Goal: Task Accomplishment & Management: Complete application form

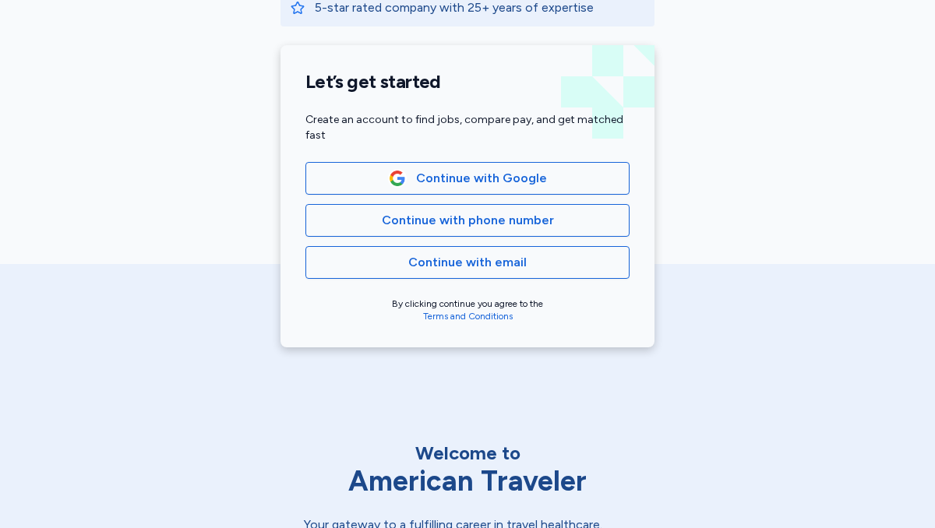
scroll to position [340, 0]
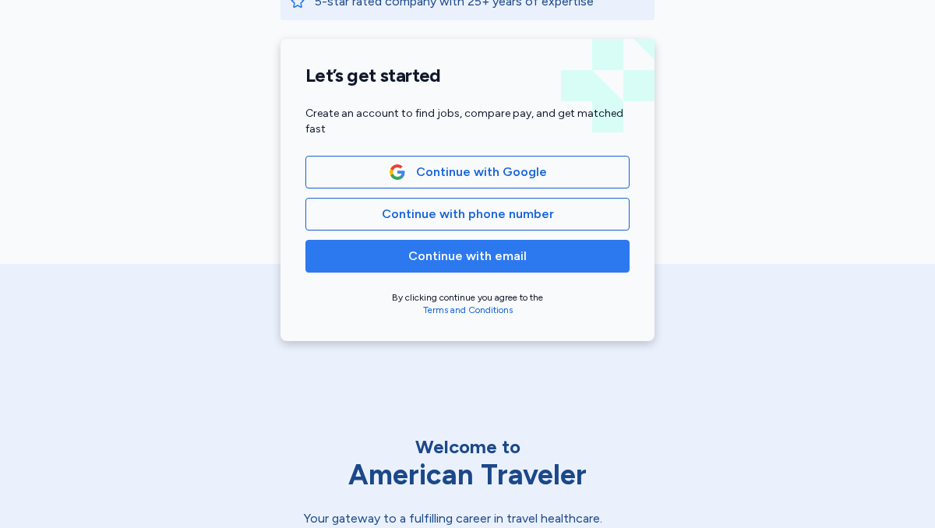
click at [483, 258] on span "Continue with email" at bounding box center [467, 256] width 118 height 19
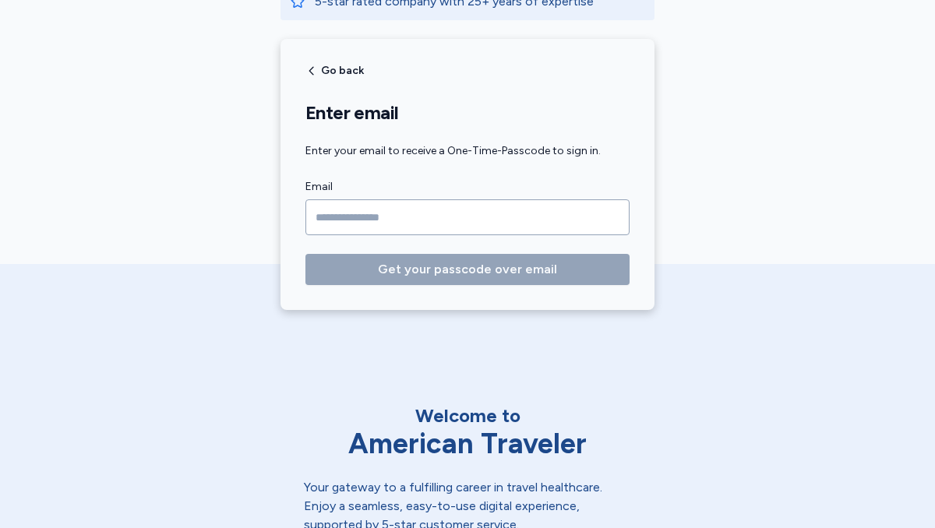
click at [443, 218] on input "Email" at bounding box center [468, 218] width 324 height 36
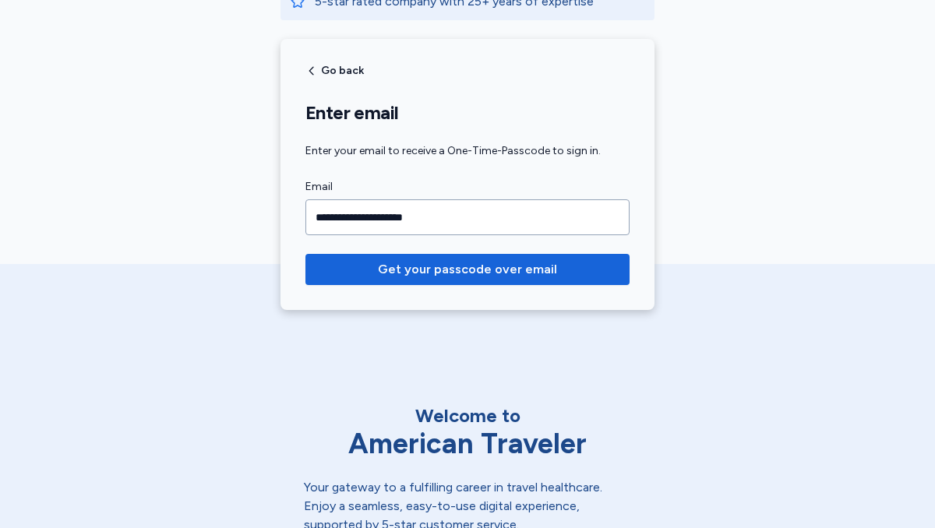
type input "**********"
click at [306, 254] on button "Get your passcode over email" at bounding box center [468, 269] width 324 height 31
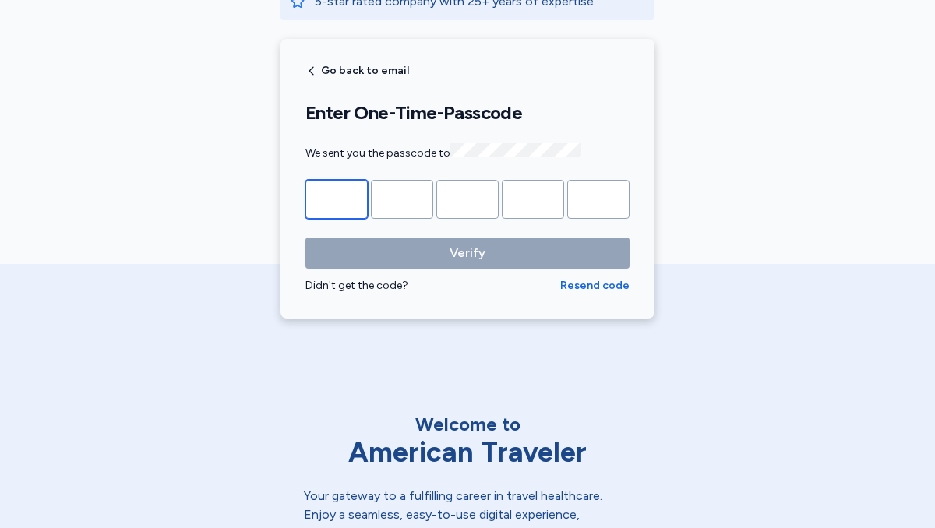
type input "*"
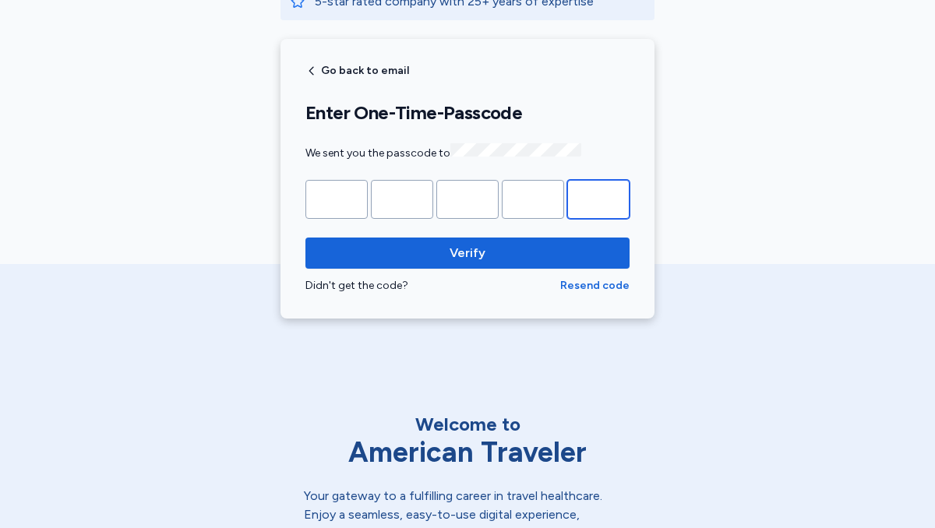
type input "*"
click at [515, 278] on div "Didn't get the code?" at bounding box center [433, 286] width 255 height 16
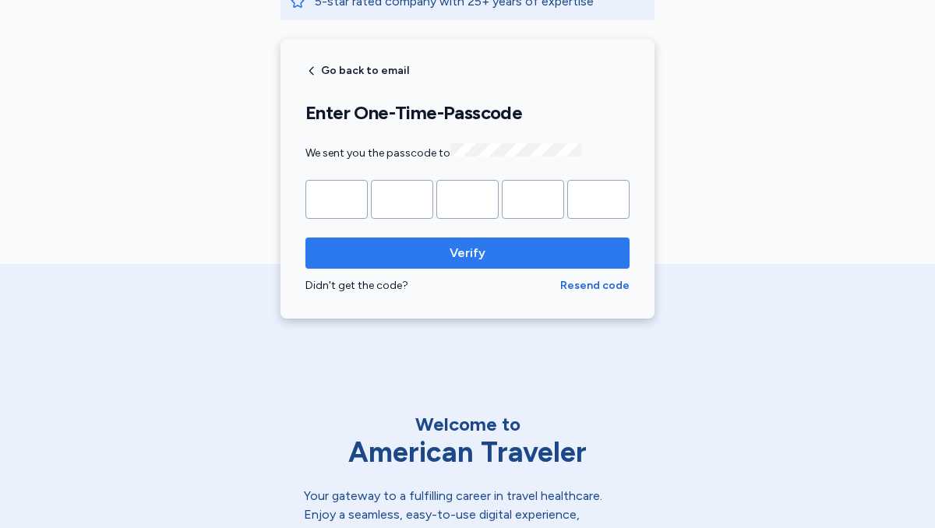
click at [507, 239] on button "Verify" at bounding box center [468, 253] width 324 height 31
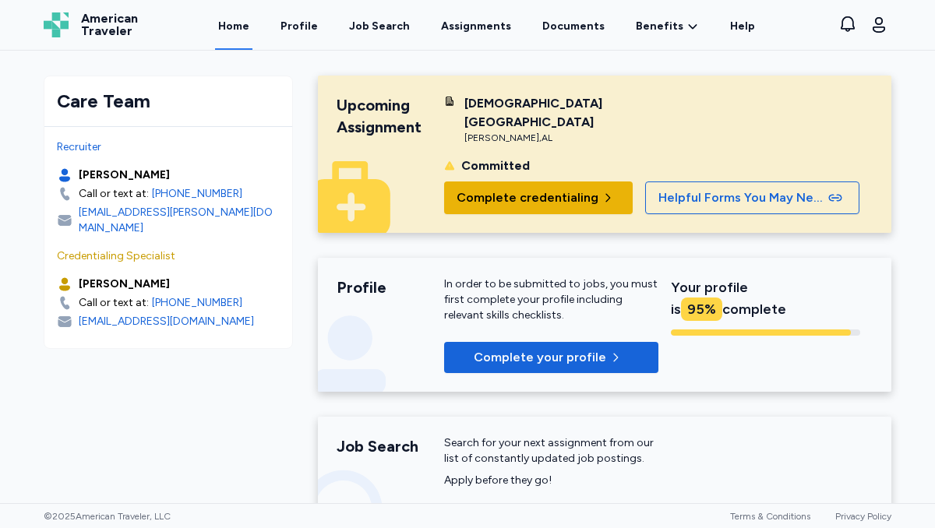
click at [527, 189] on span "Complete credentialing" at bounding box center [528, 198] width 142 height 19
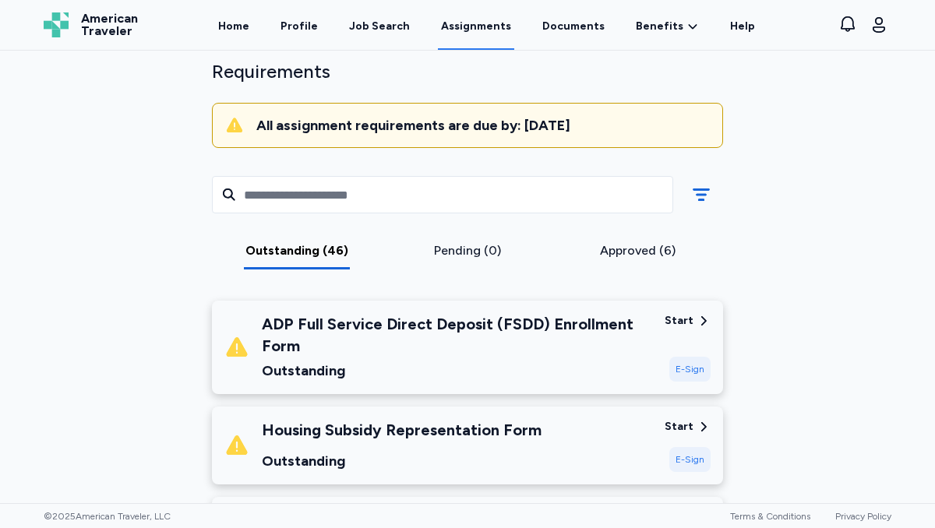
scroll to position [136, 0]
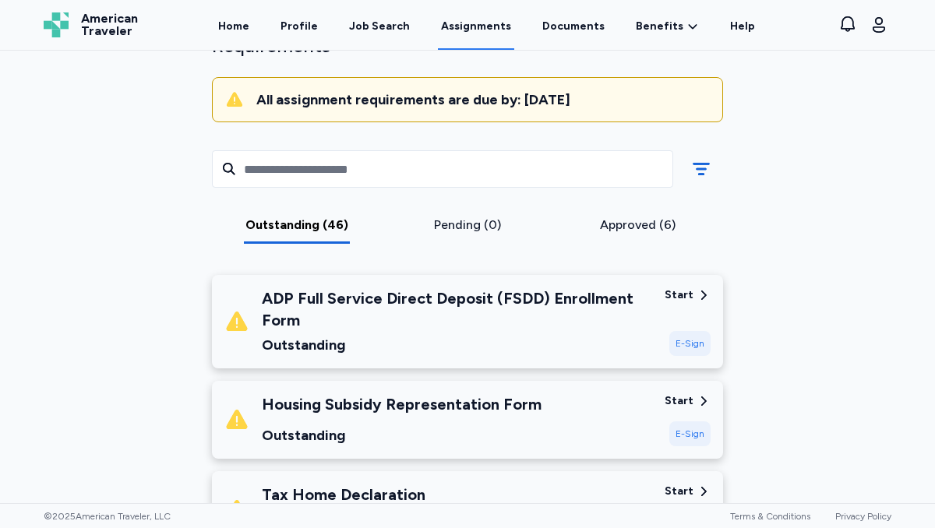
click at [689, 296] on div "Start" at bounding box center [679, 296] width 29 height 16
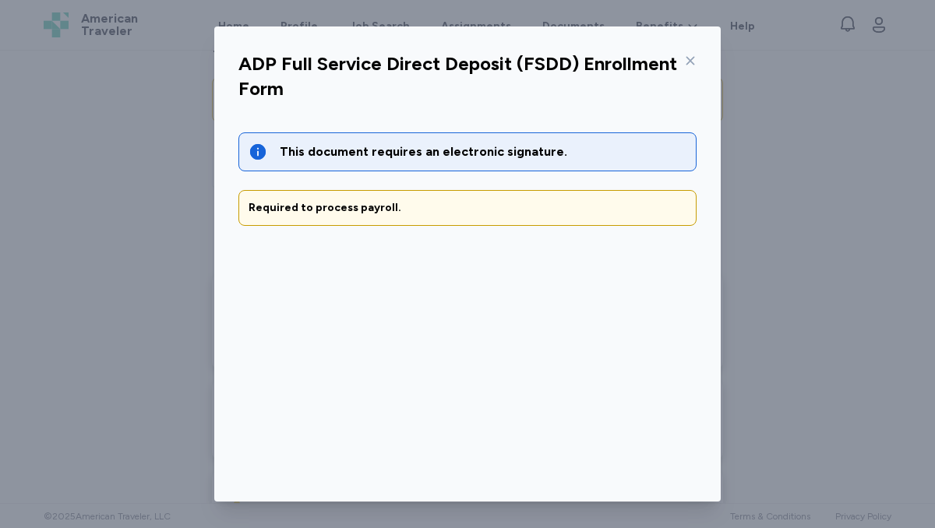
click at [387, 153] on div "This document requires an electronic signature." at bounding box center [483, 152] width 407 height 19
click at [416, 203] on div "Required to process payroll." at bounding box center [468, 208] width 438 height 16
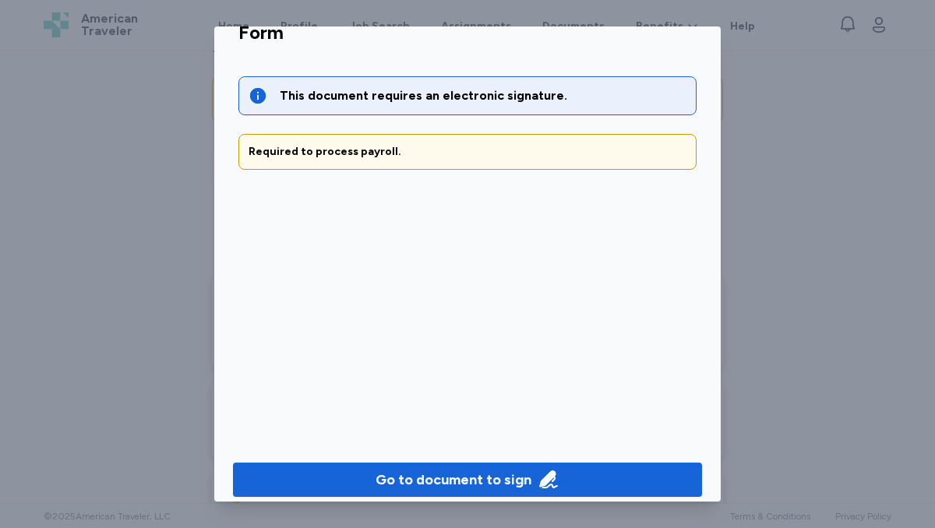
scroll to position [70, 0]
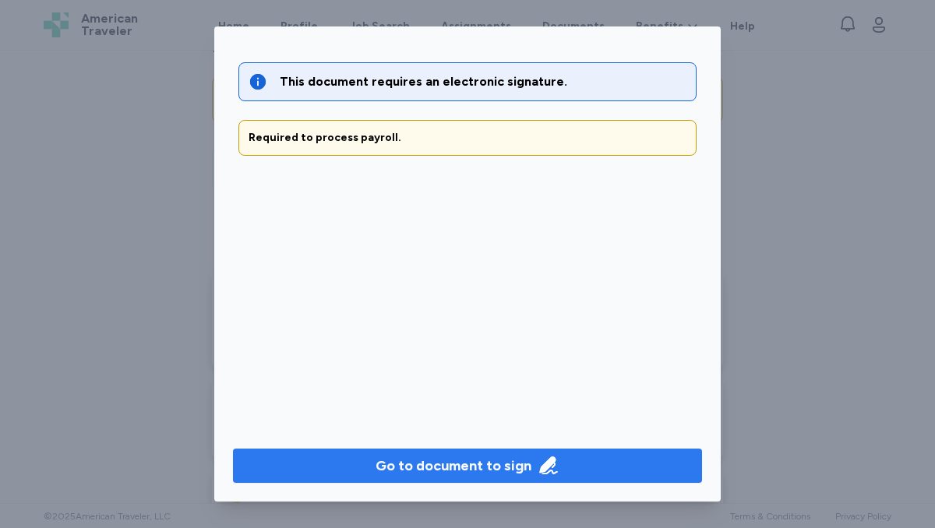
click at [426, 475] on div "Go to document to sign" at bounding box center [454, 466] width 156 height 22
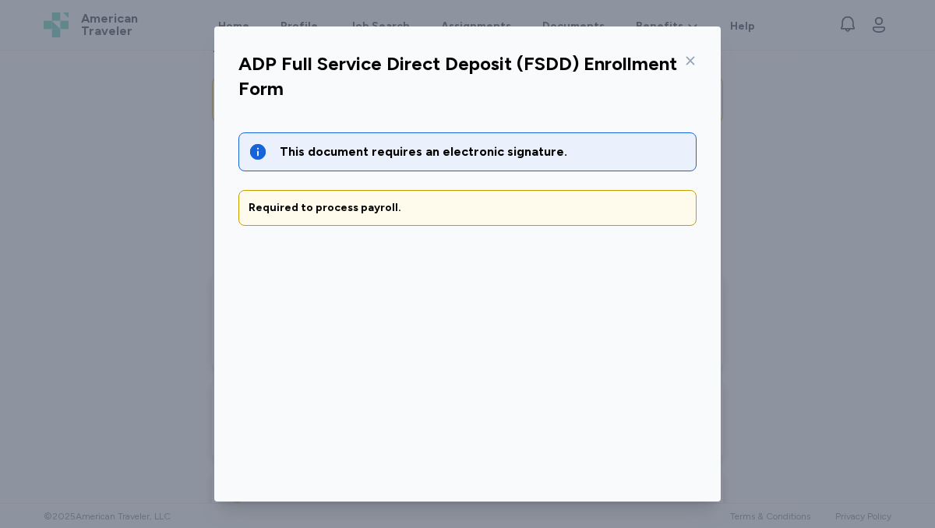
click at [691, 58] on icon at bounding box center [690, 61] width 12 height 12
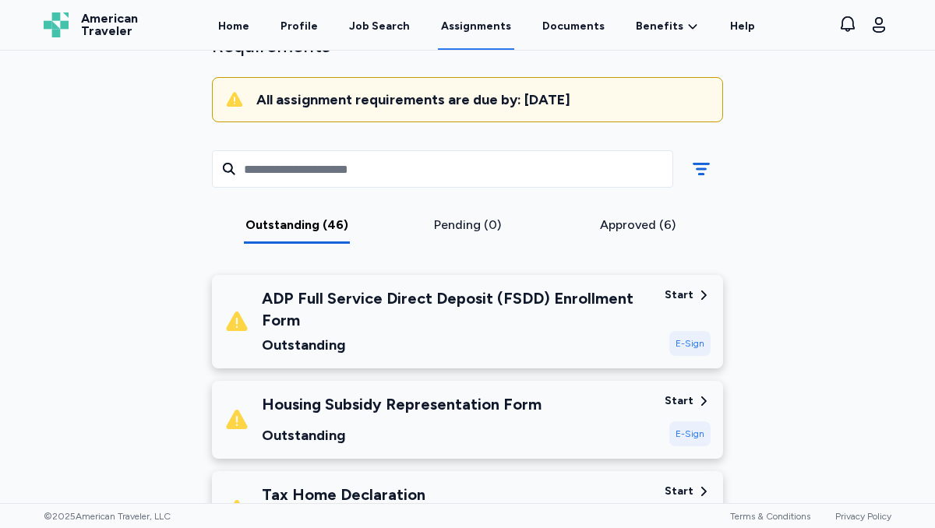
click at [680, 297] on div "Start" at bounding box center [679, 296] width 29 height 16
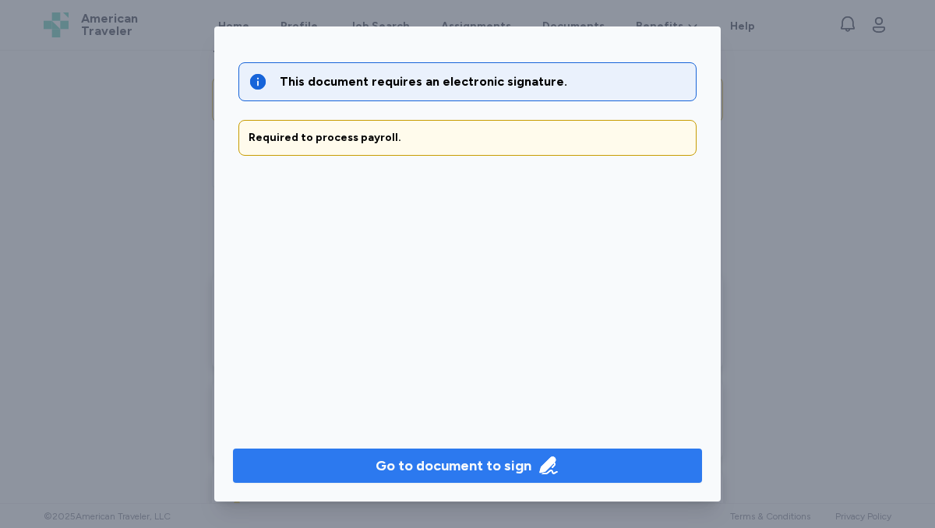
click at [467, 465] on div "Go to document to sign" at bounding box center [454, 466] width 156 height 22
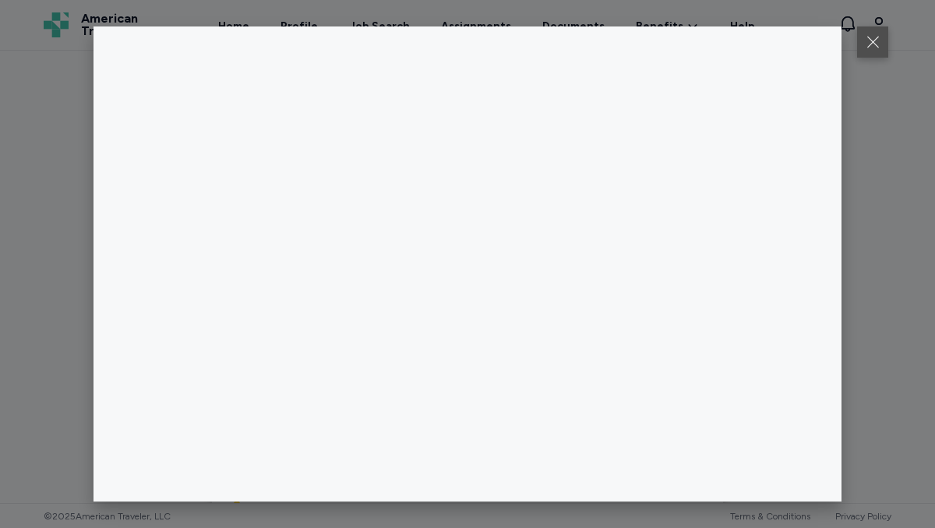
click at [871, 42] on button at bounding box center [872, 41] width 31 height 31
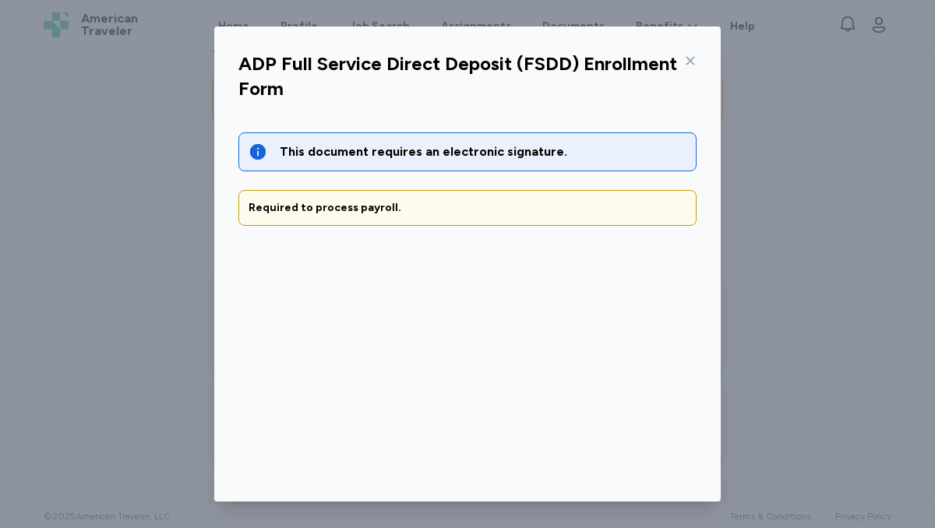
click at [691, 62] on icon at bounding box center [691, 61] width 9 height 9
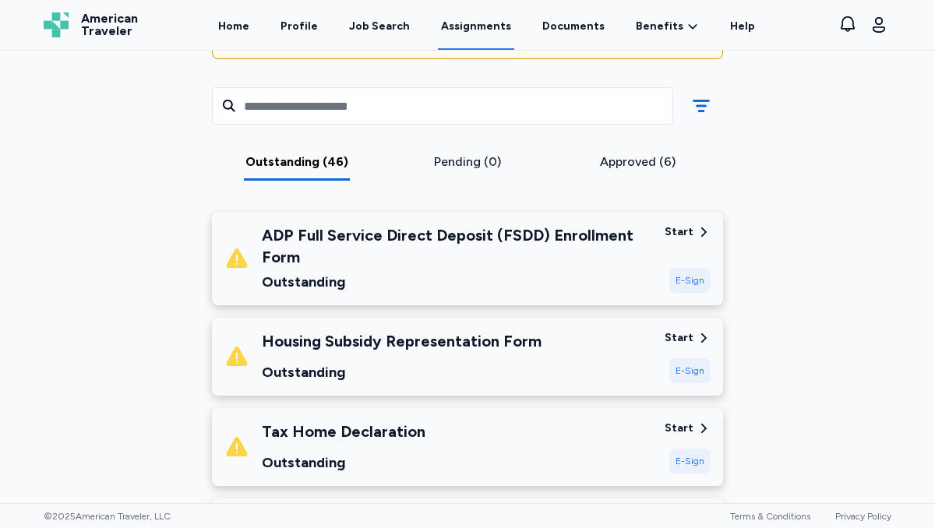
scroll to position [201, 0]
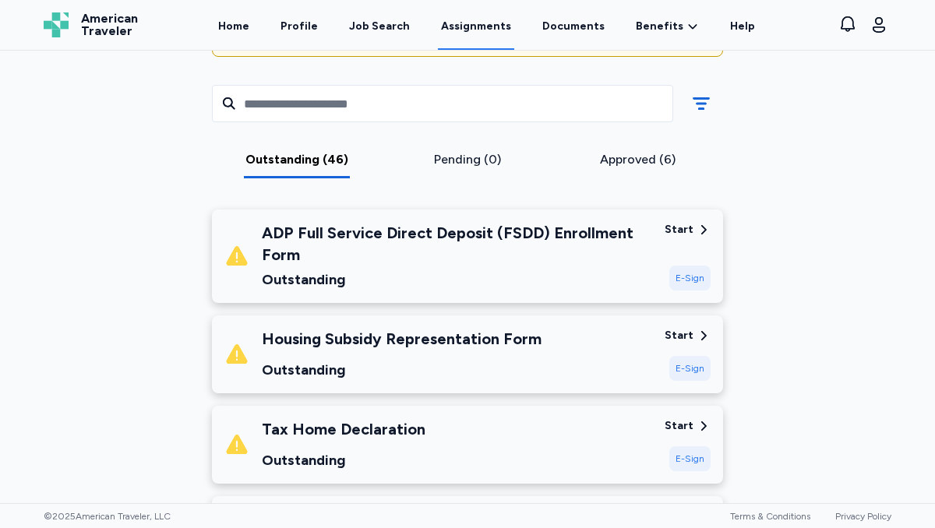
click at [687, 338] on div "Start" at bounding box center [679, 336] width 29 height 16
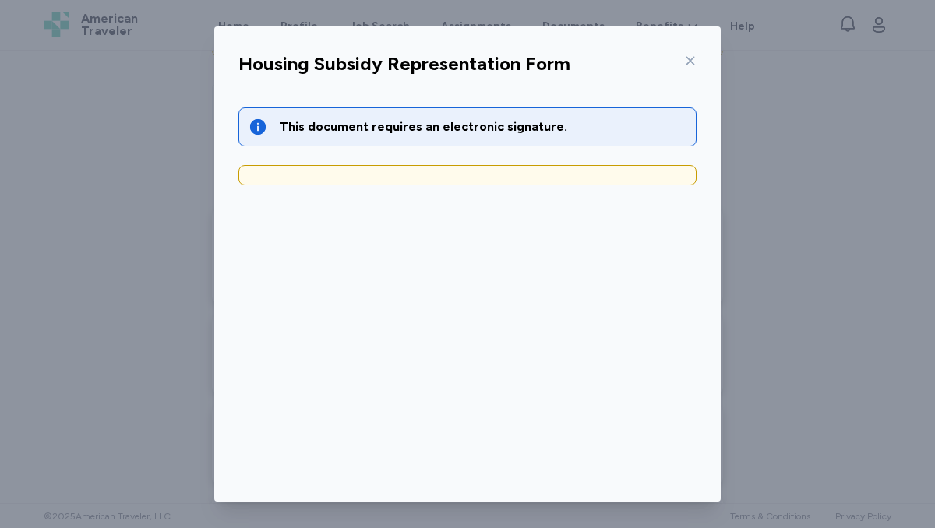
scroll to position [70, 0]
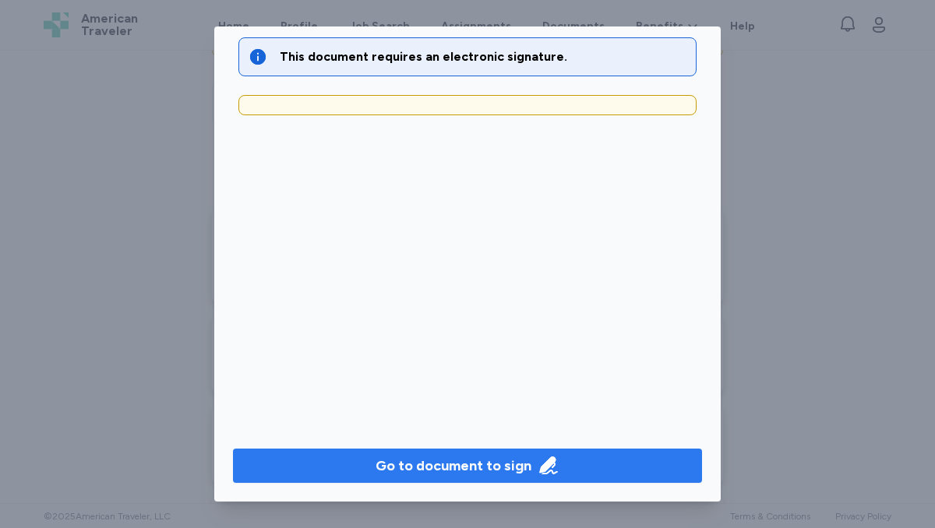
click at [503, 472] on div "Go to document to sign" at bounding box center [454, 466] width 156 height 22
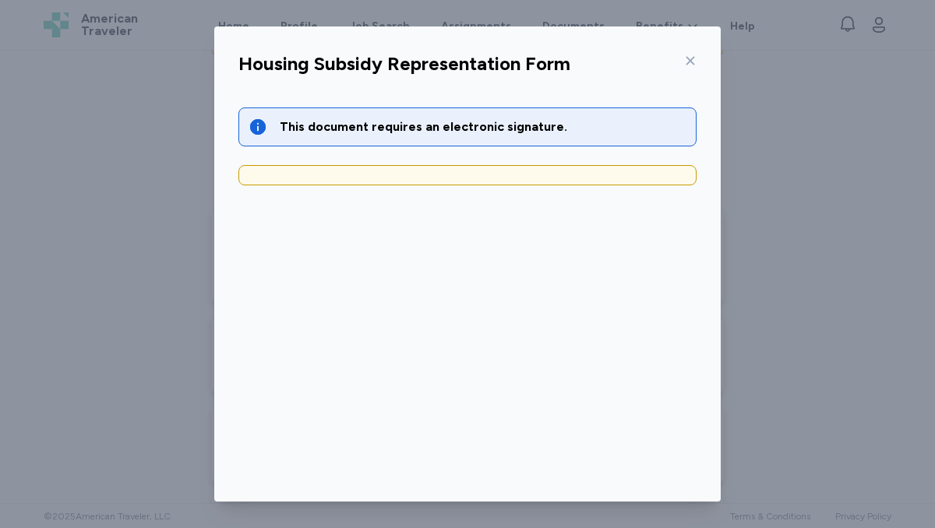
click at [691, 60] on icon at bounding box center [690, 61] width 12 height 12
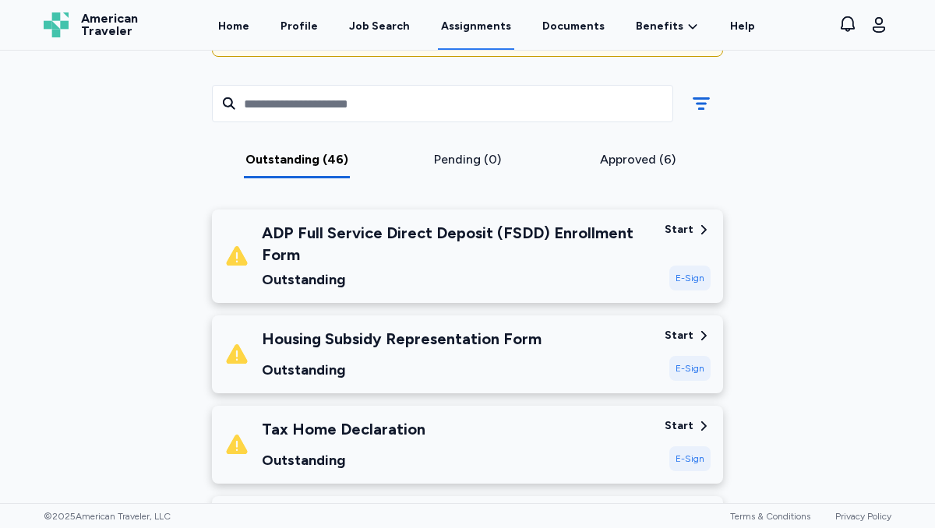
click at [680, 427] on div "Start" at bounding box center [679, 427] width 29 height 16
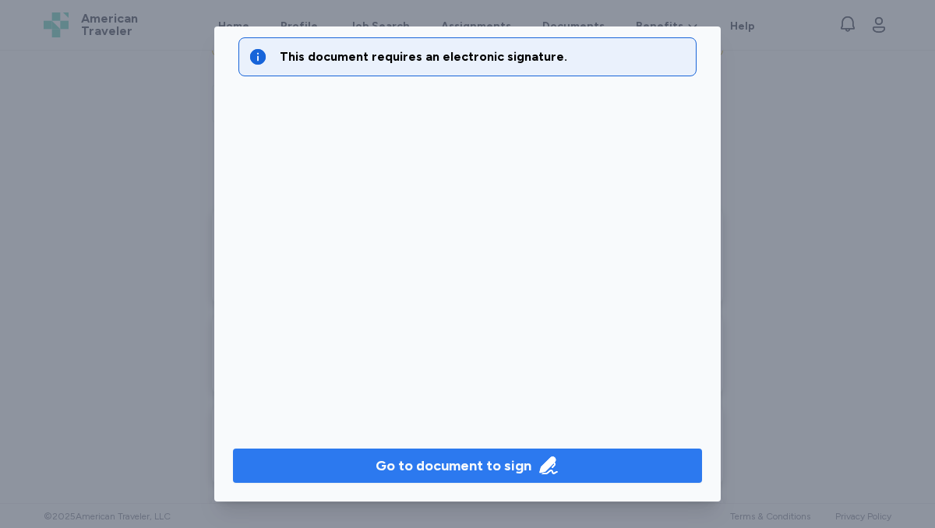
click at [427, 457] on div "Go to document to sign" at bounding box center [454, 466] width 156 height 22
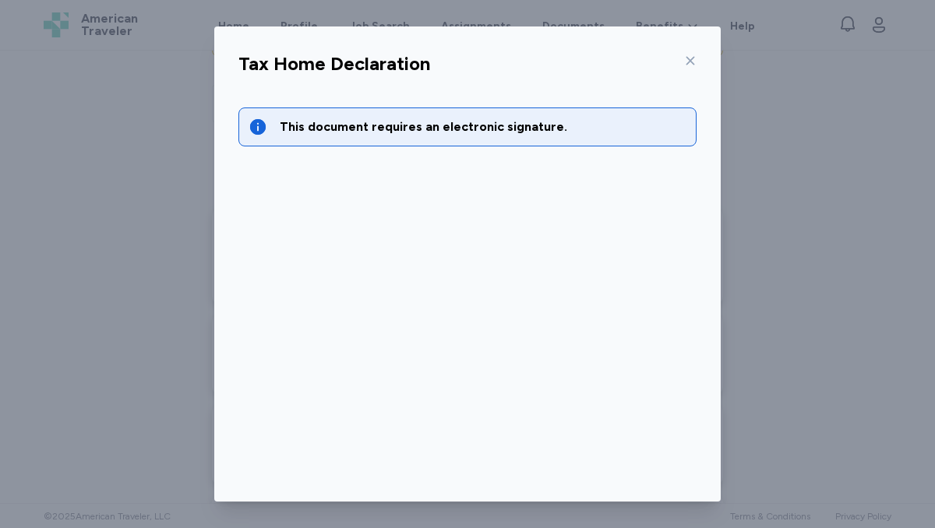
click at [692, 55] on icon at bounding box center [690, 61] width 12 height 12
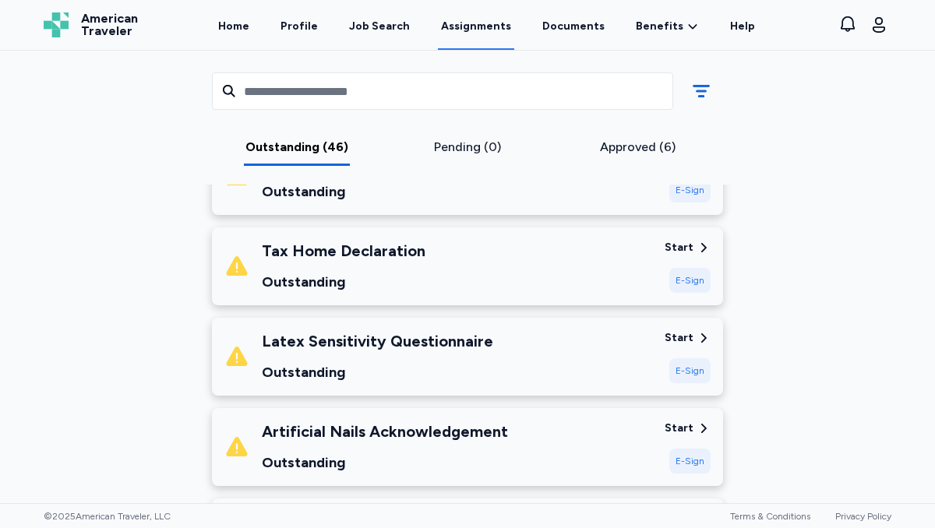
scroll to position [387, 0]
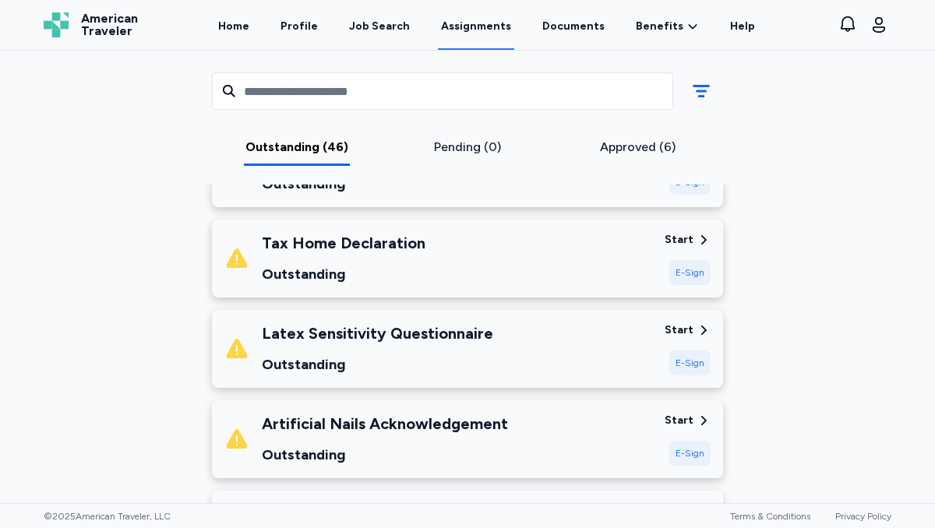
click at [679, 330] on div "Start" at bounding box center [679, 331] width 29 height 16
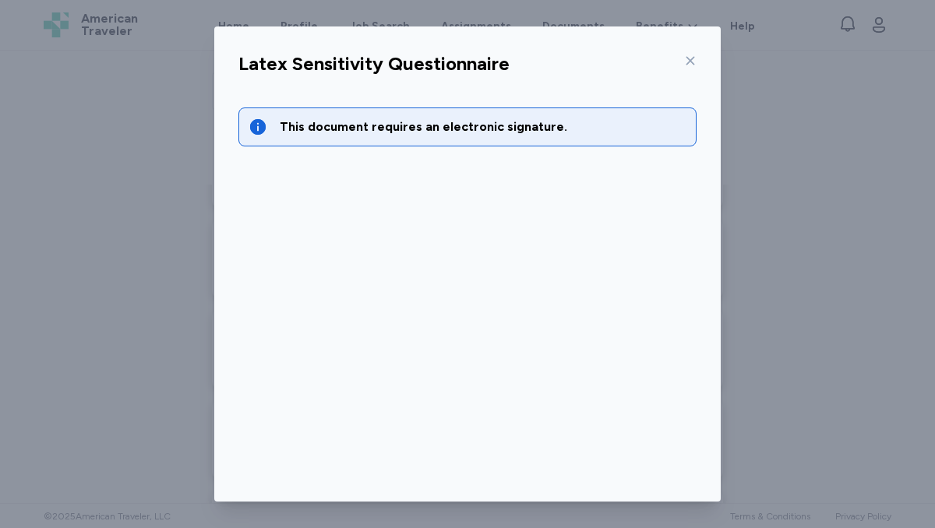
scroll to position [70, 0]
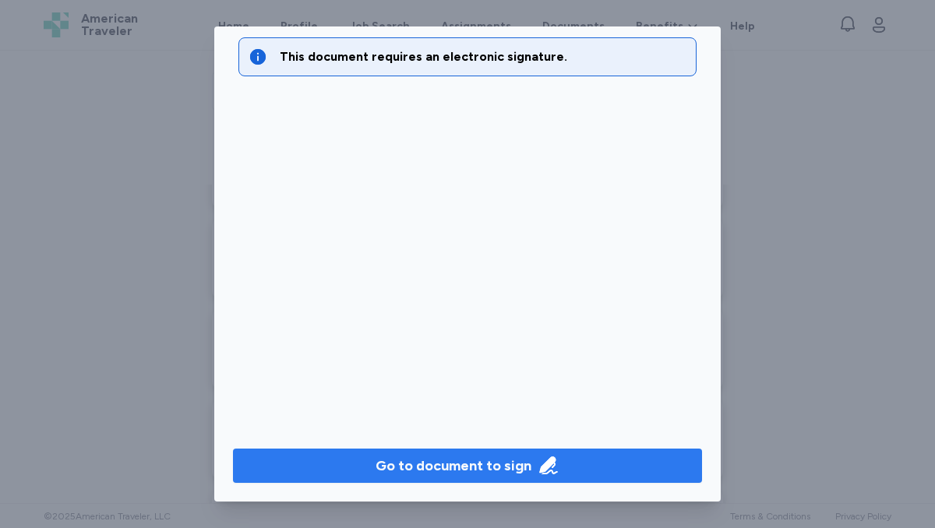
click at [486, 464] on div "Go to document to sign" at bounding box center [454, 466] width 156 height 22
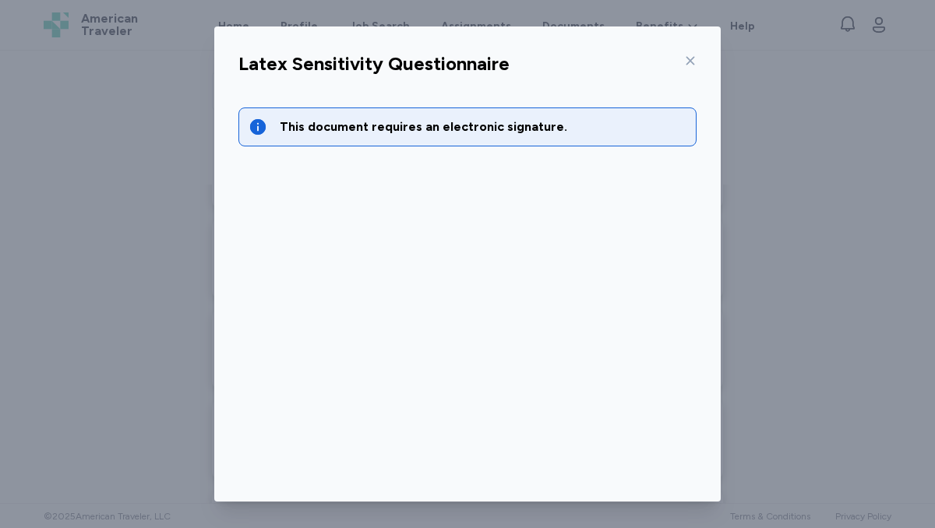
click at [688, 58] on icon at bounding box center [691, 61] width 9 height 9
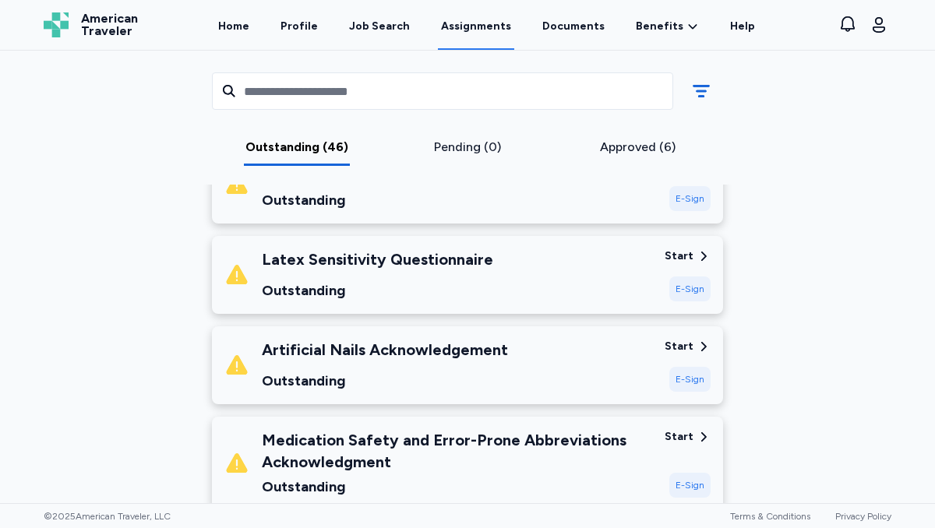
scroll to position [472, 0]
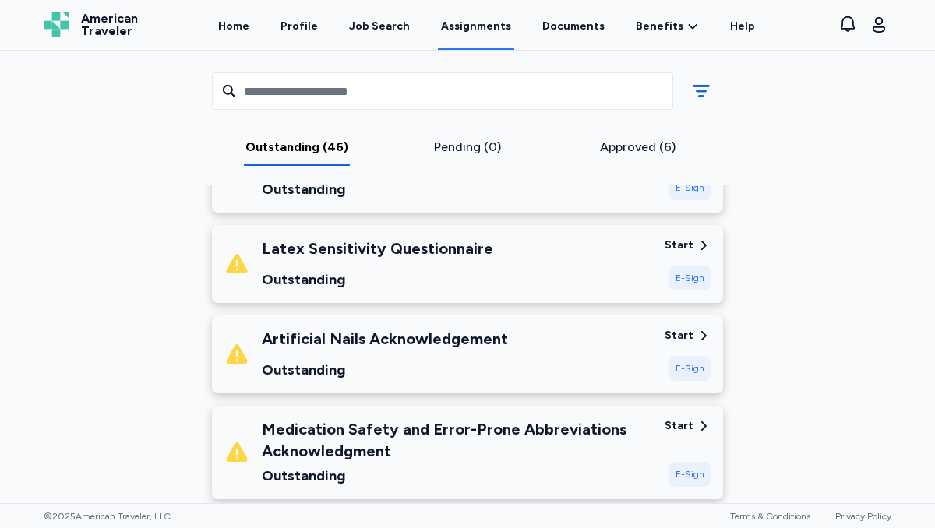
click at [676, 334] on div "Start" at bounding box center [679, 336] width 29 height 16
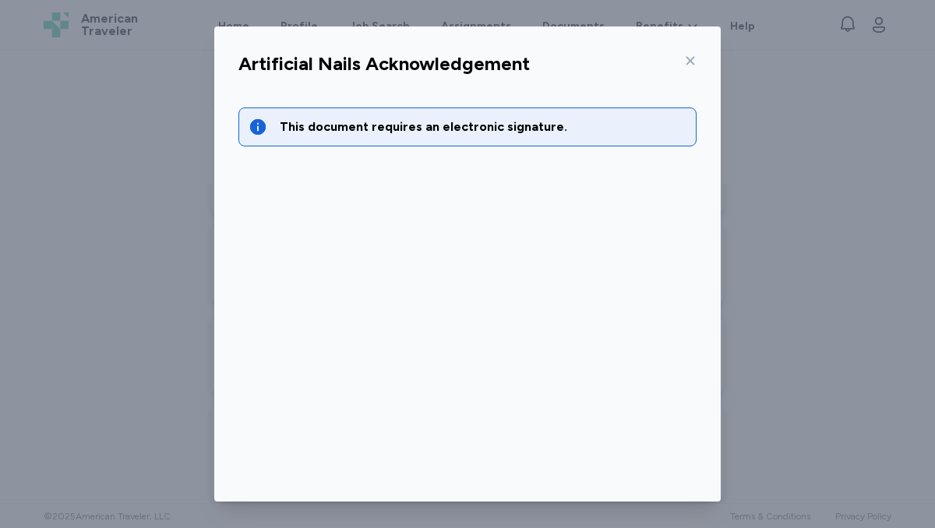
scroll to position [70, 0]
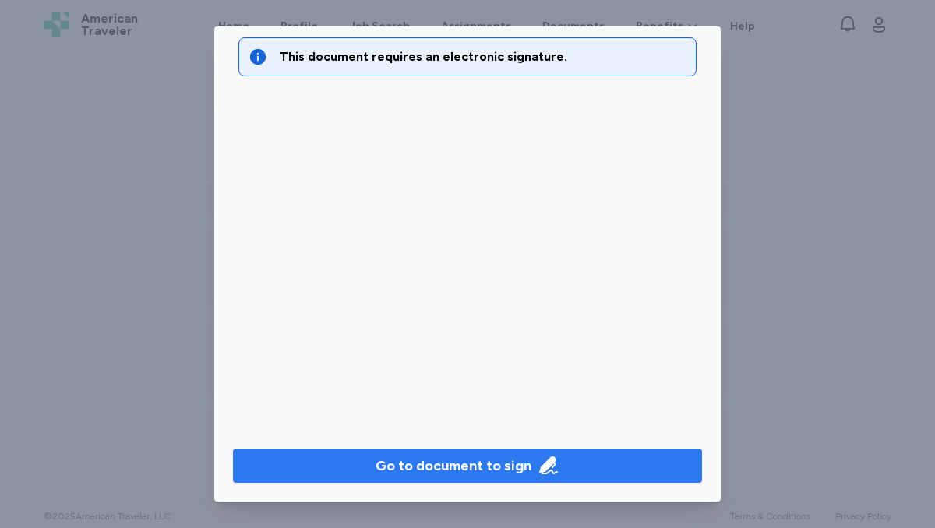
click at [467, 475] on div "Go to document to sign" at bounding box center [454, 466] width 156 height 22
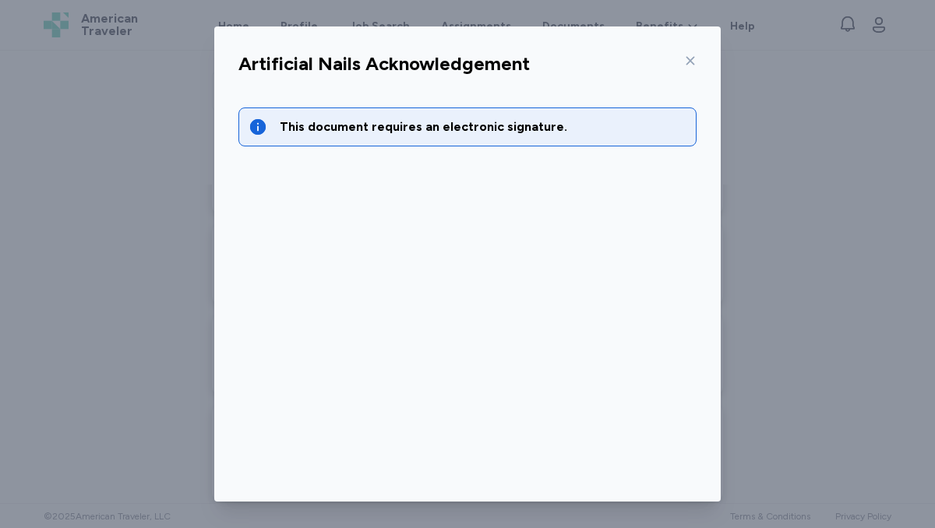
click at [686, 62] on icon at bounding box center [690, 61] width 12 height 12
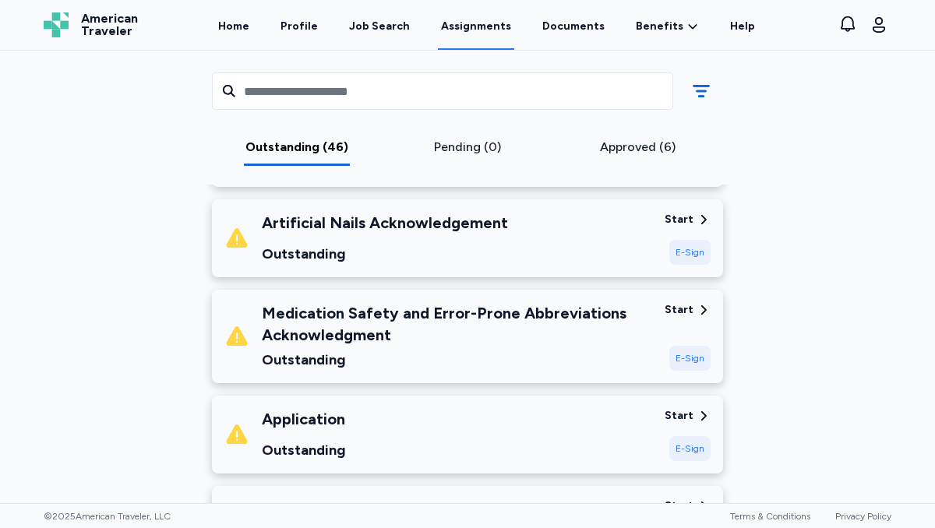
scroll to position [647, 0]
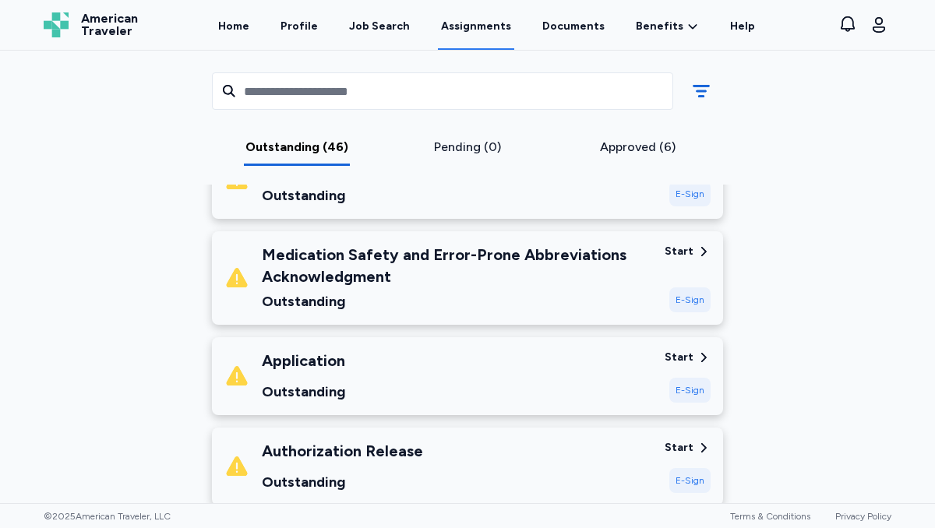
click at [687, 245] on div "Start" at bounding box center [679, 252] width 29 height 16
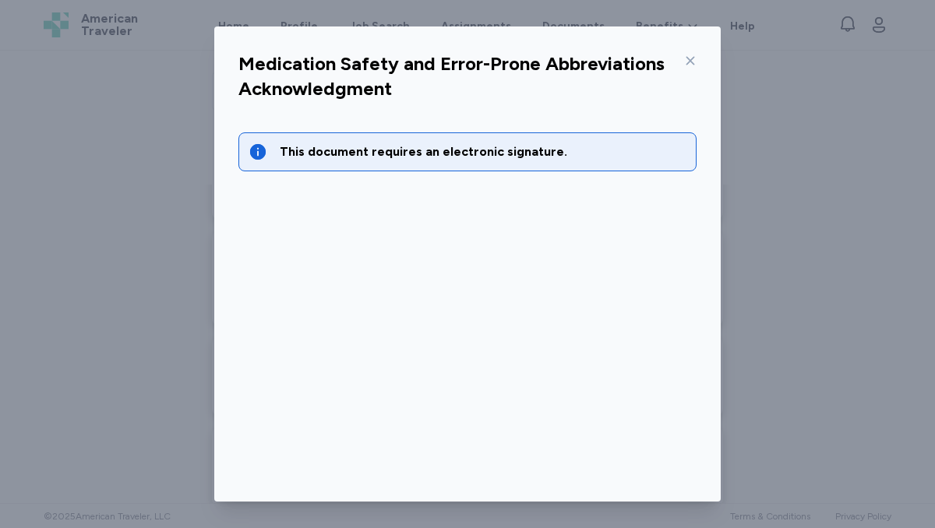
scroll to position [70, 0]
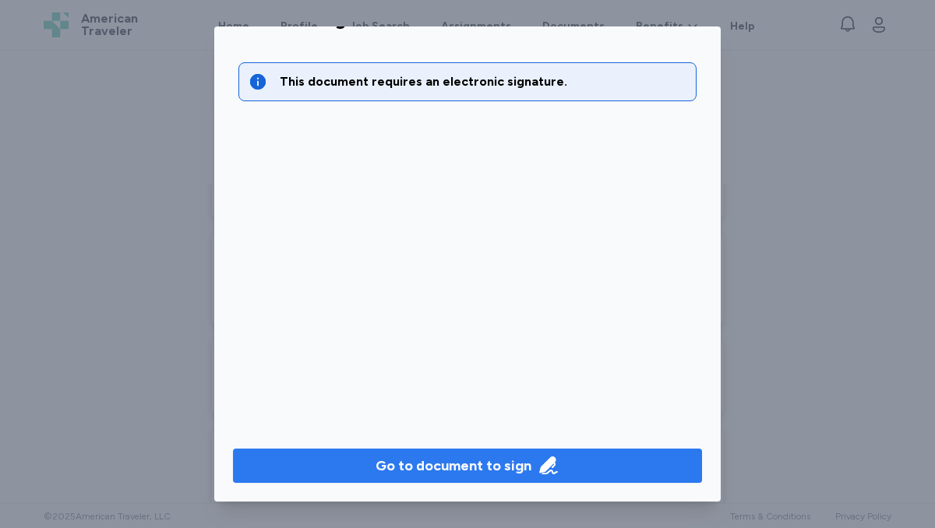
click at [488, 453] on button "Go to document to sign" at bounding box center [467, 466] width 469 height 34
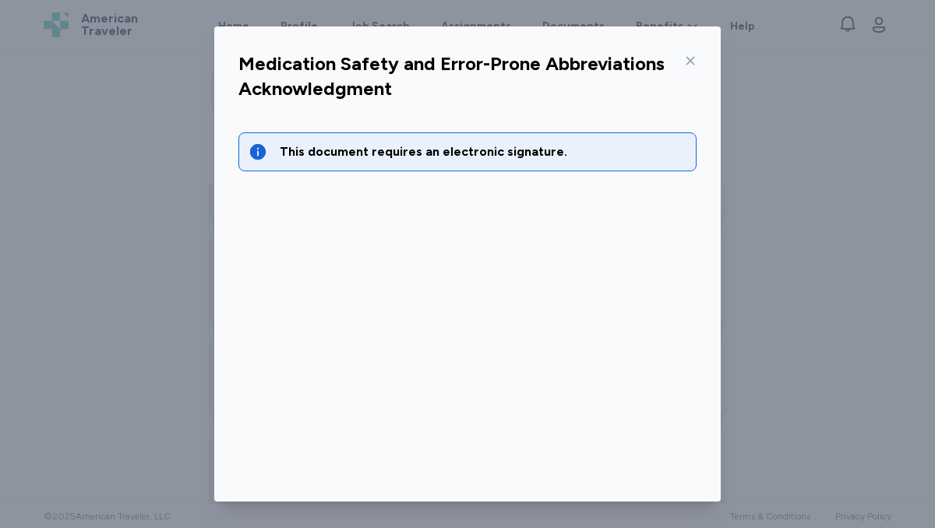
click at [691, 56] on icon at bounding box center [690, 61] width 12 height 12
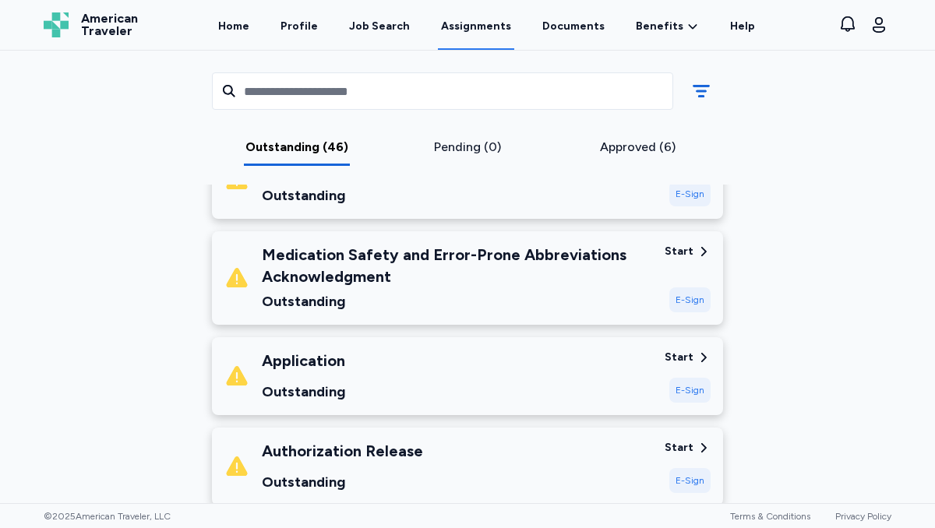
click at [680, 354] on div "Start" at bounding box center [679, 358] width 29 height 16
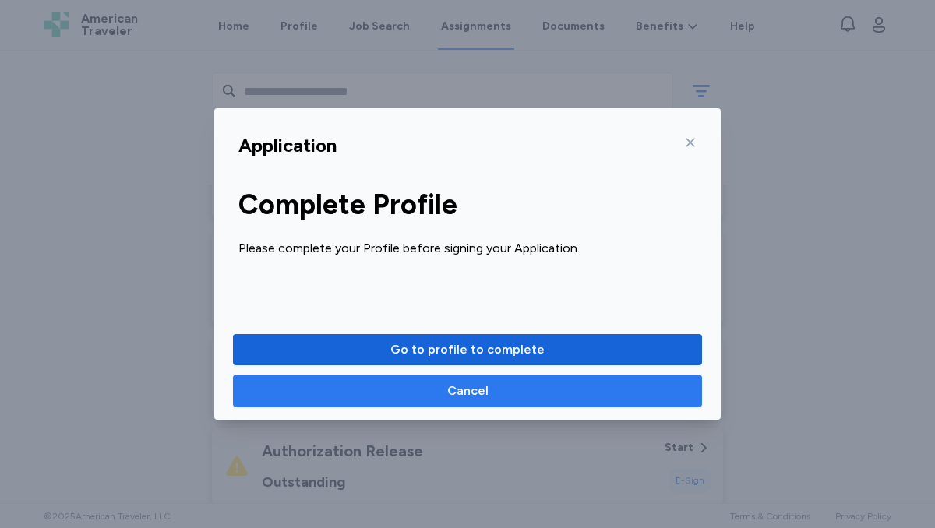
click at [561, 393] on span "Cancel" at bounding box center [467, 391] width 443 height 19
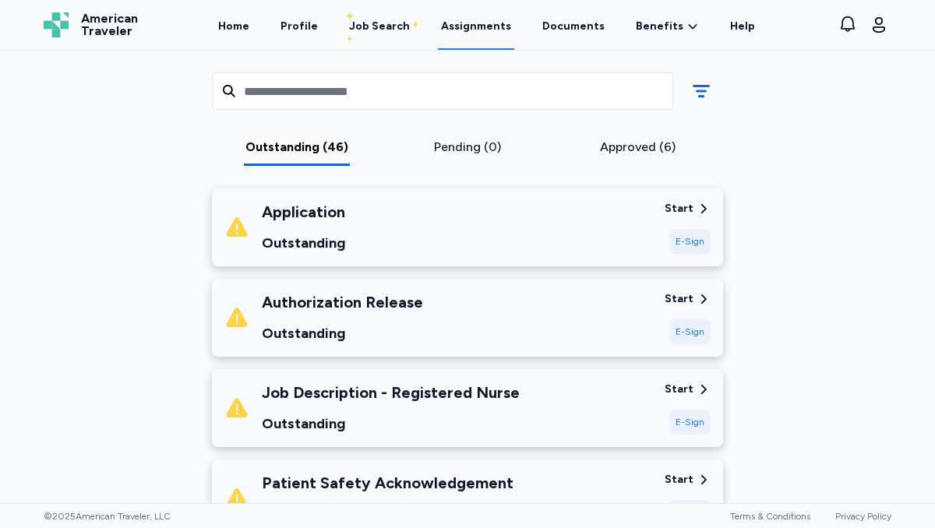
scroll to position [799, 0]
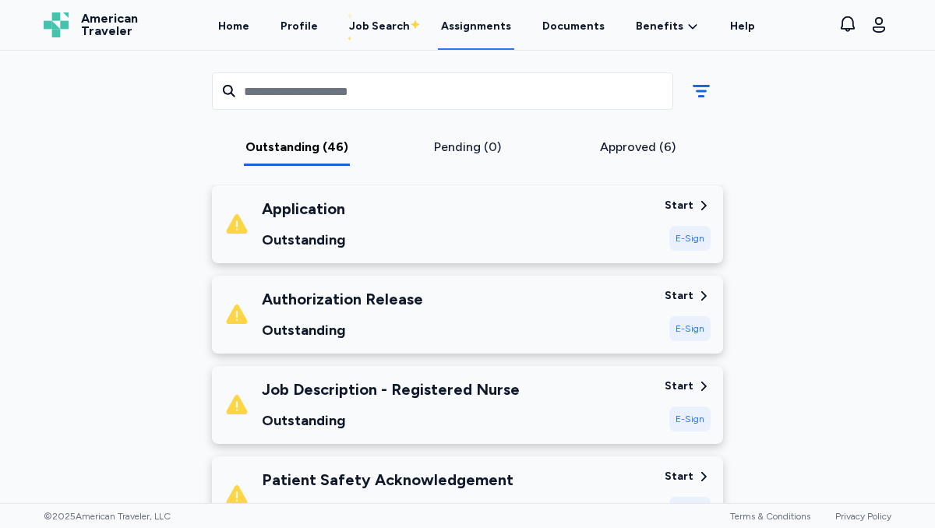
click at [686, 297] on div "Start" at bounding box center [679, 296] width 29 height 16
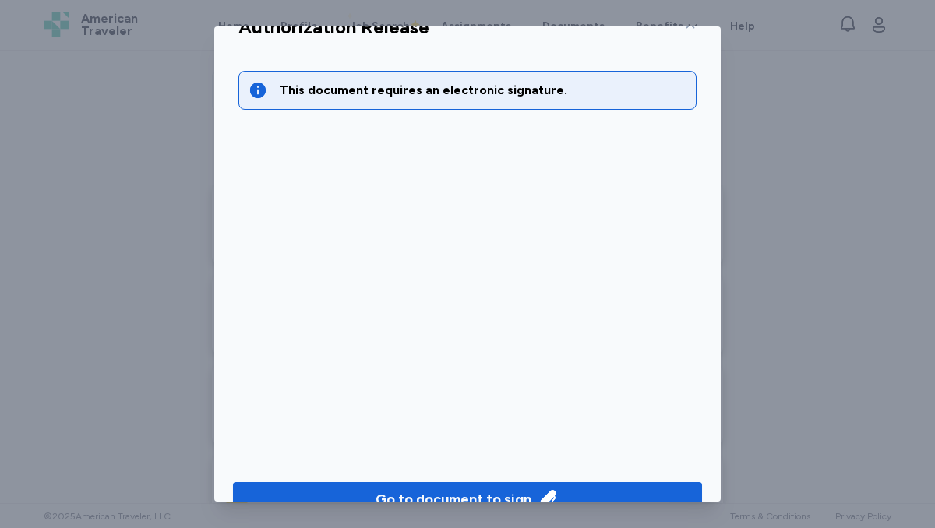
scroll to position [70, 0]
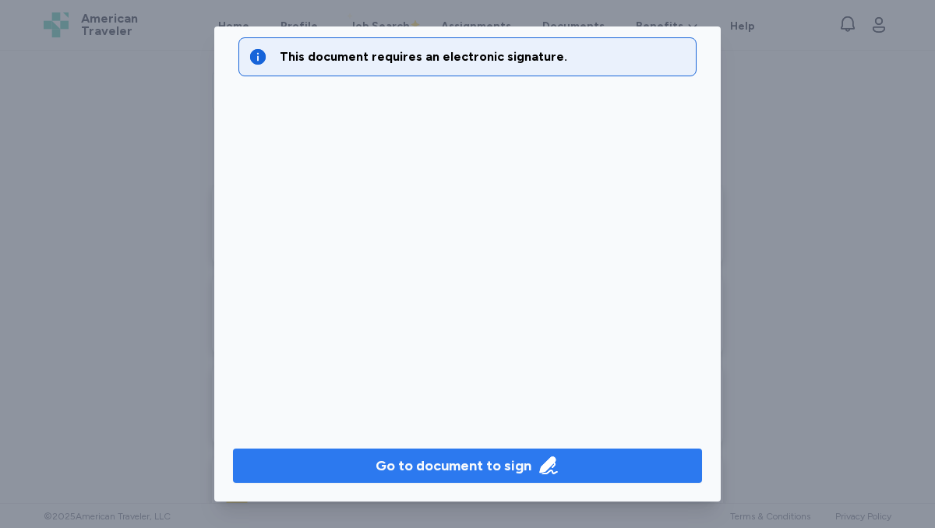
click at [462, 464] on div "Go to document to sign" at bounding box center [454, 466] width 156 height 22
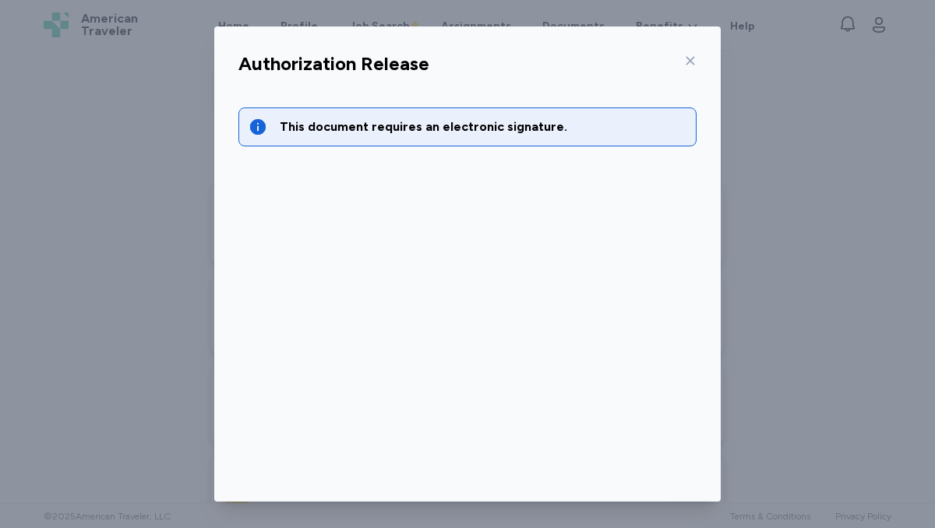
click at [691, 61] on icon at bounding box center [691, 61] width 9 height 9
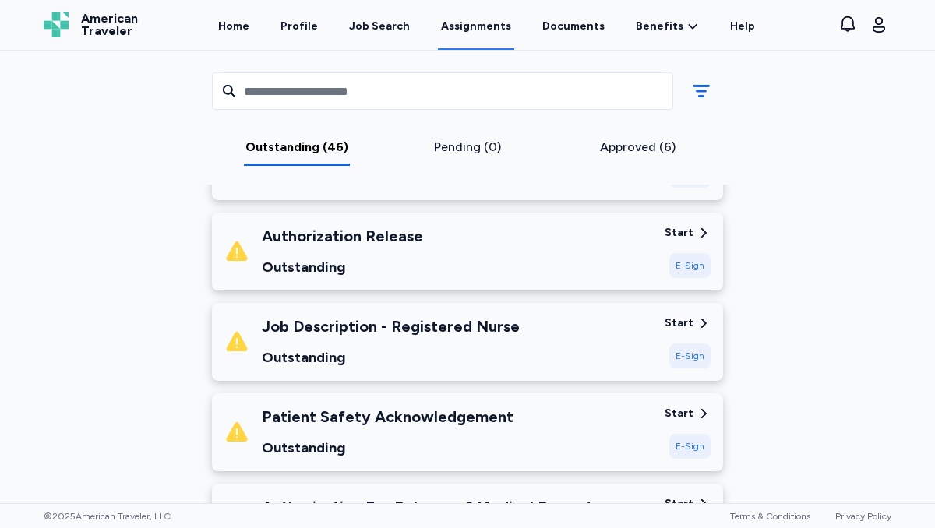
scroll to position [865, 0]
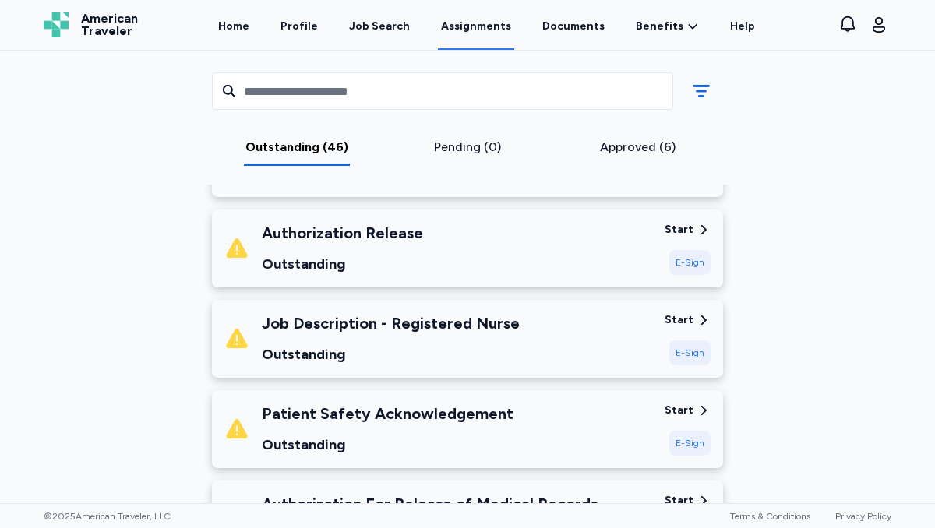
click at [684, 352] on div "E-Sign" at bounding box center [690, 353] width 41 height 25
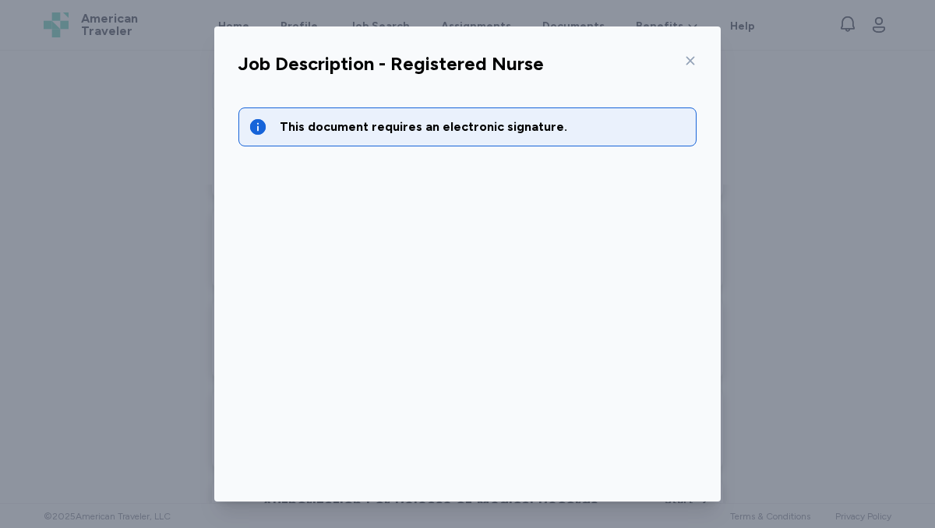
scroll to position [70, 0]
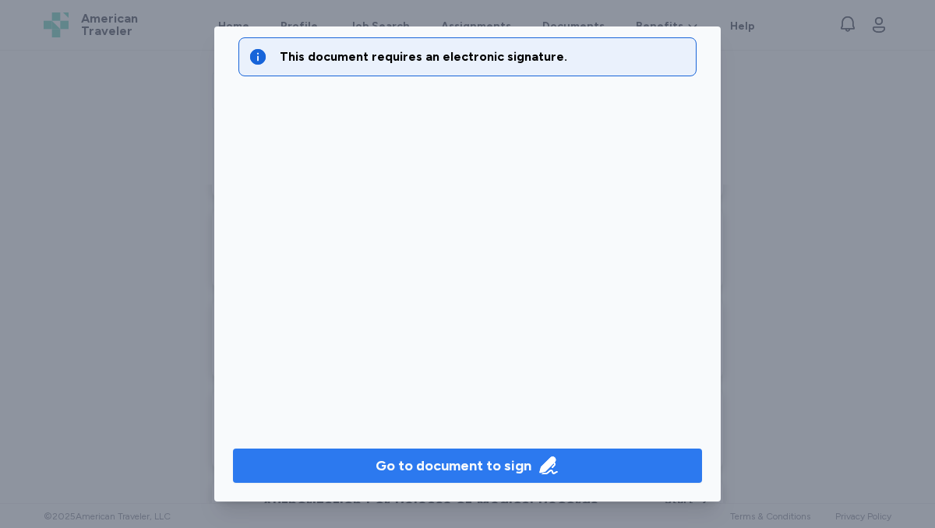
click at [479, 460] on div "Go to document to sign" at bounding box center [454, 466] width 156 height 22
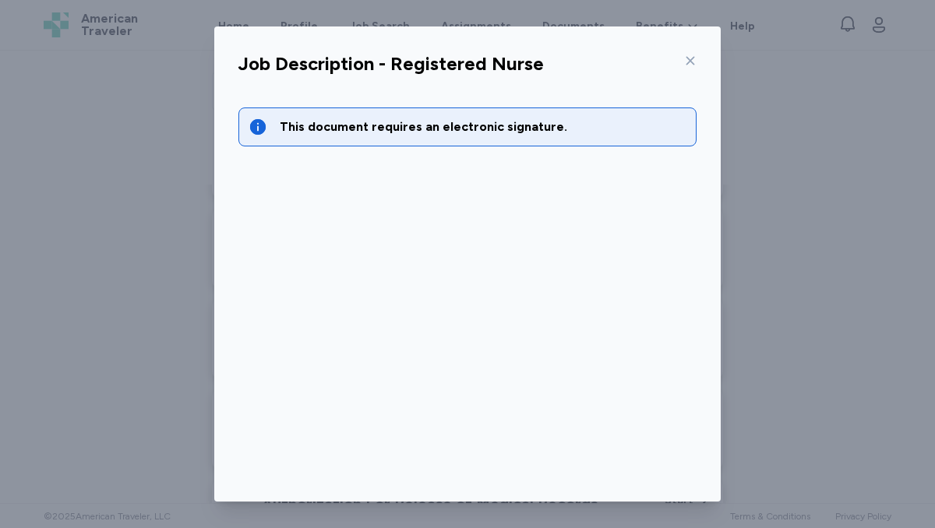
click at [691, 62] on icon at bounding box center [690, 61] width 12 height 12
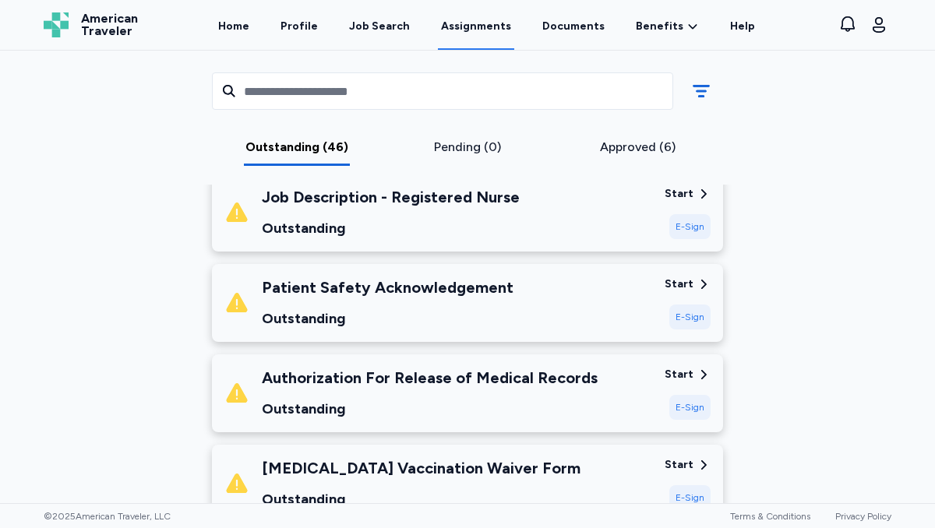
scroll to position [993, 0]
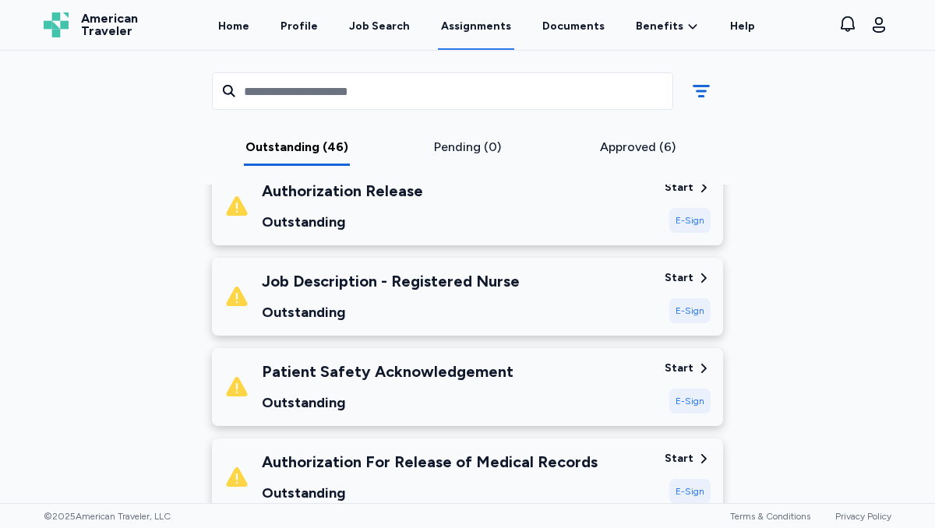
scroll to position [923, 0]
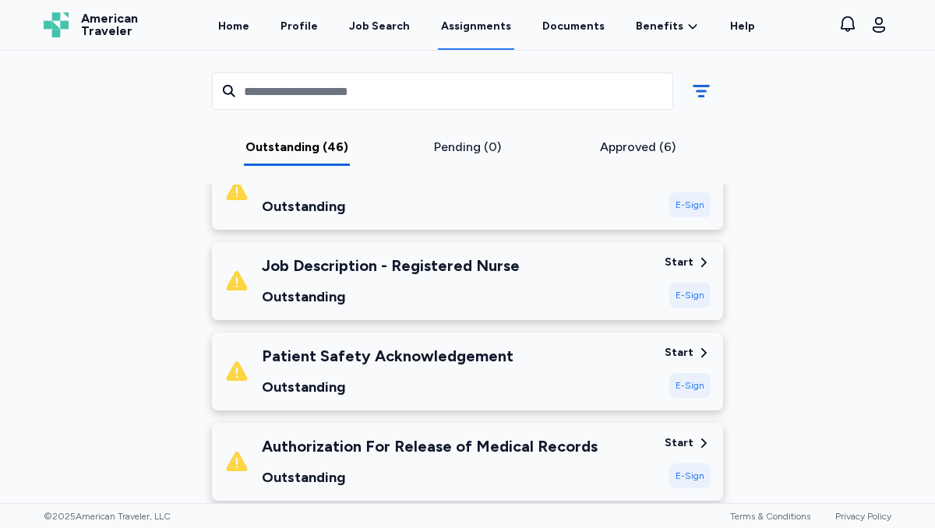
click at [683, 352] on div "Start" at bounding box center [679, 353] width 29 height 16
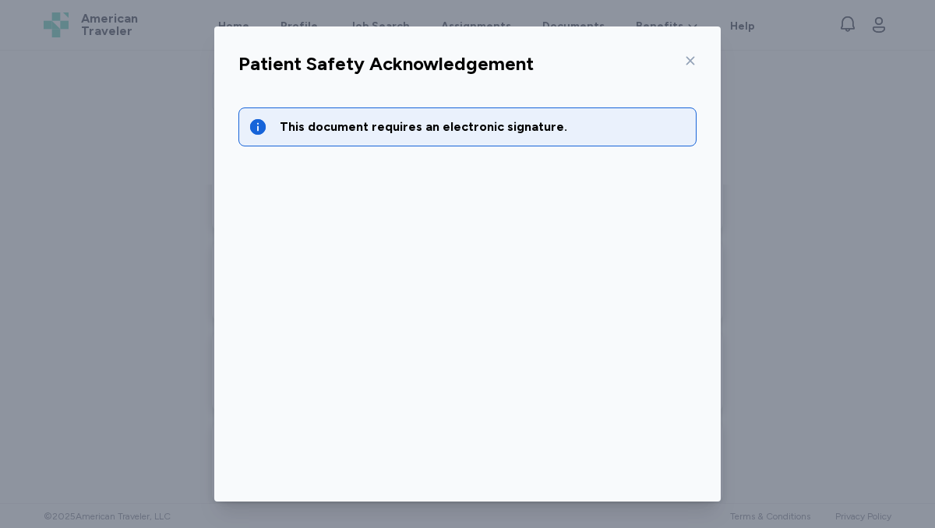
scroll to position [70, 0]
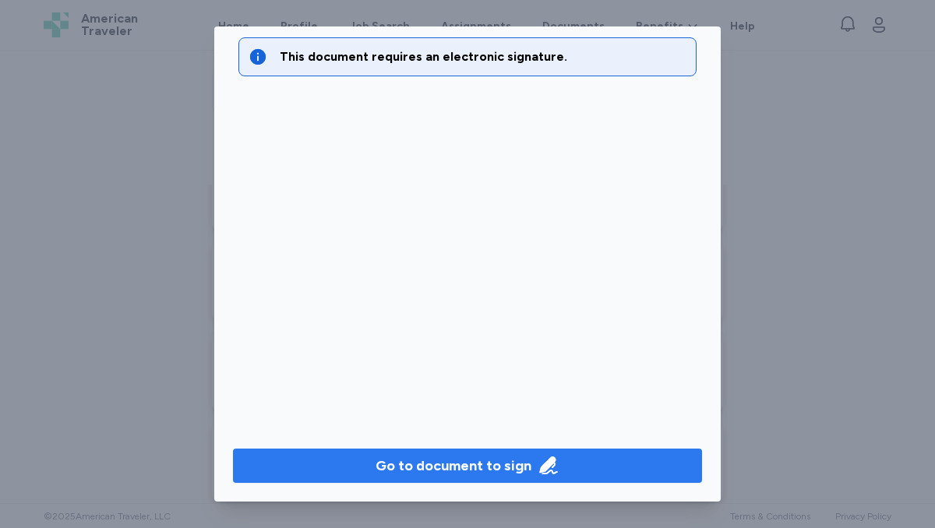
click at [516, 467] on div "Go to document to sign" at bounding box center [454, 466] width 156 height 22
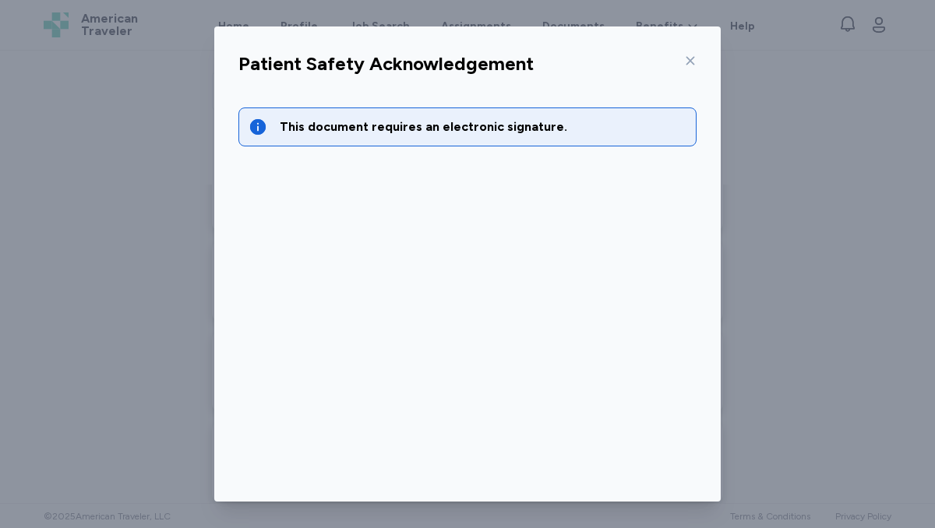
click at [691, 63] on icon at bounding box center [690, 61] width 12 height 12
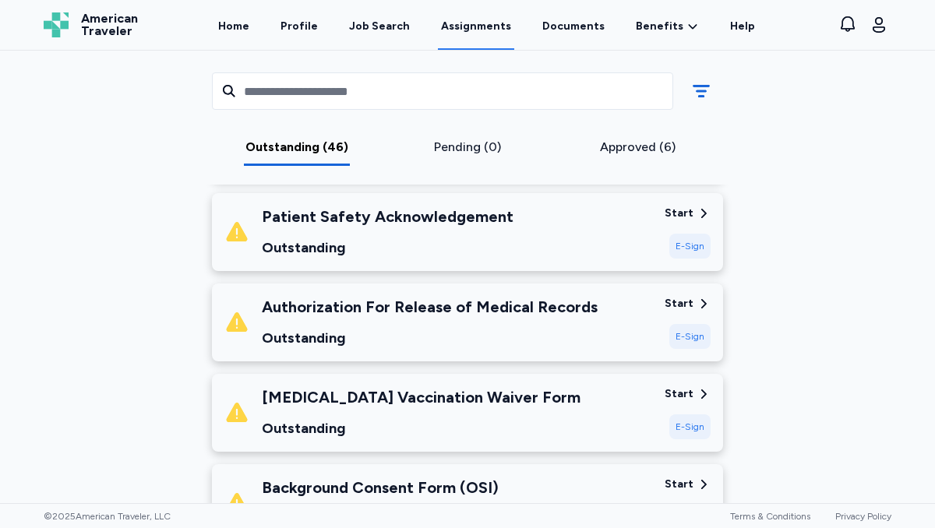
scroll to position [1063, 0]
click at [679, 297] on div "Start" at bounding box center [679, 303] width 29 height 16
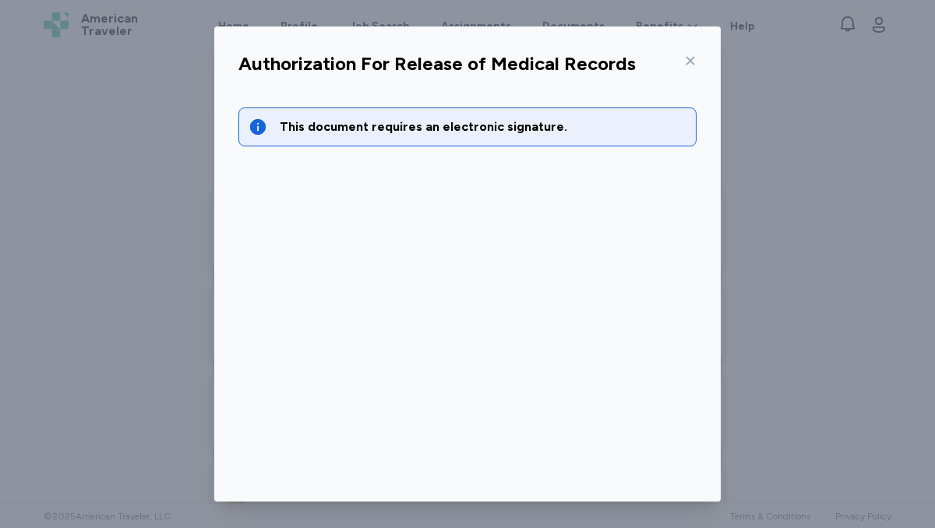
click at [519, 142] on div "This document requires an electronic signature." at bounding box center [467, 127] width 458 height 39
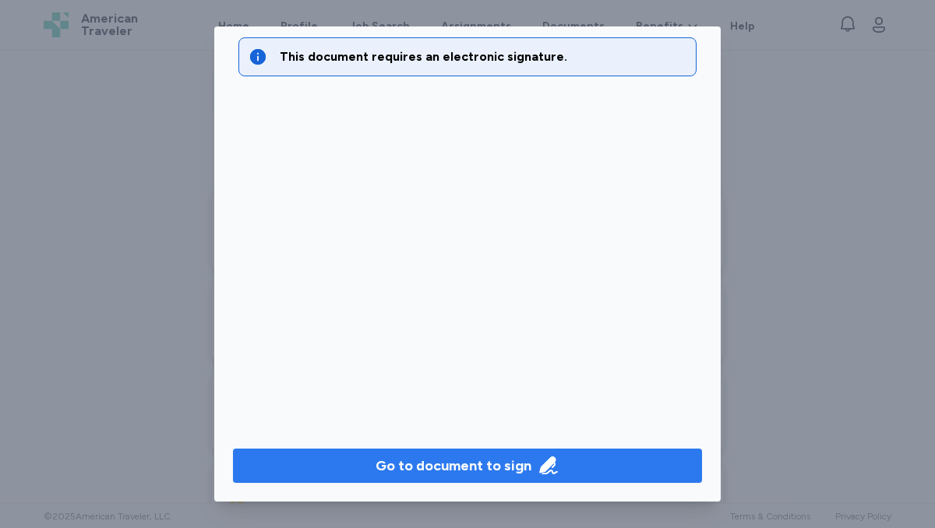
click at [454, 461] on div "Go to document to sign" at bounding box center [454, 466] width 156 height 22
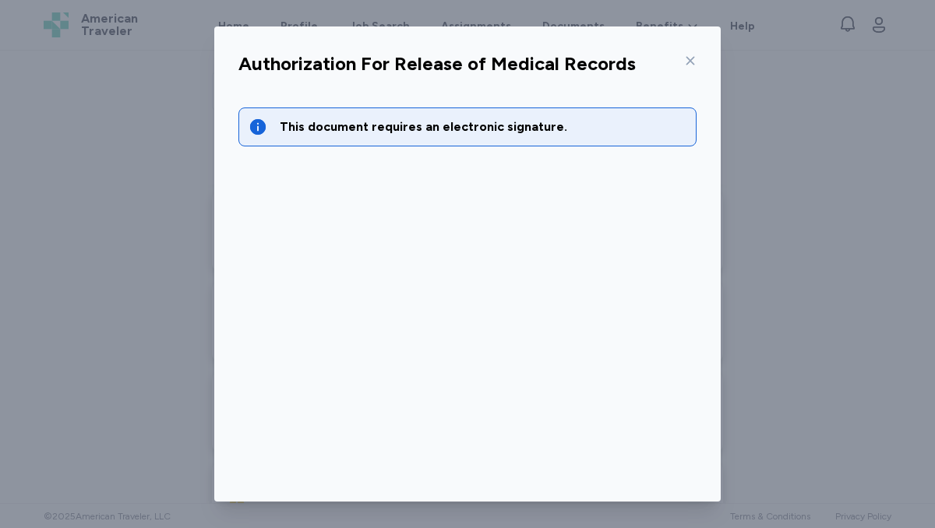
click at [691, 59] on icon at bounding box center [691, 61] width 9 height 9
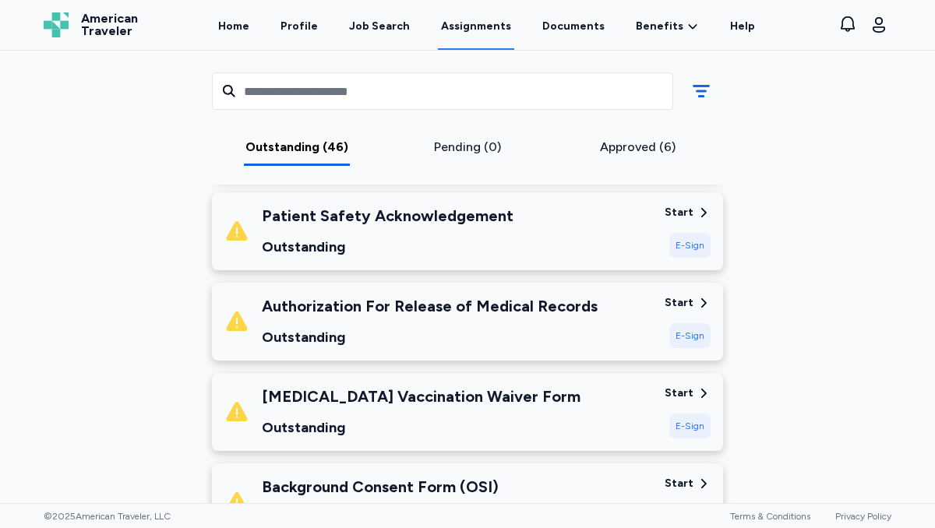
click at [686, 390] on div "Start" at bounding box center [679, 394] width 29 height 16
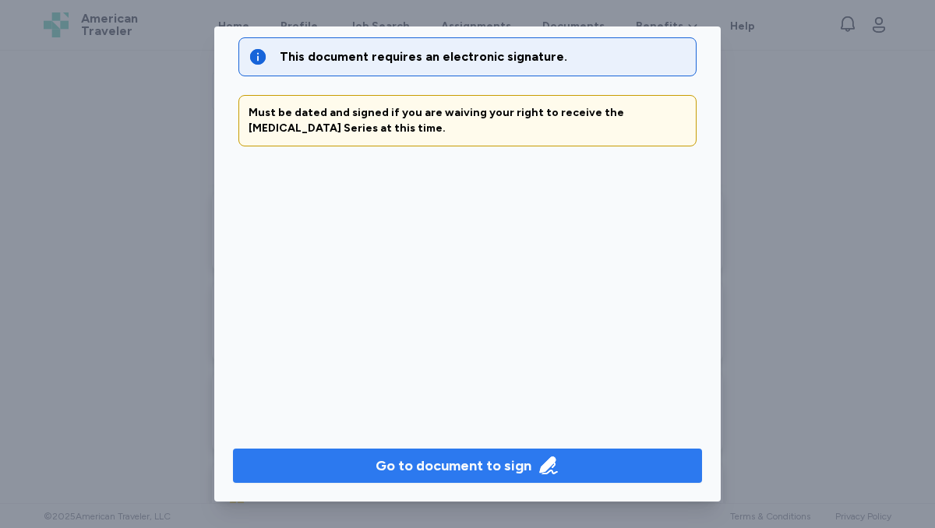
click at [426, 460] on div "Go to document to sign" at bounding box center [454, 466] width 156 height 22
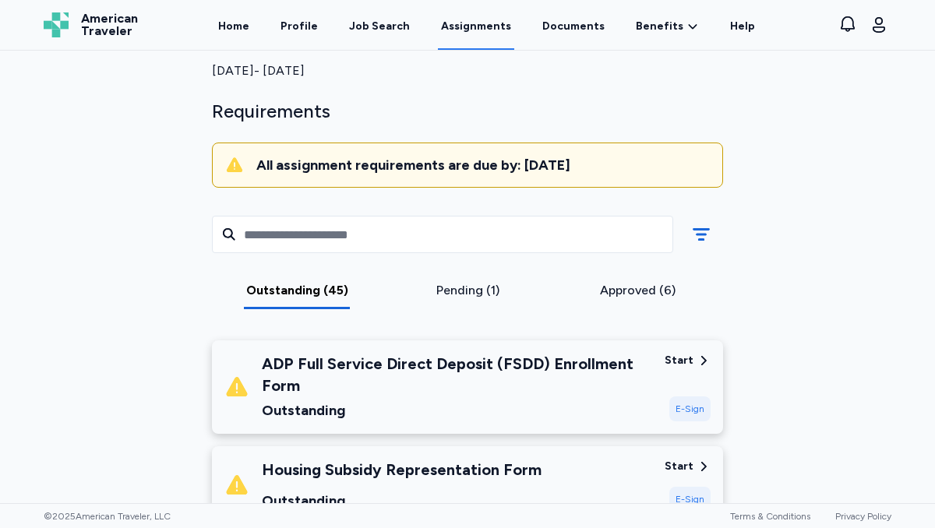
scroll to position [91, 0]
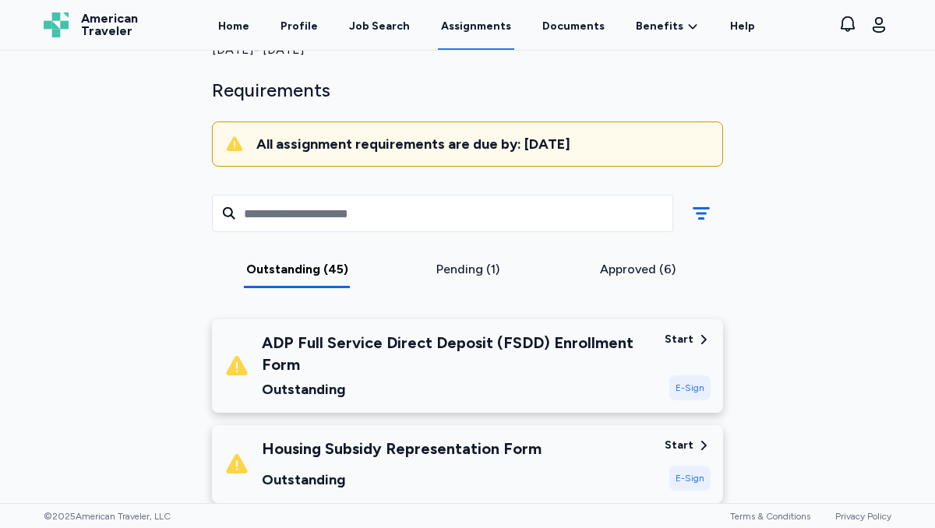
click at [450, 344] on div "ADP Full Service Direct Deposit (FSDD) Enrollment Form" at bounding box center [457, 354] width 390 height 44
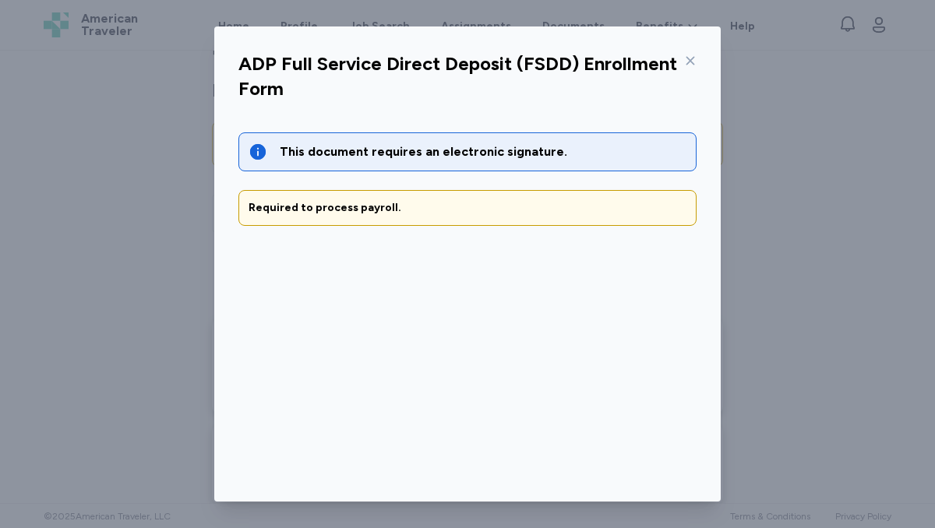
scroll to position [70, 0]
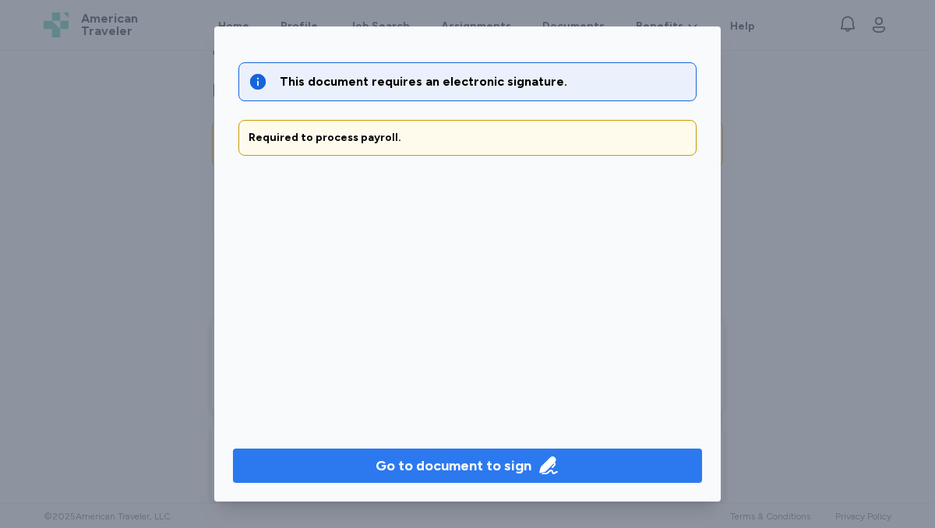
click at [433, 458] on div "Go to document to sign" at bounding box center [454, 466] width 156 height 22
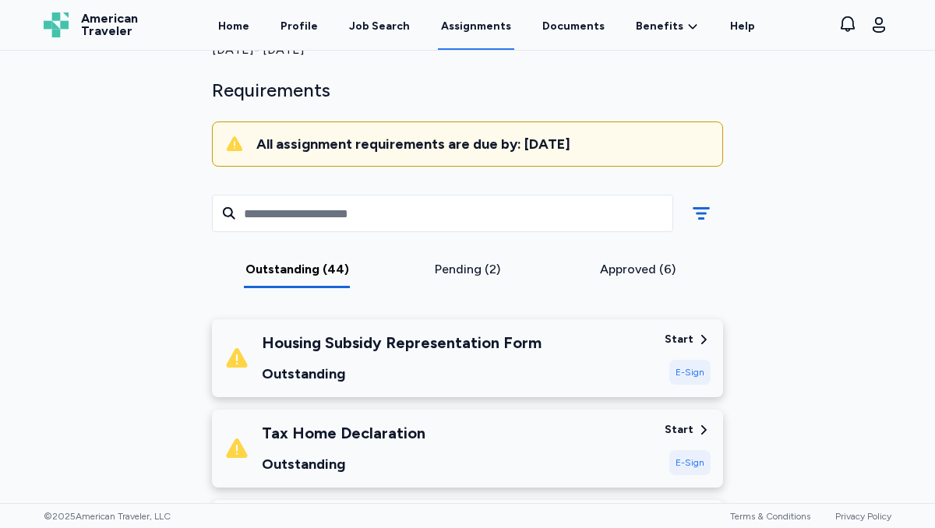
click at [652, 335] on div "Housing Subsidy Representation Form Outstanding" at bounding box center [438, 358] width 428 height 53
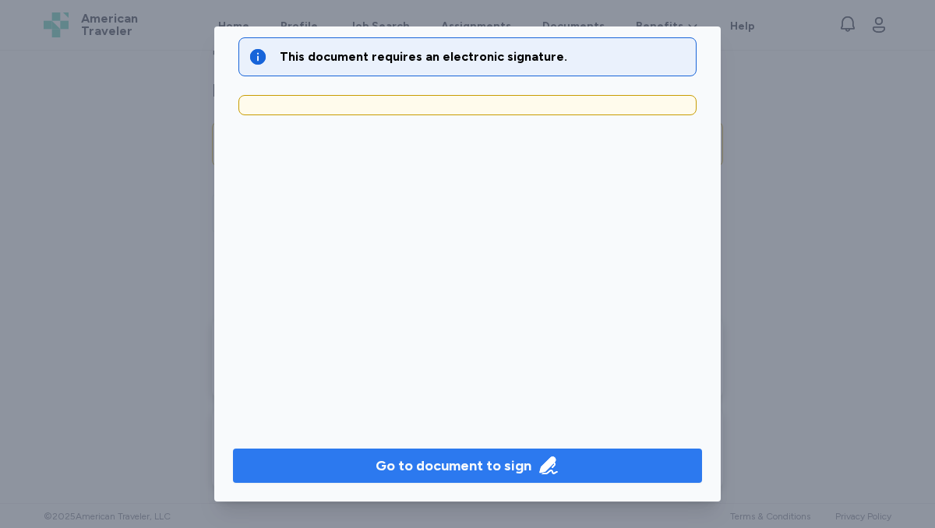
click at [482, 470] on div "Go to document to sign" at bounding box center [454, 466] width 156 height 22
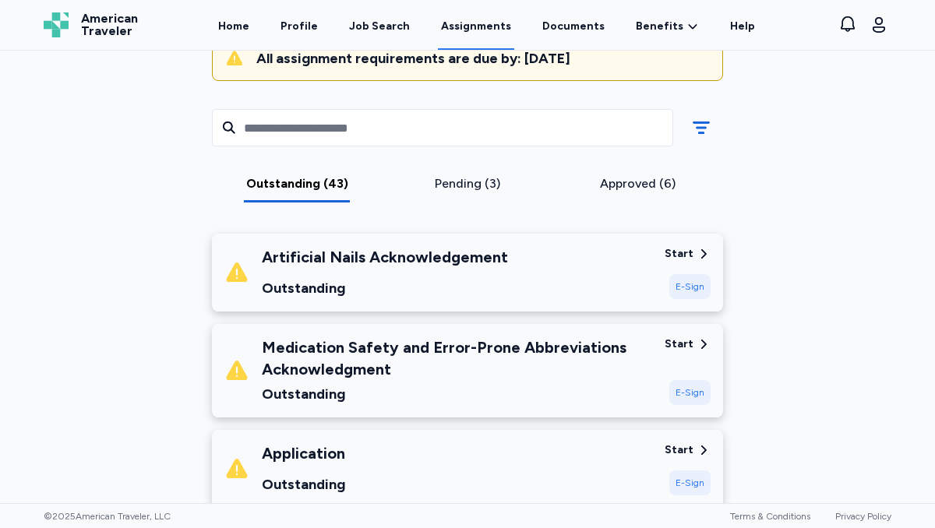
scroll to position [186, 0]
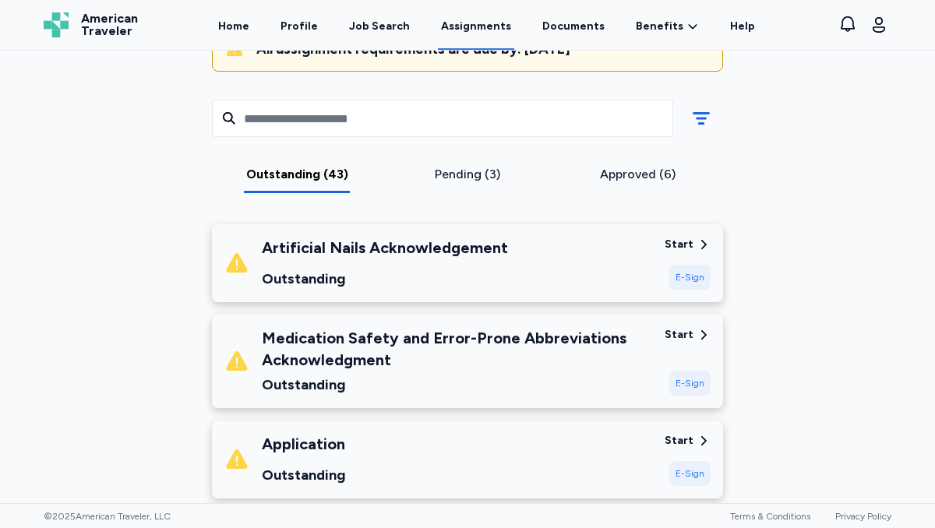
click at [684, 237] on div "Start" at bounding box center [679, 245] width 29 height 16
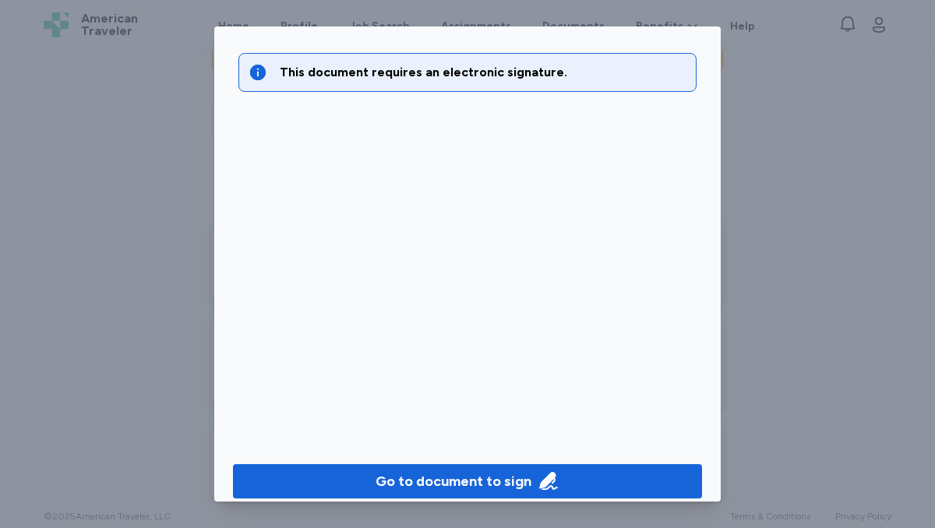
scroll to position [70, 0]
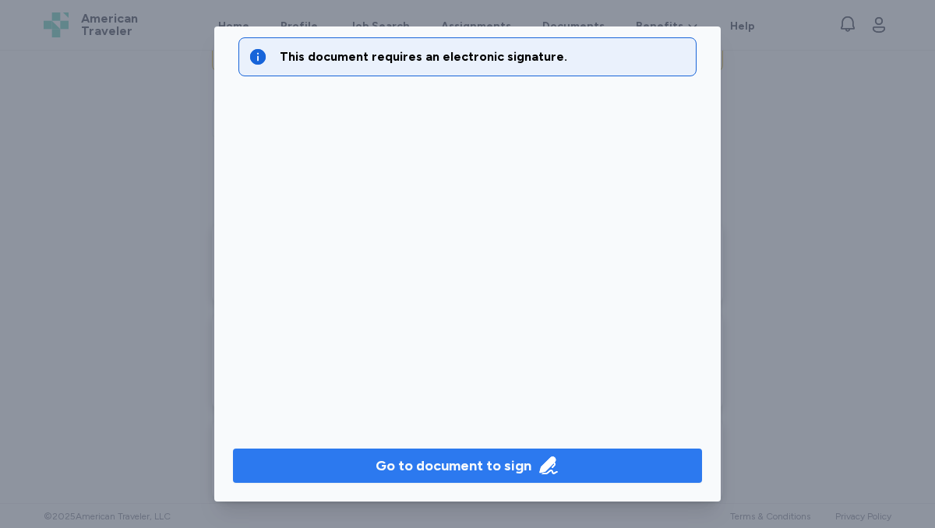
click at [450, 459] on div "Go to document to sign" at bounding box center [454, 466] width 156 height 22
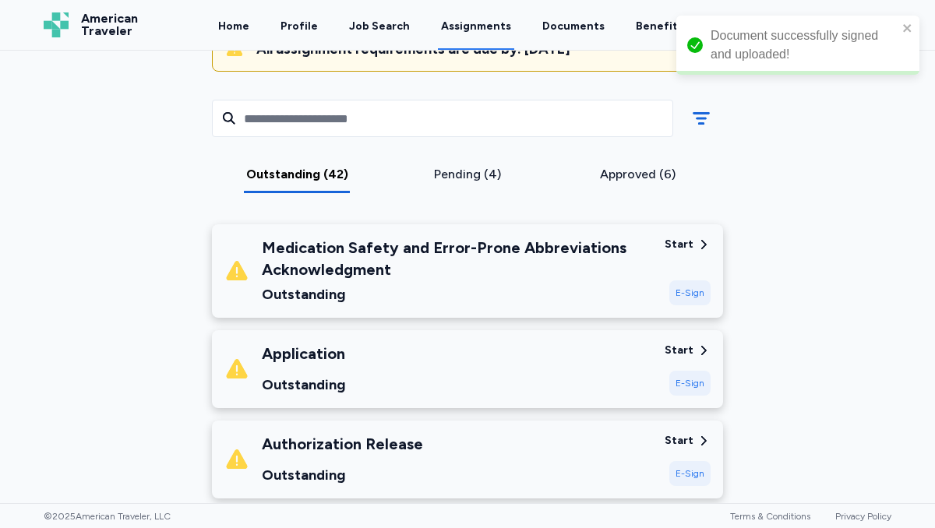
click at [694, 284] on div "E-Sign" at bounding box center [690, 293] width 41 height 25
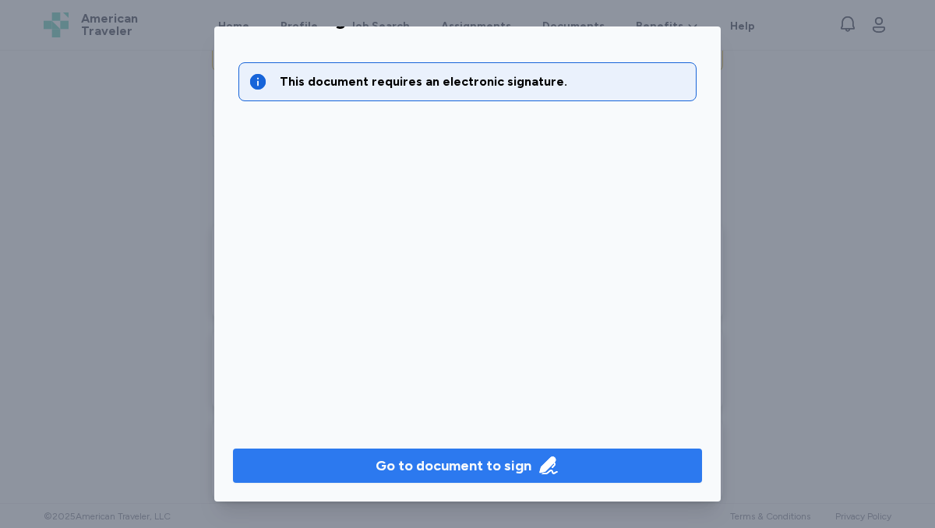
click at [514, 470] on div "Go to document to sign" at bounding box center [454, 466] width 156 height 22
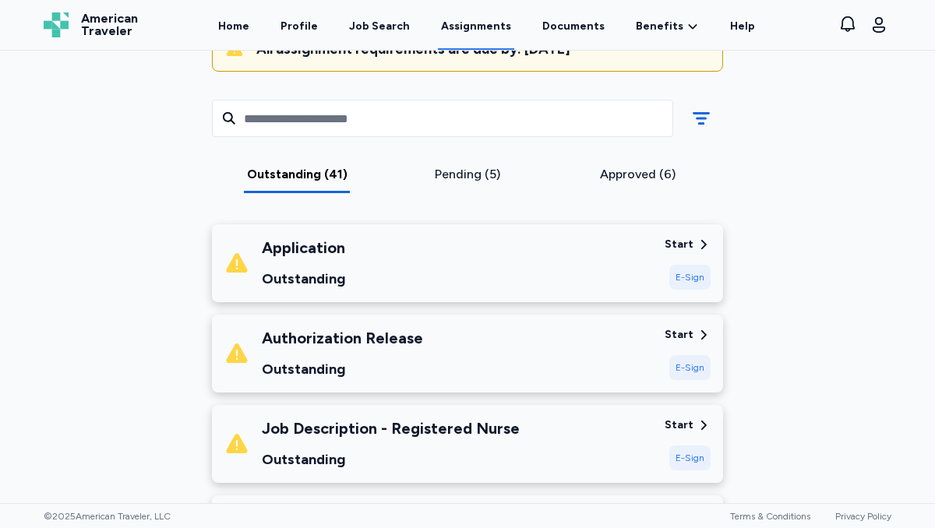
click at [692, 367] on div "E-Sign" at bounding box center [690, 367] width 41 height 25
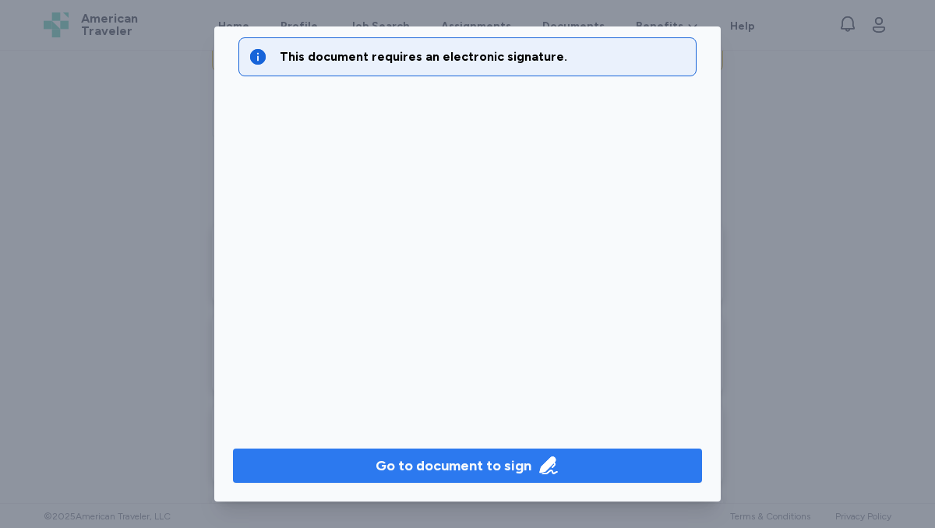
click at [492, 469] on div "Go to document to sign" at bounding box center [454, 466] width 156 height 22
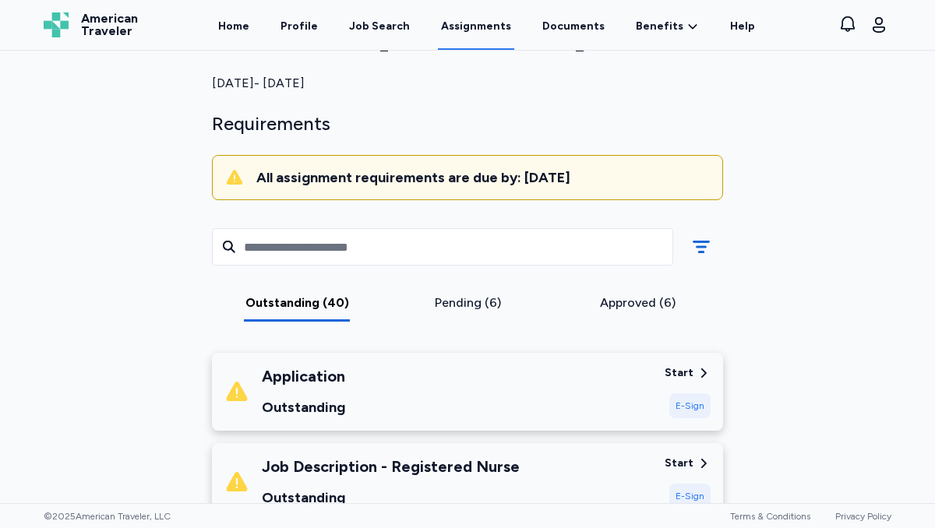
scroll to position [56, 0]
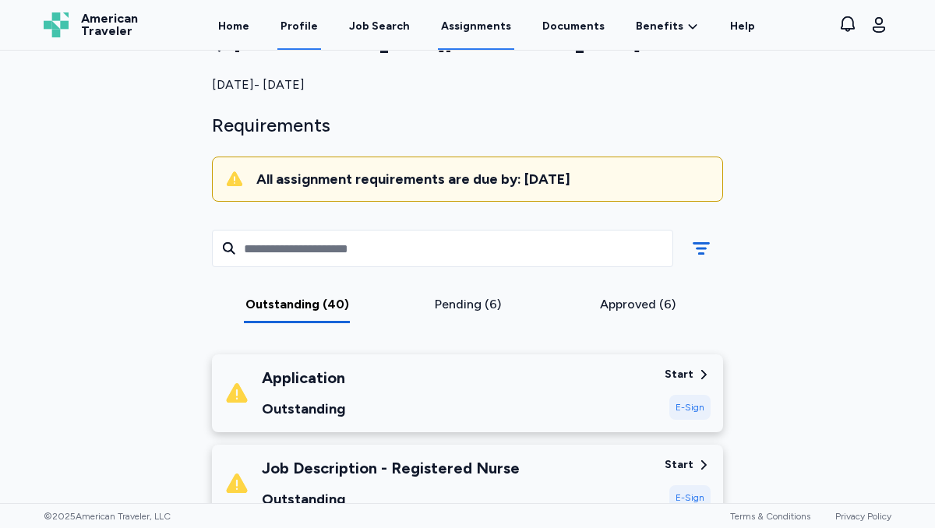
click at [306, 24] on link "Profile" at bounding box center [299, 26] width 44 height 48
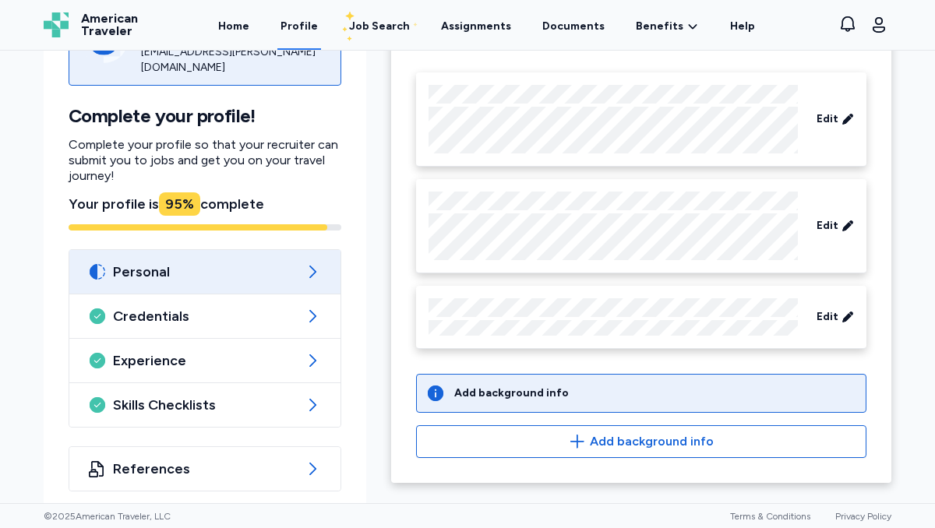
scroll to position [151, 0]
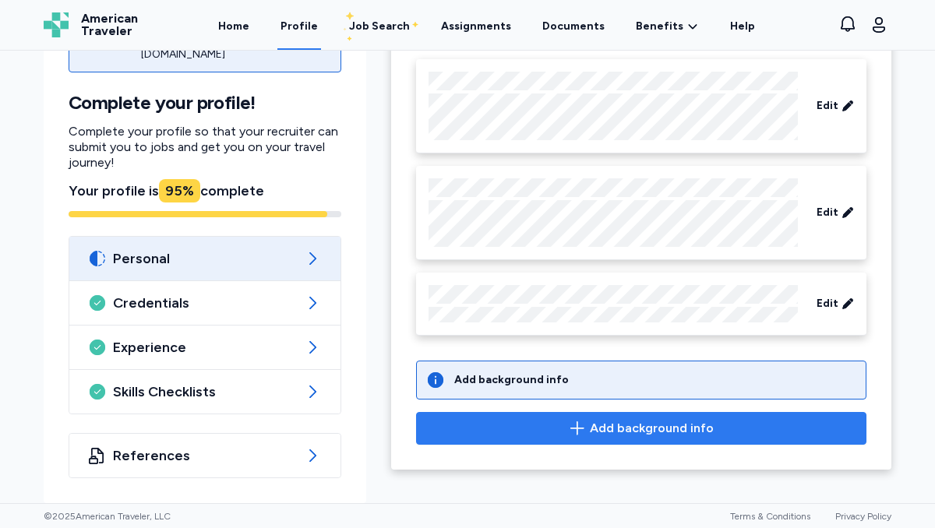
click at [519, 430] on span "Add background info" at bounding box center [641, 428] width 424 height 19
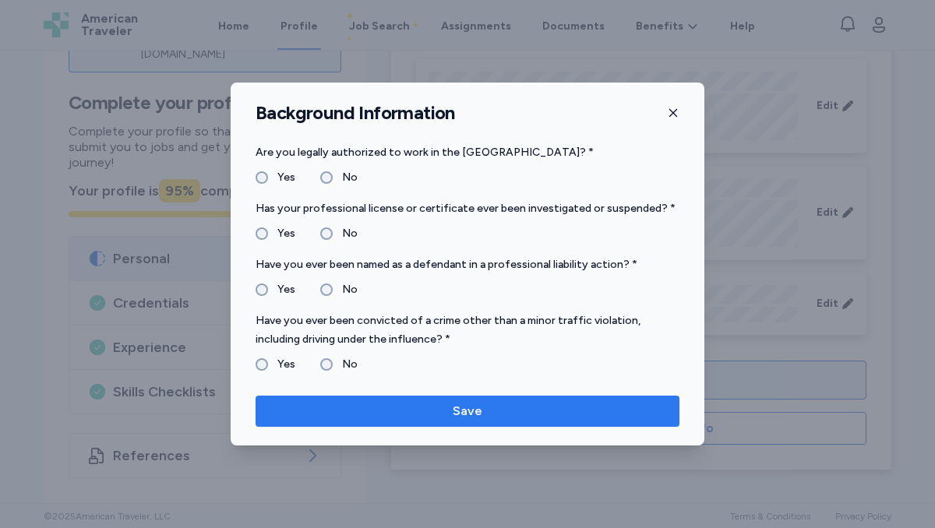
click at [390, 423] on button "Save" at bounding box center [468, 411] width 424 height 31
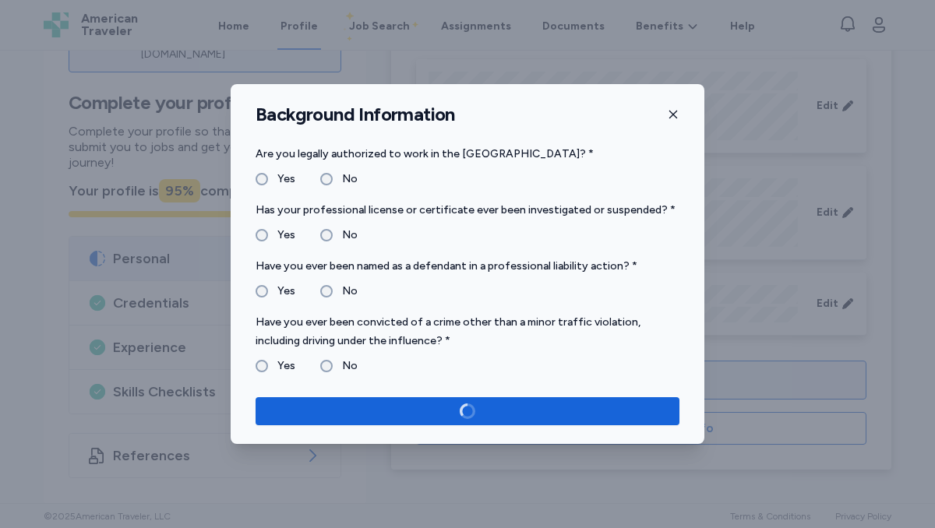
scroll to position [154, 0]
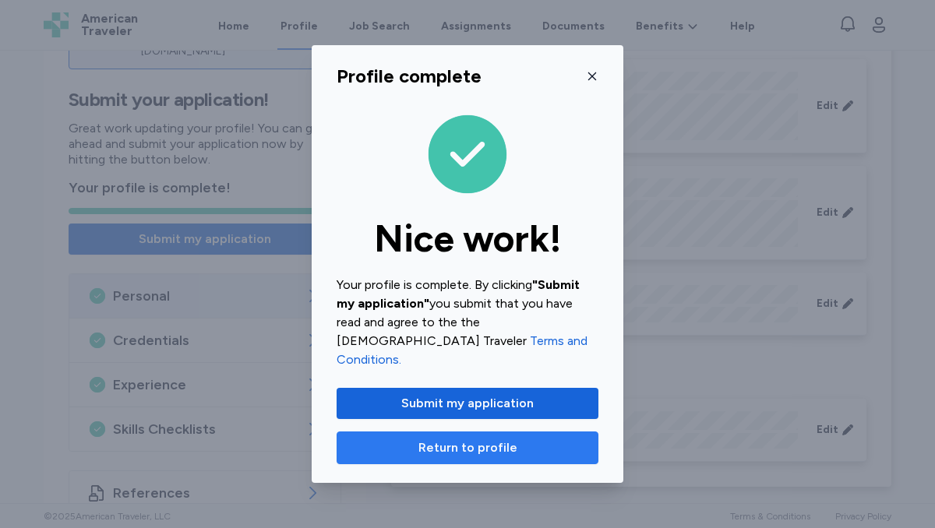
click at [486, 440] on span "Return to profile" at bounding box center [468, 448] width 99 height 19
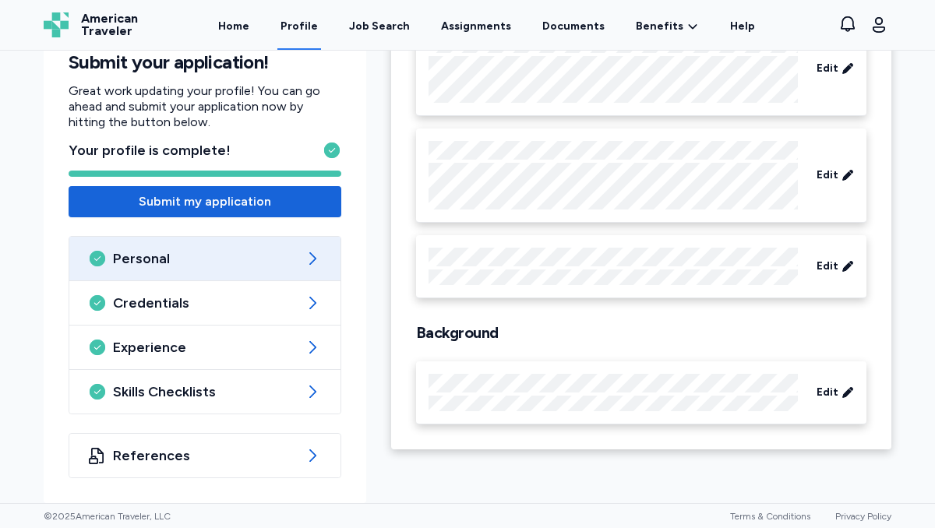
scroll to position [0, 0]
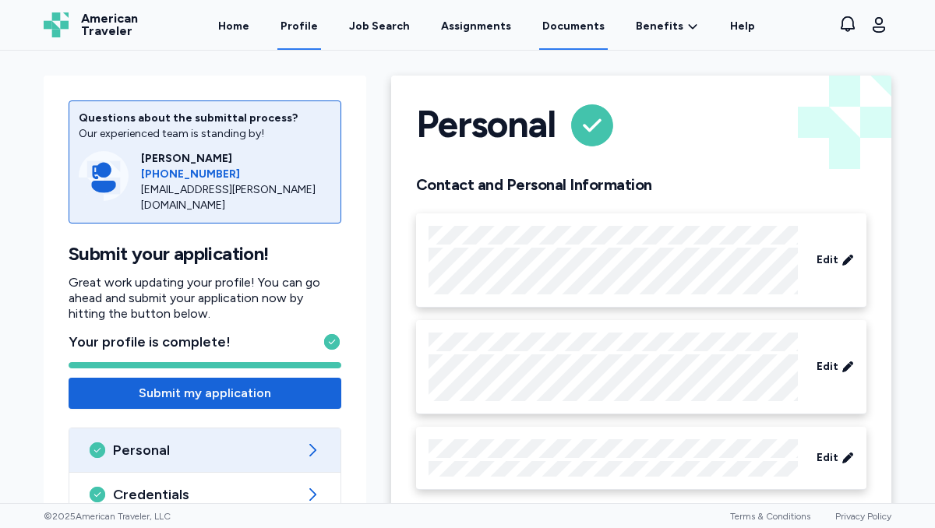
click at [550, 30] on link "Documents" at bounding box center [573, 26] width 69 height 48
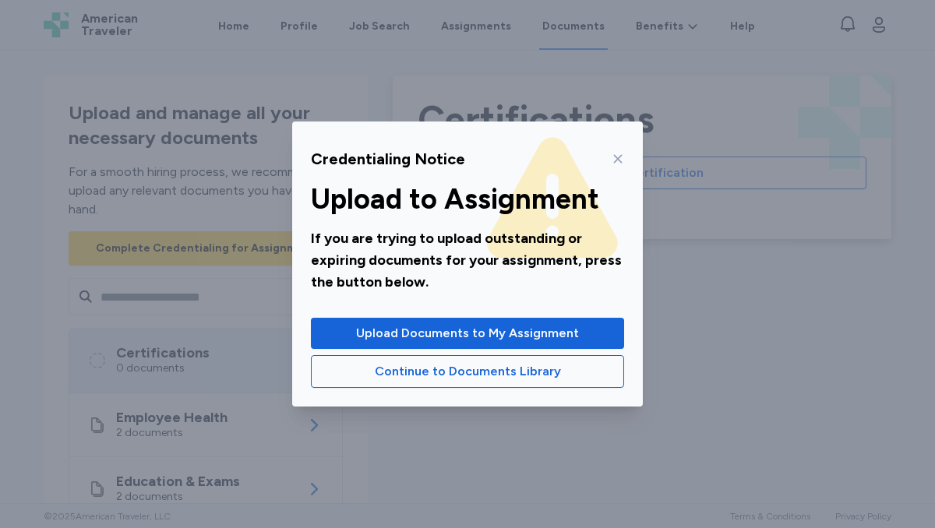
click at [618, 162] on icon at bounding box center [618, 159] width 12 height 12
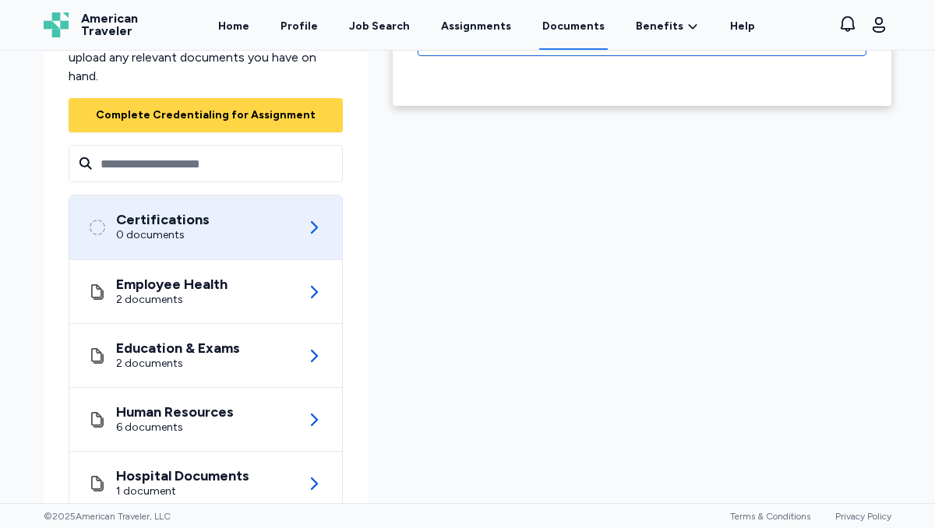
scroll to position [138, 0]
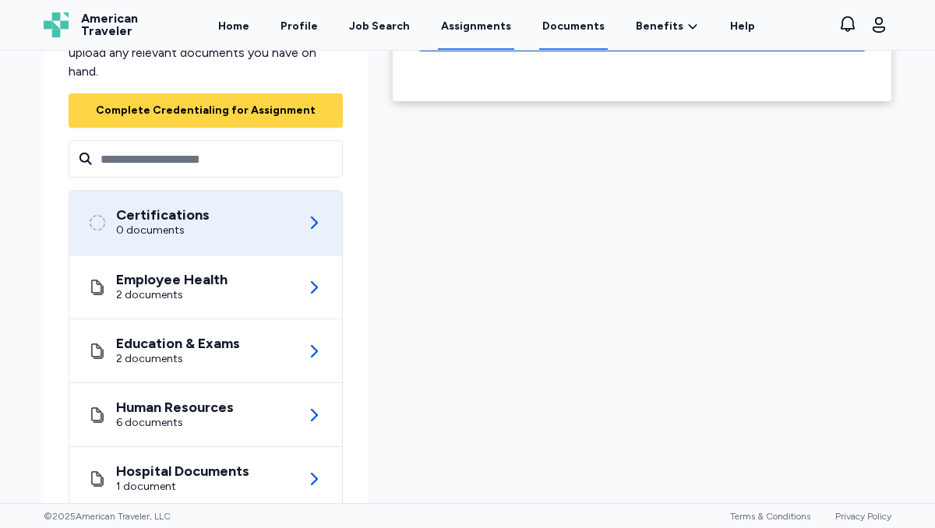
click at [459, 34] on link "Assignments" at bounding box center [476, 26] width 76 height 48
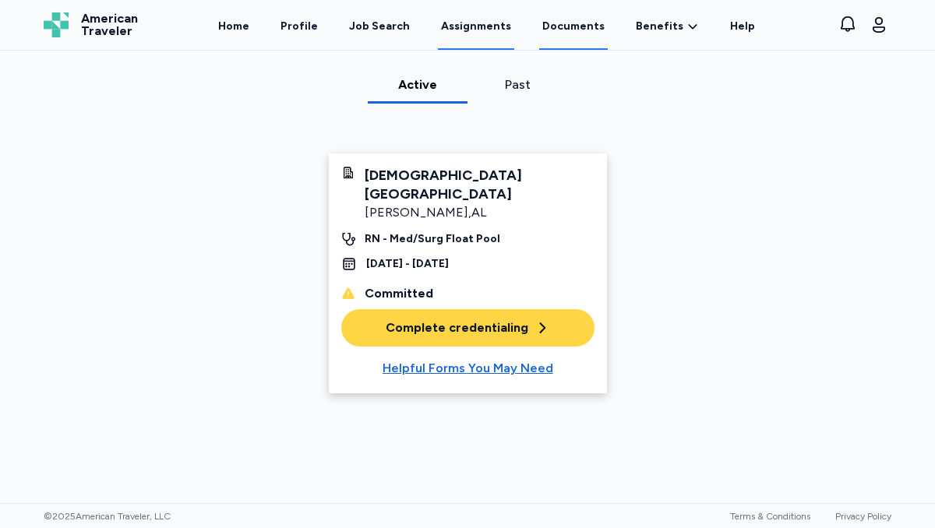
click at [578, 29] on link "Documents" at bounding box center [573, 26] width 69 height 48
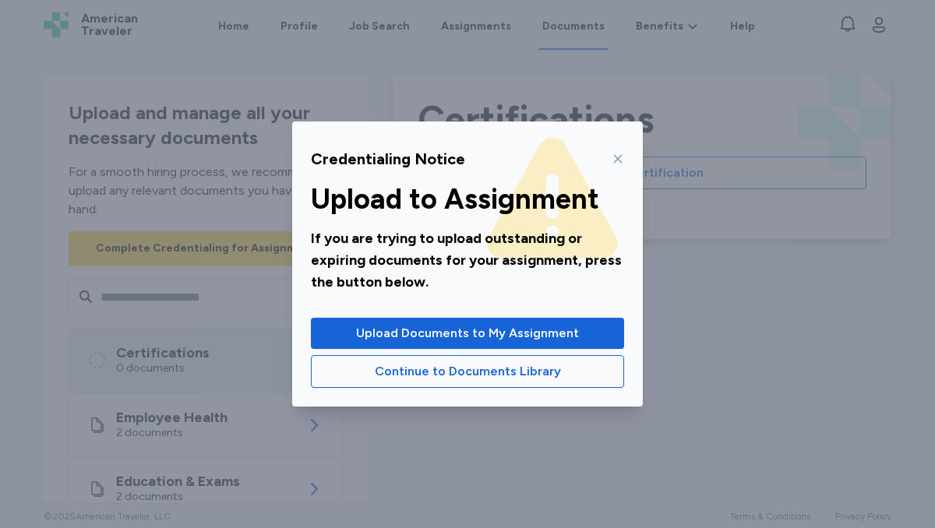
click at [614, 161] on icon at bounding box center [618, 159] width 9 height 9
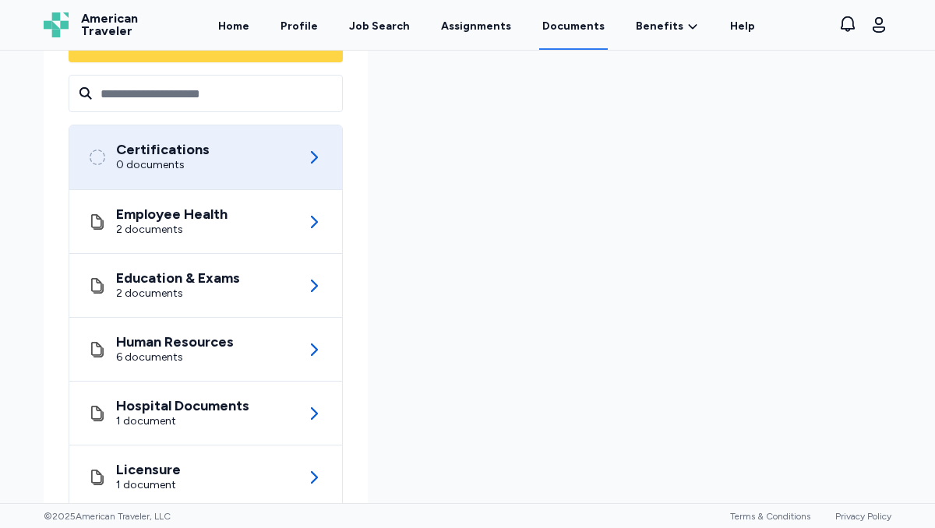
scroll to position [247, 0]
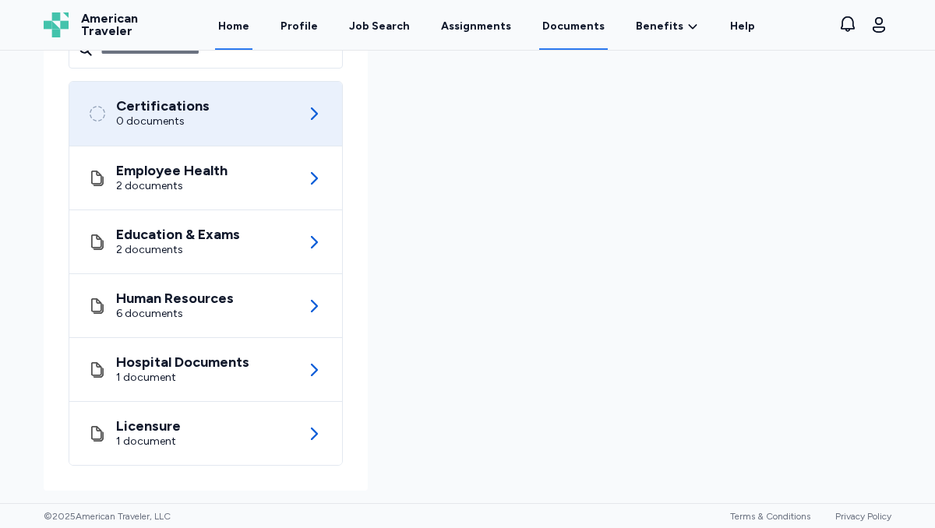
click at [243, 30] on link "Home" at bounding box center [233, 26] width 37 height 48
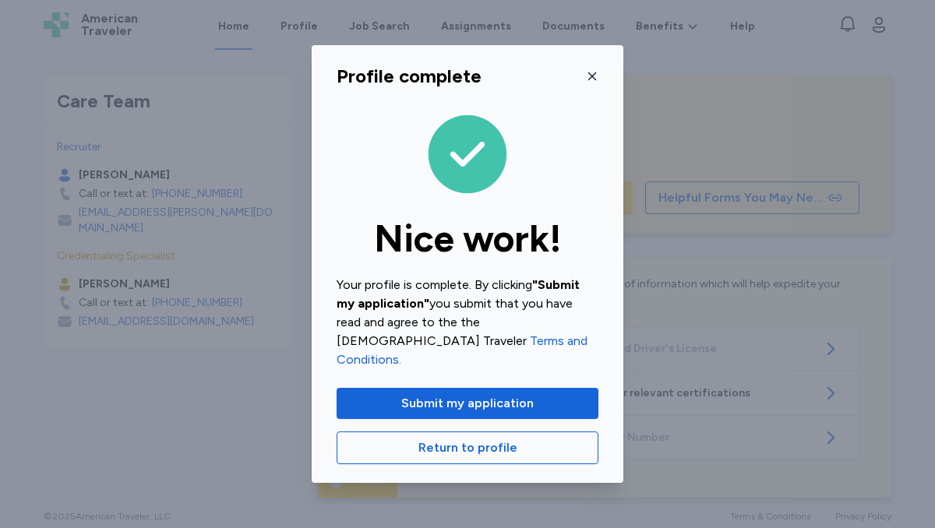
click at [593, 83] on icon "button" at bounding box center [592, 76] width 12 height 12
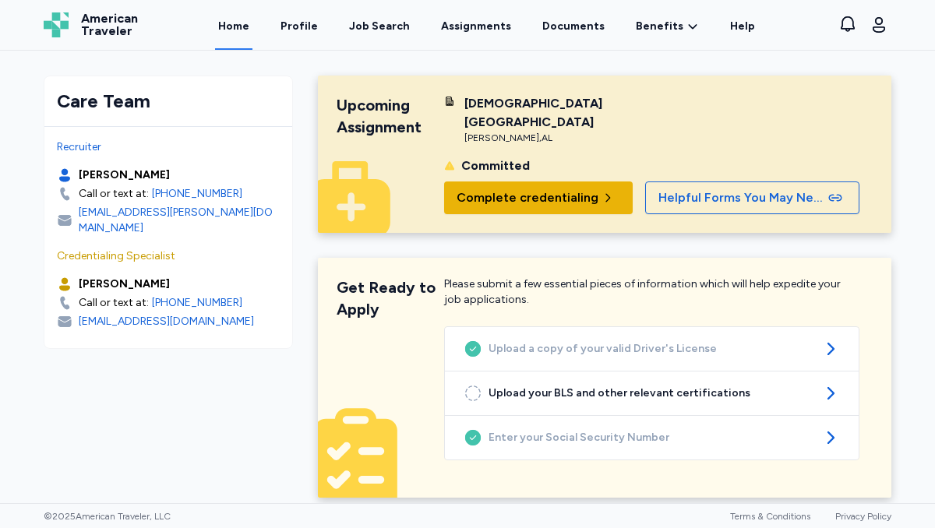
click at [545, 189] on span "Complete credentialing" at bounding box center [528, 198] width 142 height 19
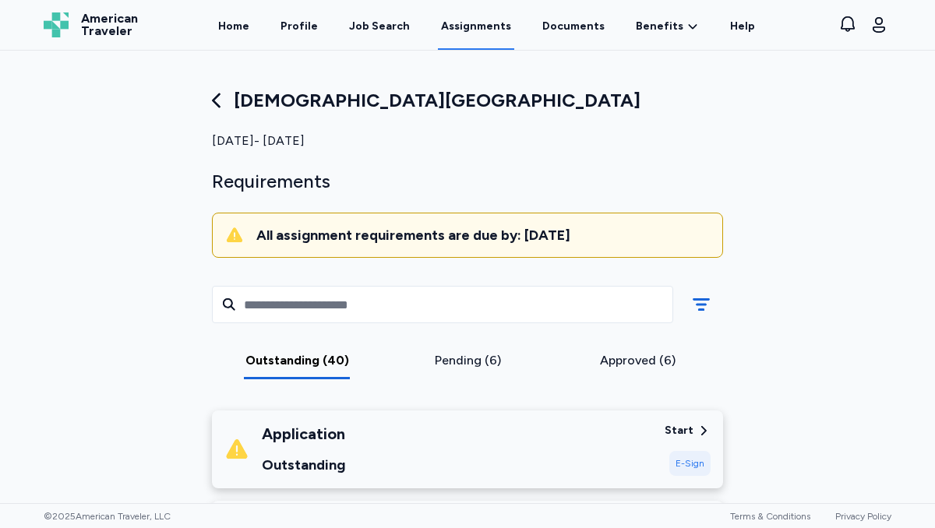
click at [681, 432] on div "Start" at bounding box center [679, 431] width 29 height 16
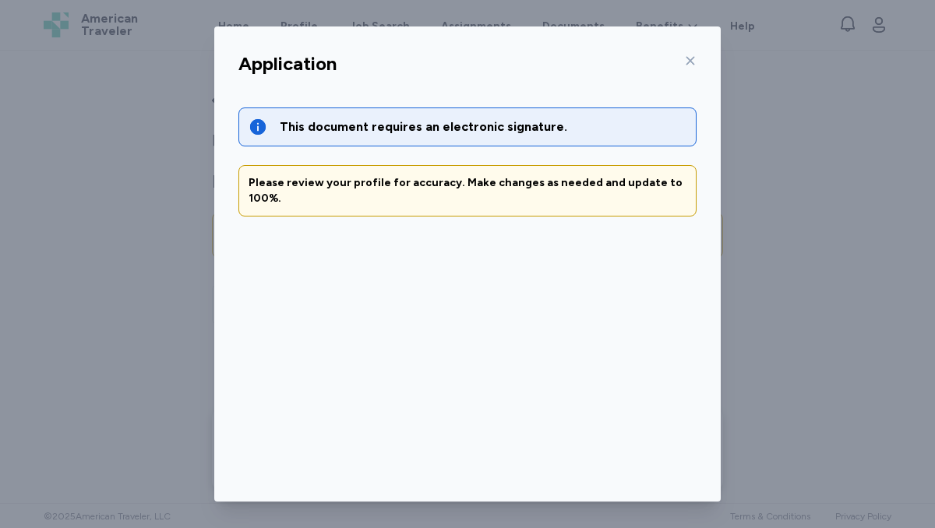
scroll to position [70, 0]
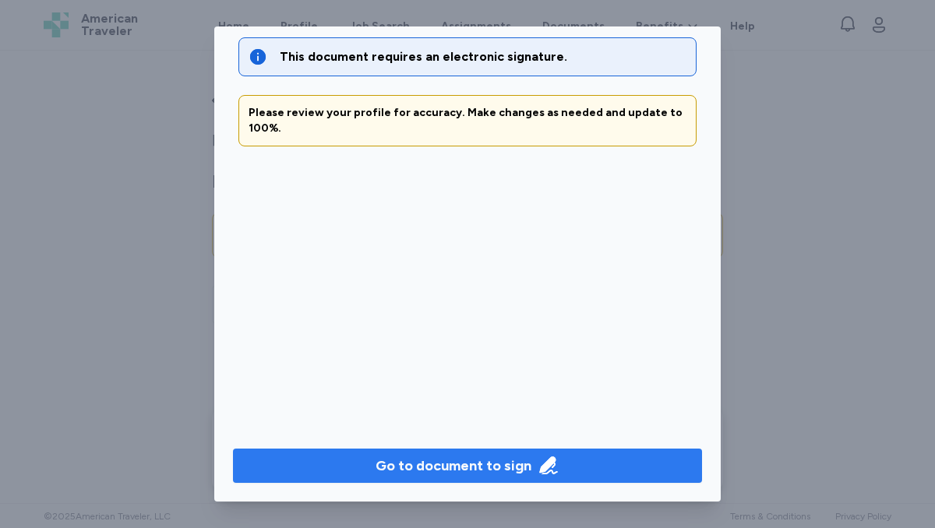
click at [468, 465] on div "Go to document to sign" at bounding box center [454, 466] width 156 height 22
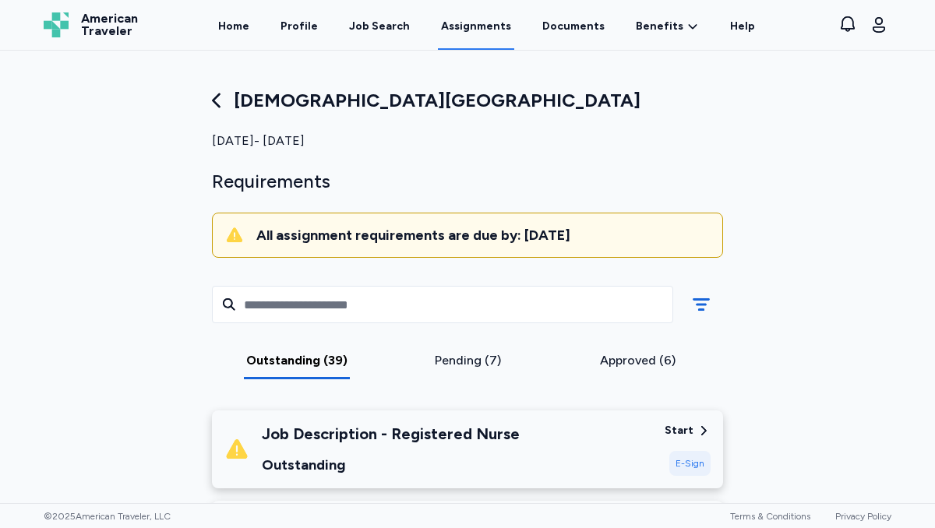
click at [682, 423] on div "Start" at bounding box center [679, 431] width 29 height 16
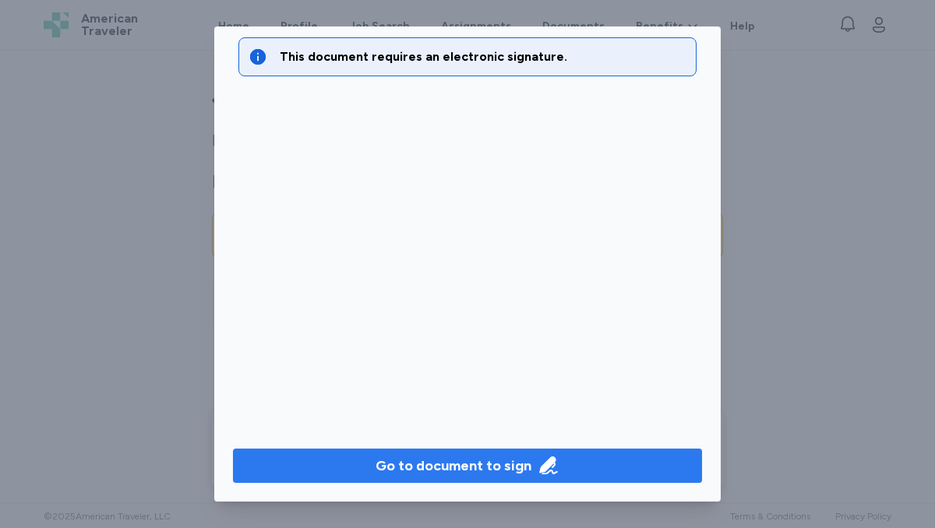
click at [422, 457] on div "Go to document to sign" at bounding box center [454, 466] width 156 height 22
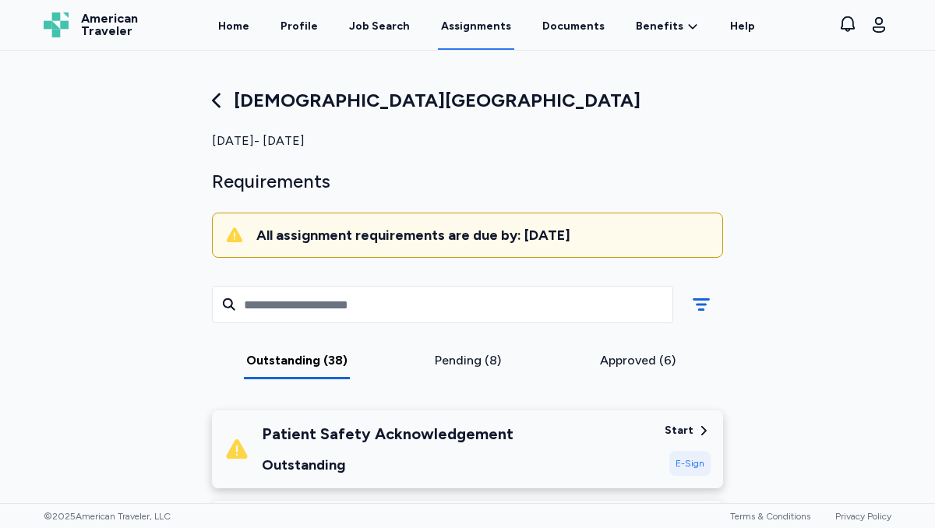
click at [694, 432] on div "Start" at bounding box center [688, 431] width 46 height 16
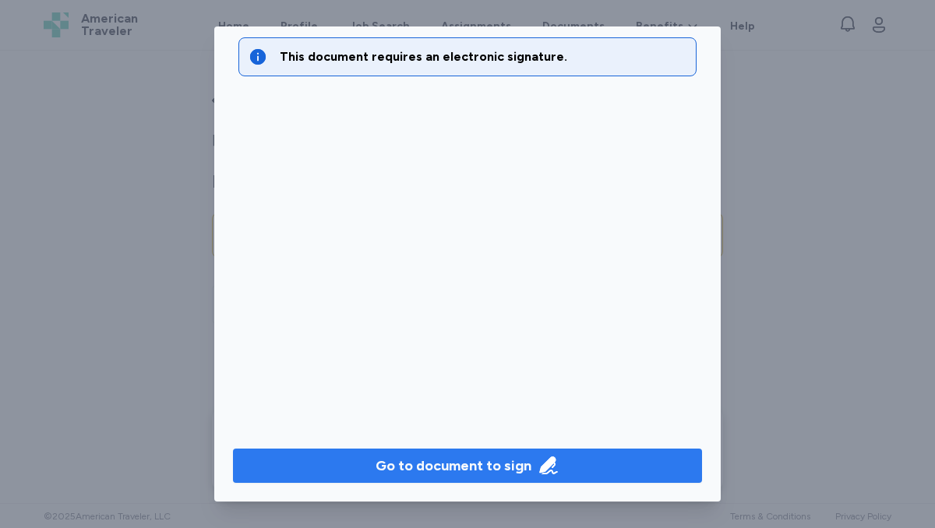
click at [511, 458] on div "Go to document to sign" at bounding box center [454, 466] width 156 height 22
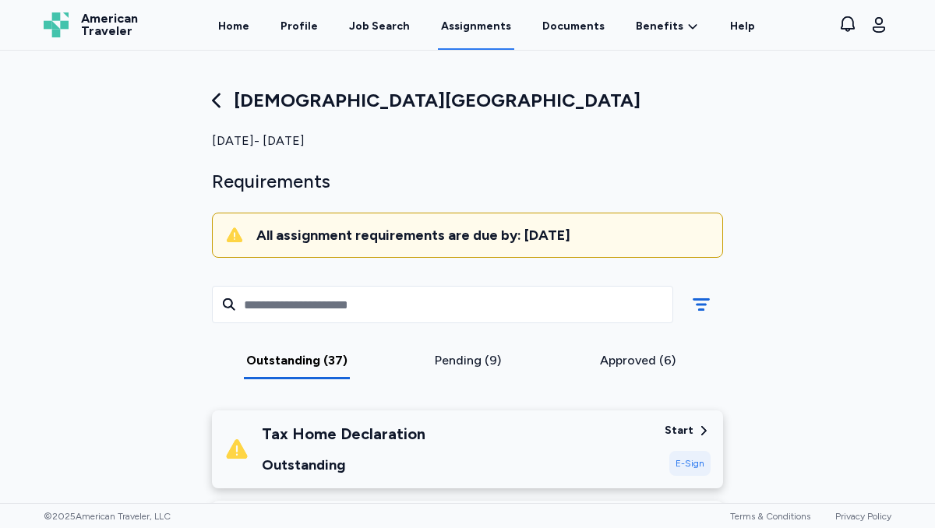
click at [688, 429] on div "Start" at bounding box center [679, 431] width 29 height 16
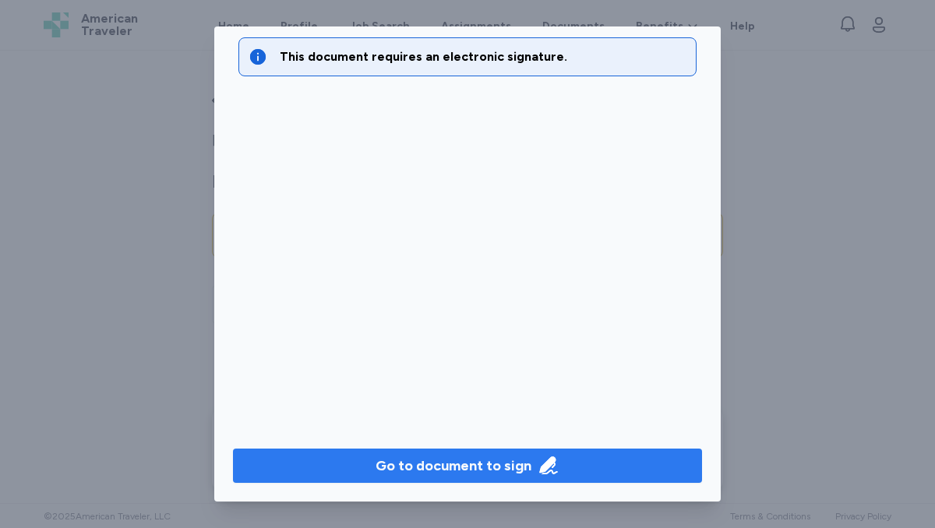
click at [521, 462] on div "Go to document to sign" at bounding box center [454, 466] width 156 height 22
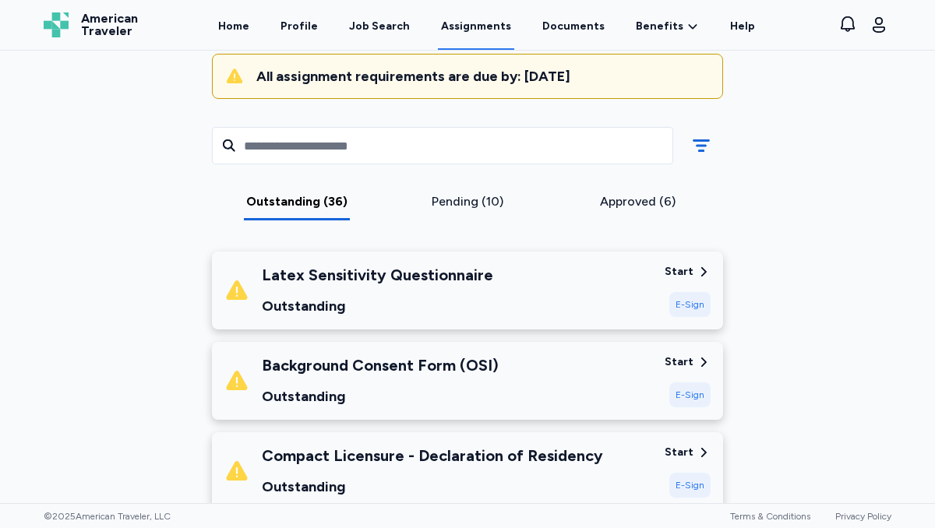
scroll to position [166, 0]
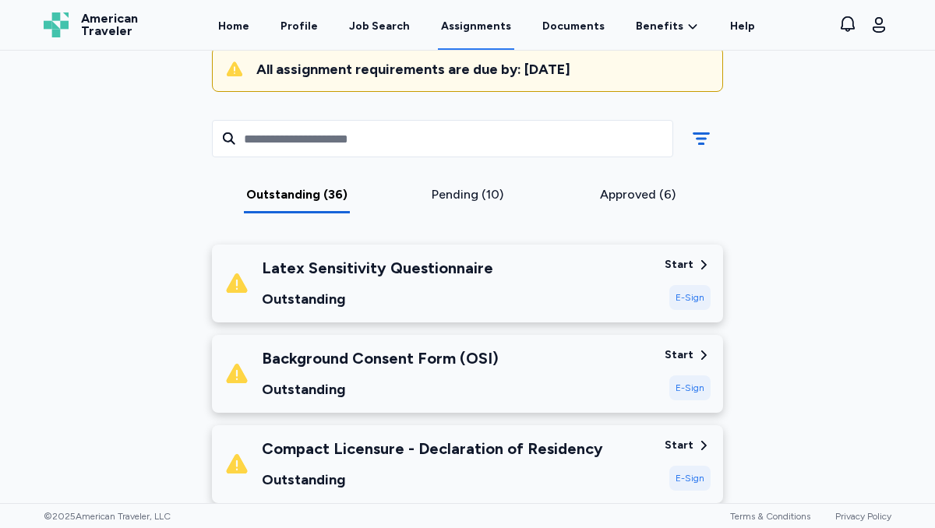
click at [677, 270] on div "Start" at bounding box center [679, 265] width 29 height 16
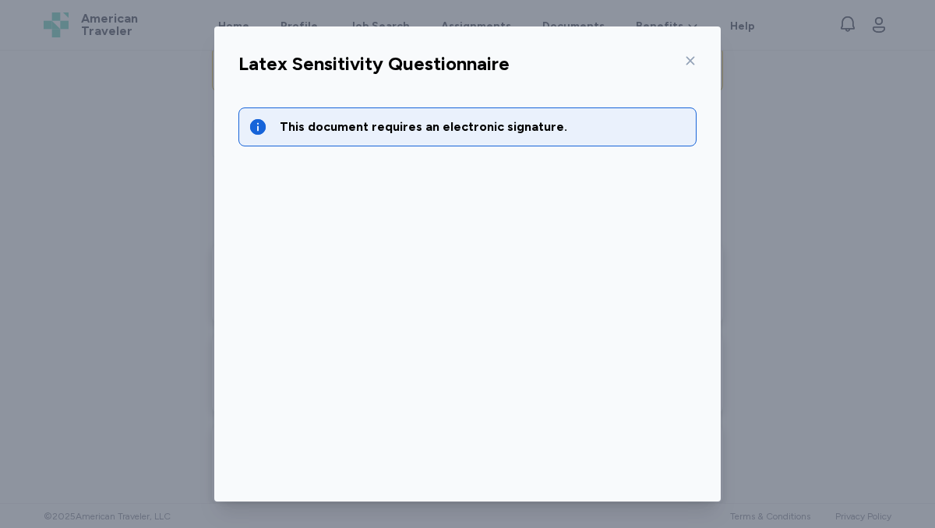
scroll to position [70, 0]
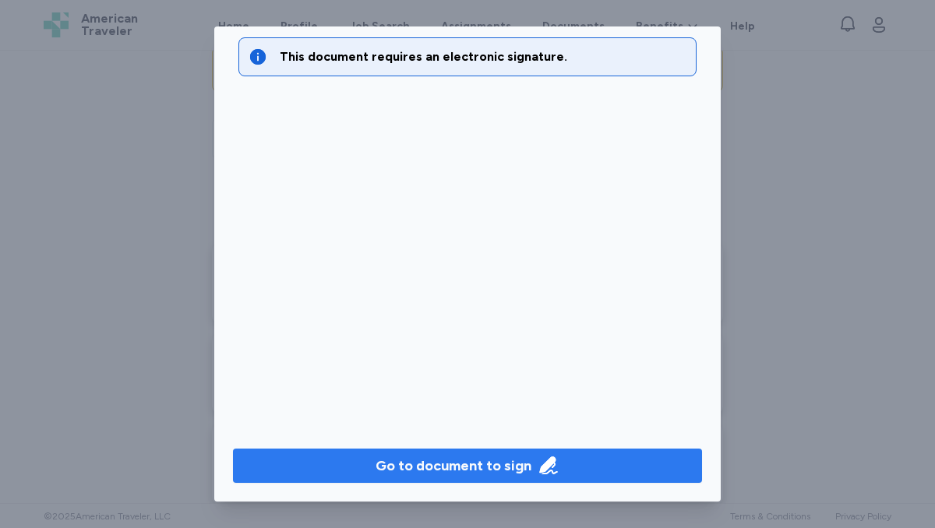
click at [477, 472] on div "Go to document to sign" at bounding box center [454, 466] width 156 height 22
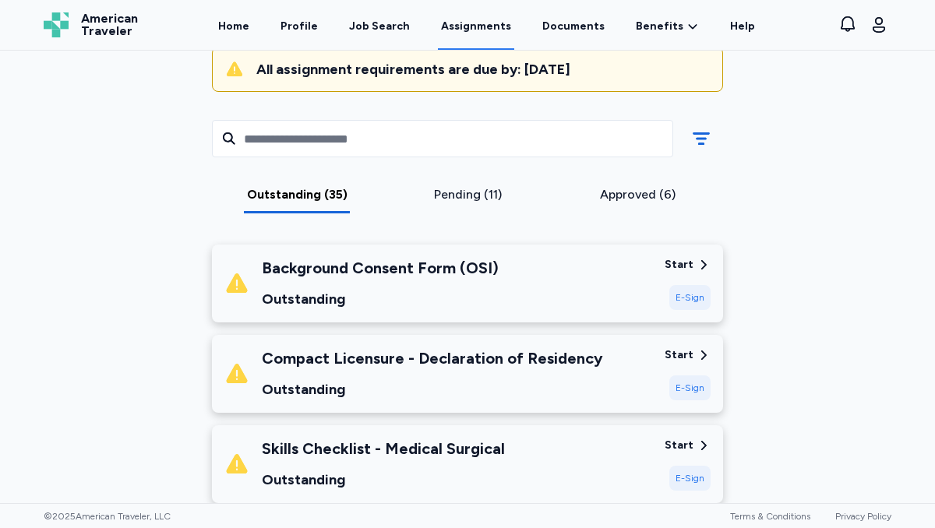
click at [680, 260] on div "Start" at bounding box center [679, 265] width 29 height 16
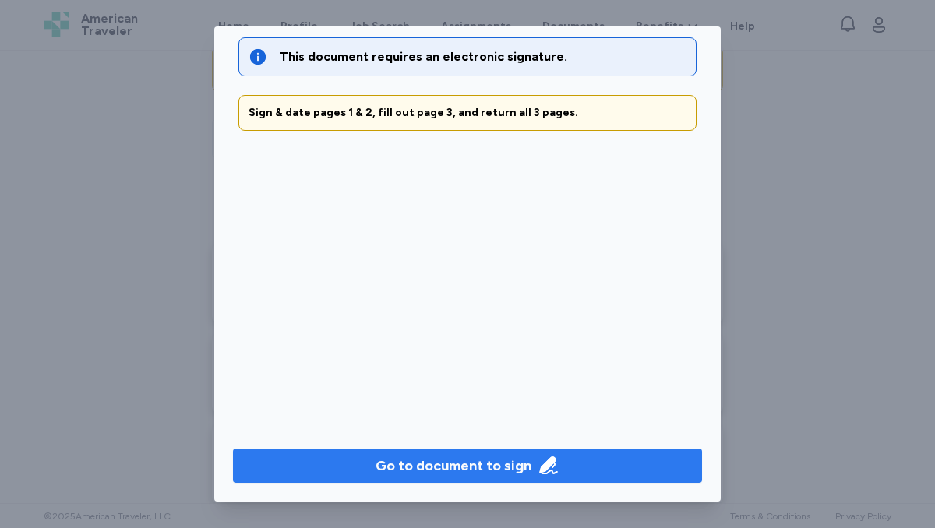
click at [481, 461] on div "Go to document to sign" at bounding box center [454, 466] width 156 height 22
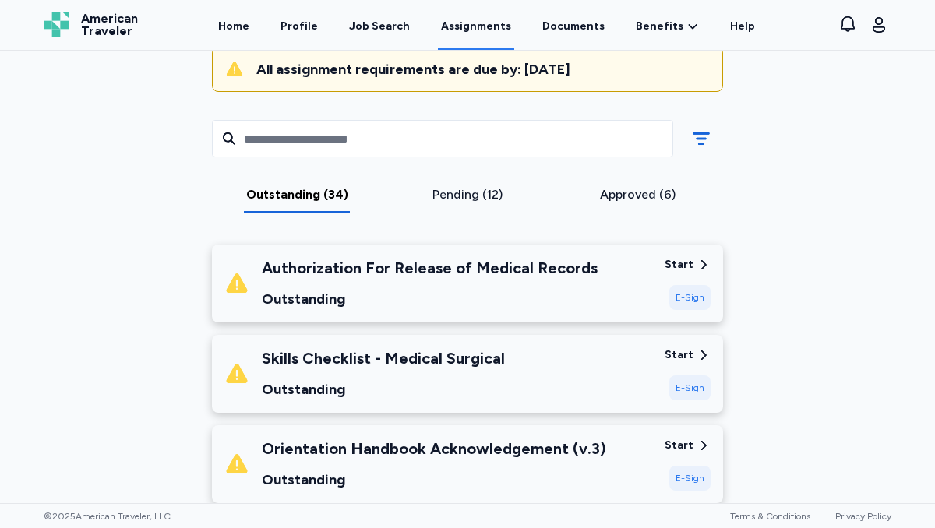
click at [683, 267] on div "Start" at bounding box center [679, 265] width 29 height 16
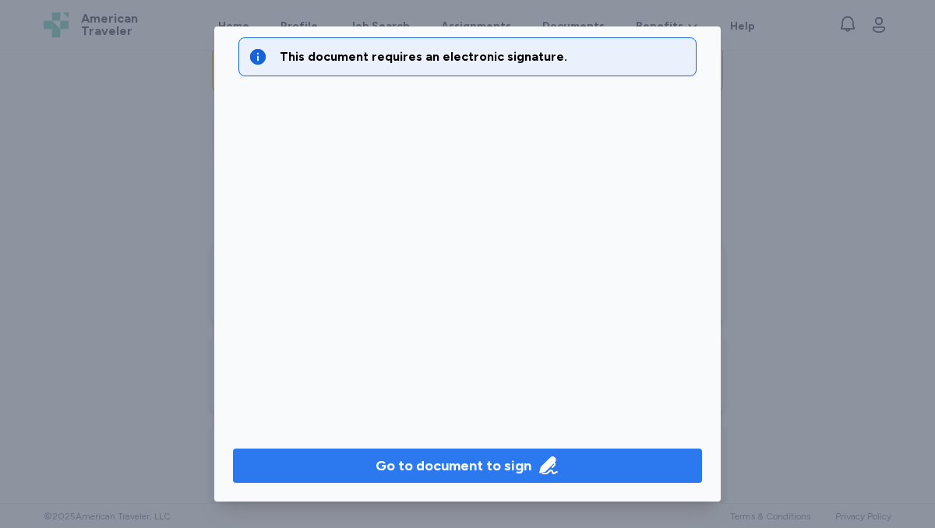
click at [413, 466] on div "Go to document to sign" at bounding box center [454, 466] width 156 height 22
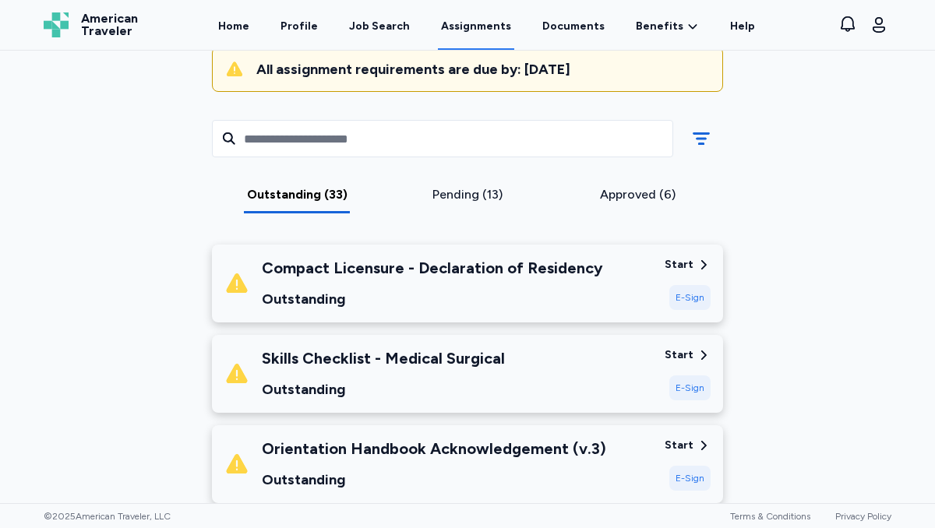
click at [684, 267] on div "Start" at bounding box center [679, 265] width 29 height 16
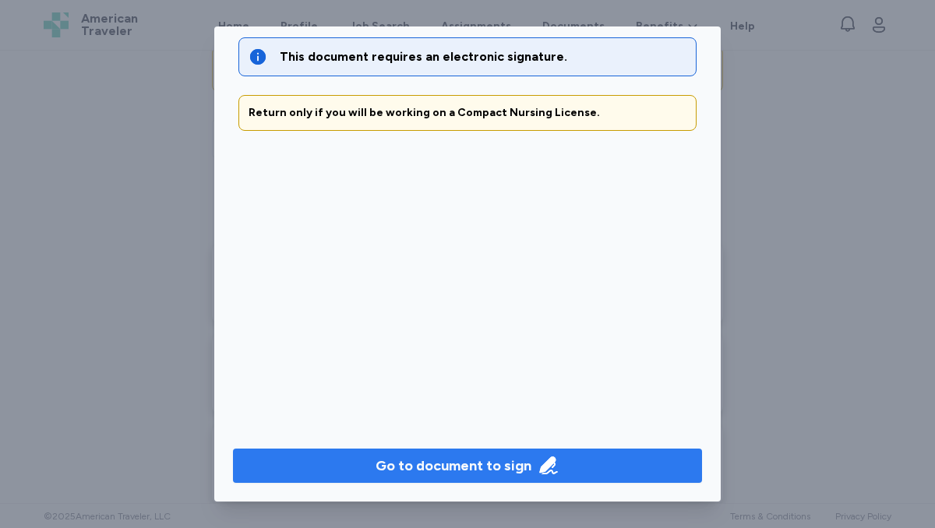
click at [461, 464] on div "Go to document to sign" at bounding box center [454, 466] width 156 height 22
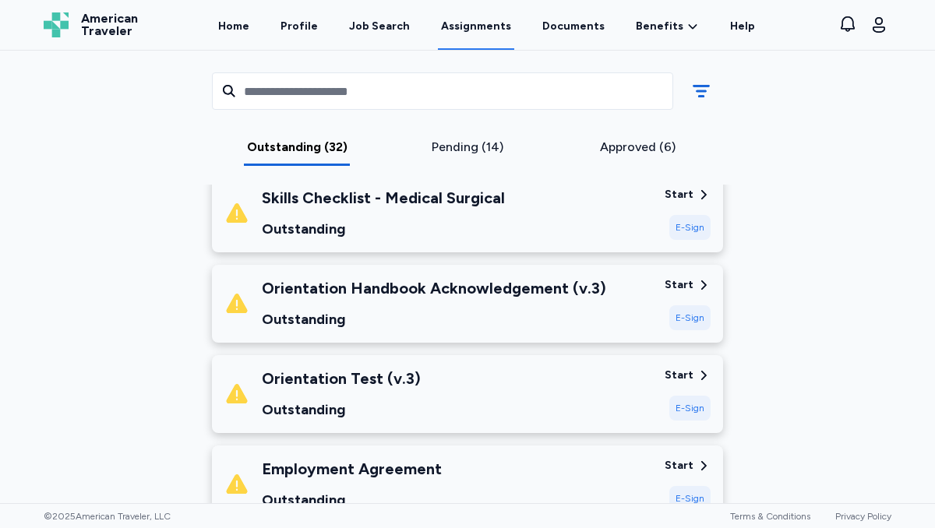
scroll to position [237, 0]
click at [701, 280] on icon at bounding box center [703, 284] width 5 height 9
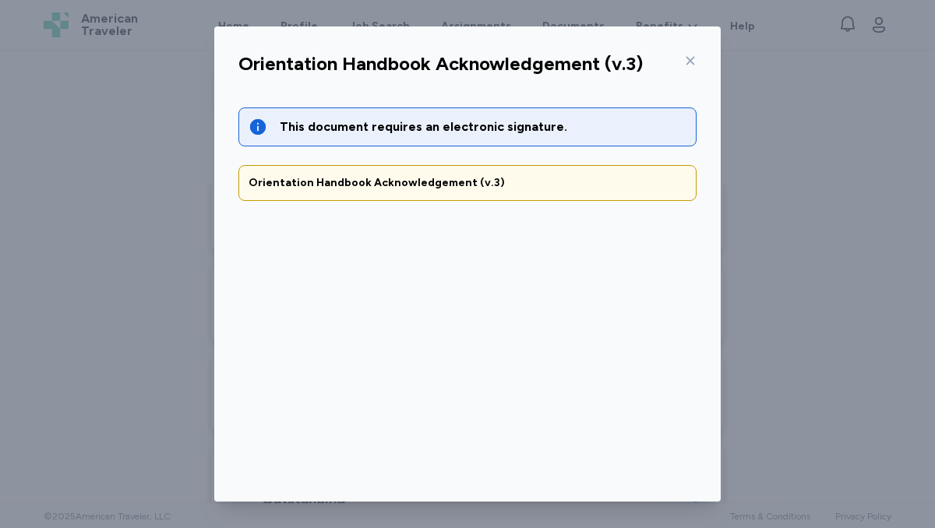
scroll to position [70, 0]
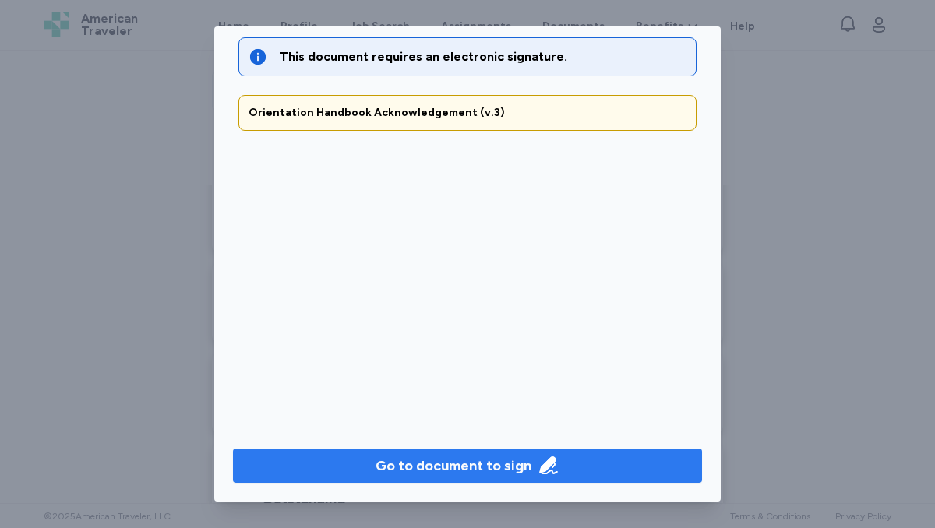
click at [408, 468] on div "Go to document to sign" at bounding box center [454, 466] width 156 height 22
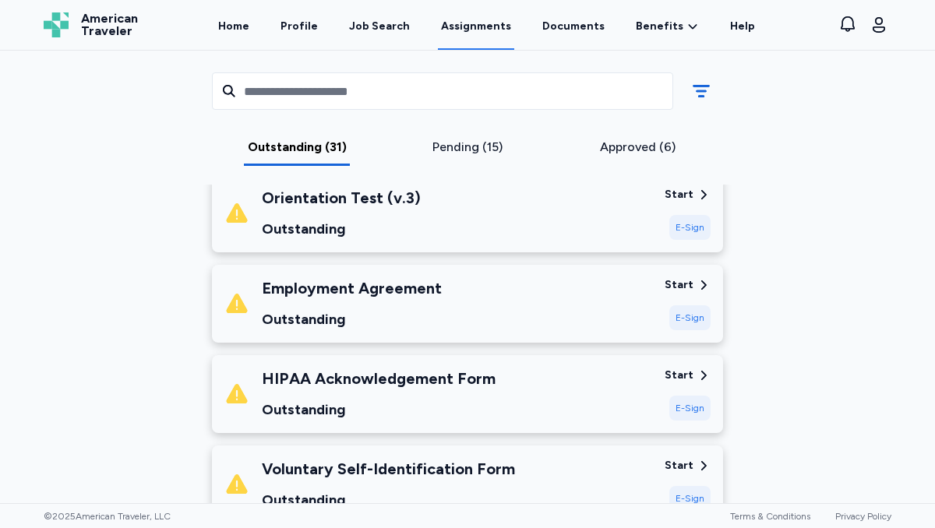
scroll to position [238, 0]
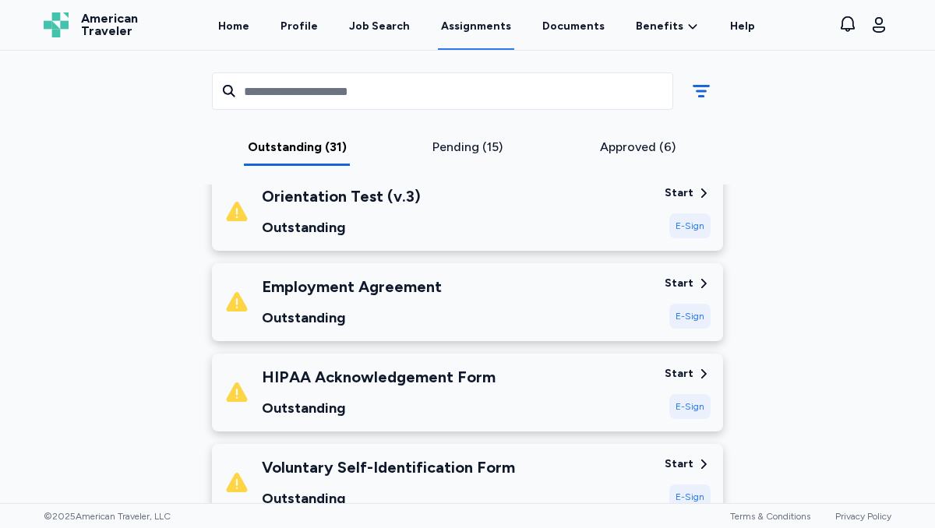
click at [688, 279] on div "Start" at bounding box center [679, 284] width 29 height 16
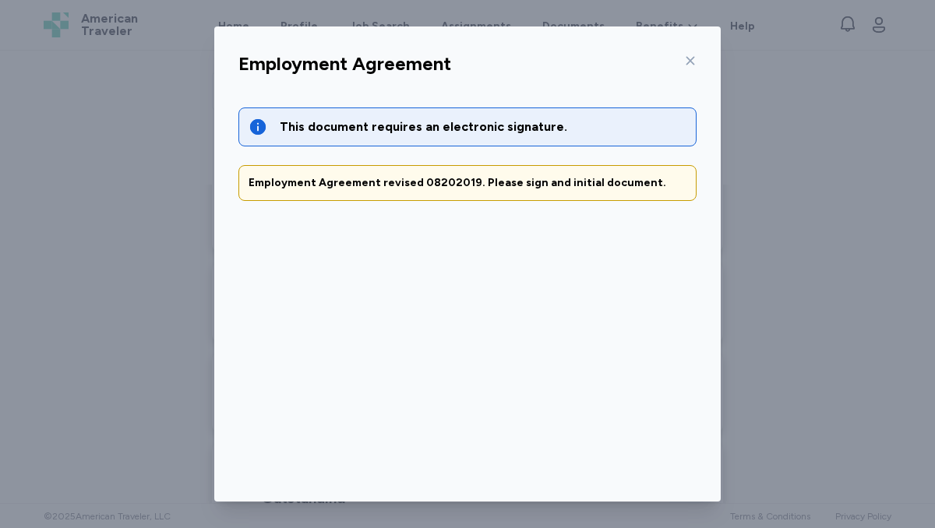
scroll to position [70, 0]
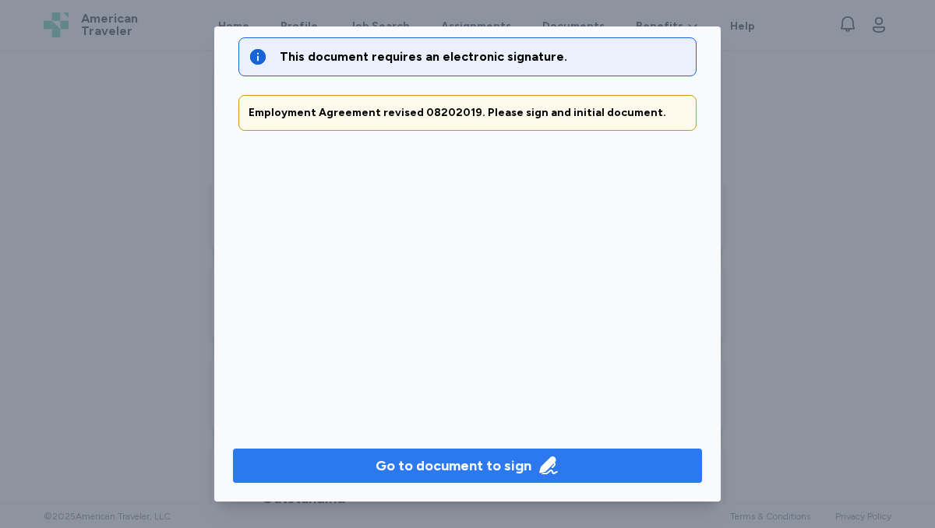
click at [436, 463] on div "Go to document to sign" at bounding box center [454, 466] width 156 height 22
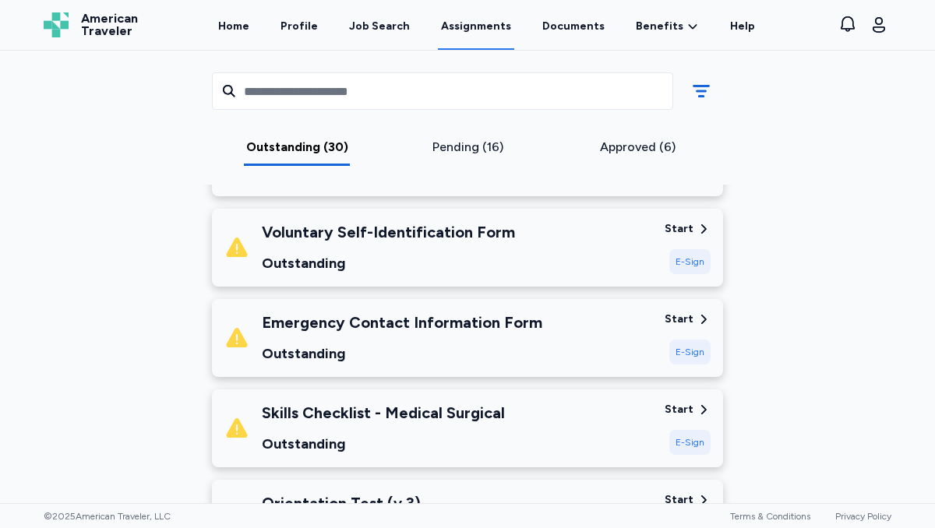
scroll to position [311, 0]
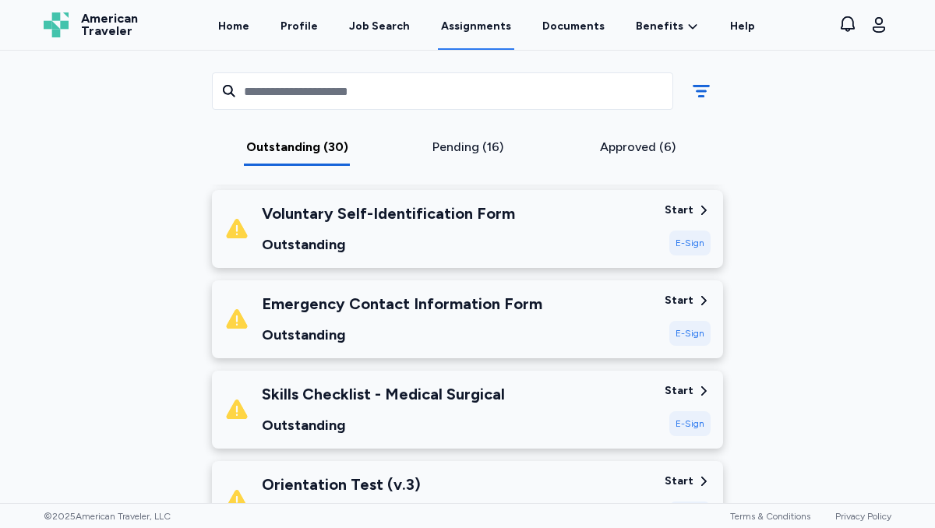
click at [684, 209] on div "Start" at bounding box center [679, 211] width 29 height 16
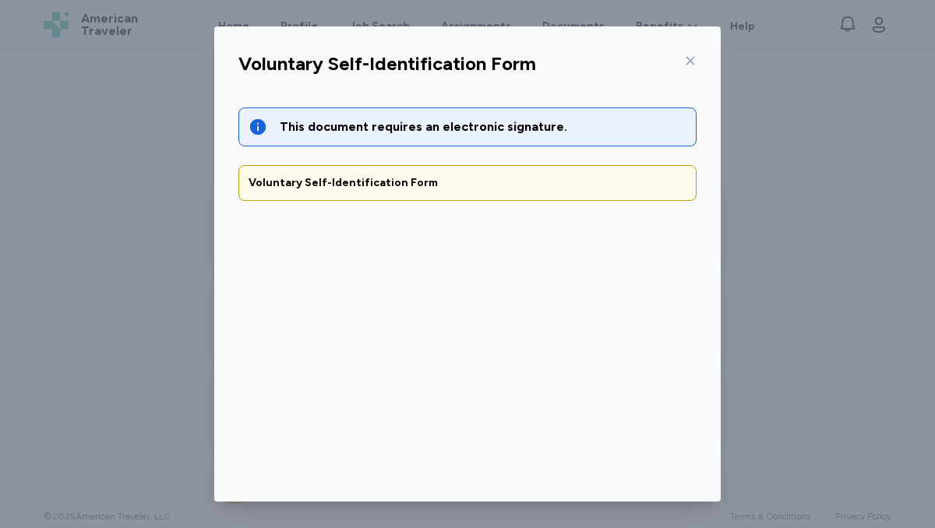
scroll to position [70, 0]
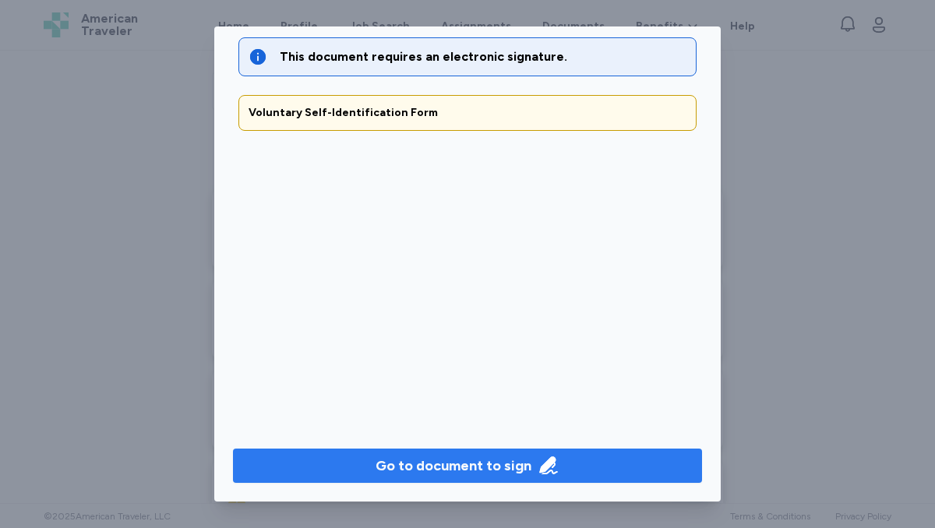
click at [440, 457] on div "Go to document to sign" at bounding box center [454, 466] width 156 height 22
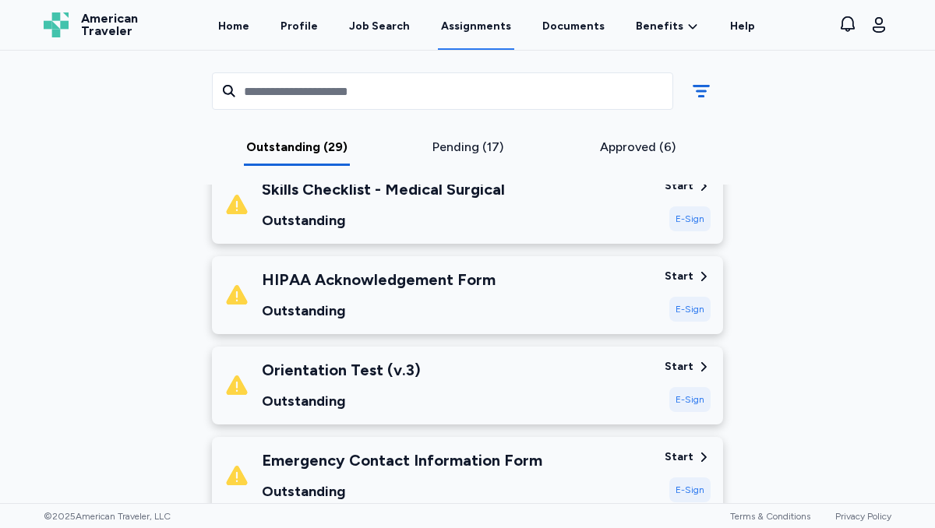
scroll to position [246, 0]
click at [690, 309] on div "E-Sign" at bounding box center [690, 308] width 41 height 25
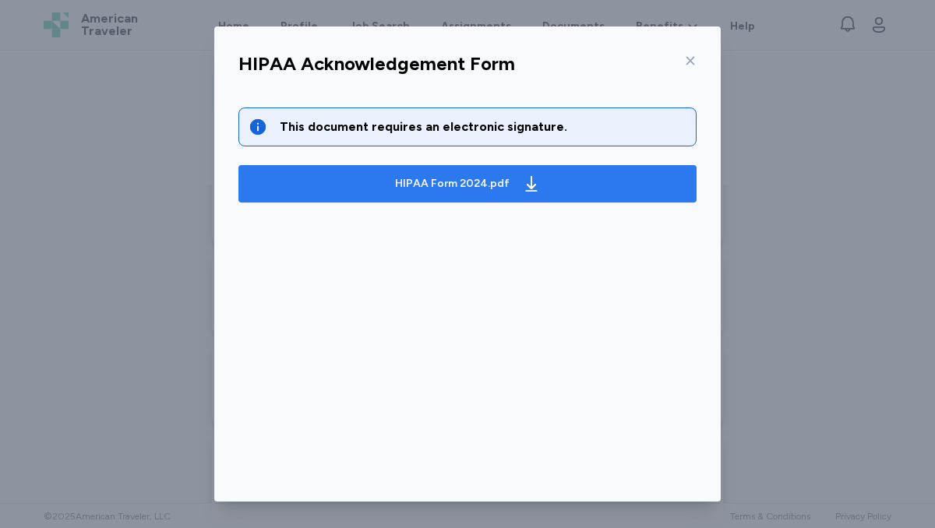
click at [472, 191] on div "HIPAA Form 2024.pdf" at bounding box center [468, 183] width 152 height 25
click at [529, 186] on icon "button" at bounding box center [531, 184] width 12 height 16
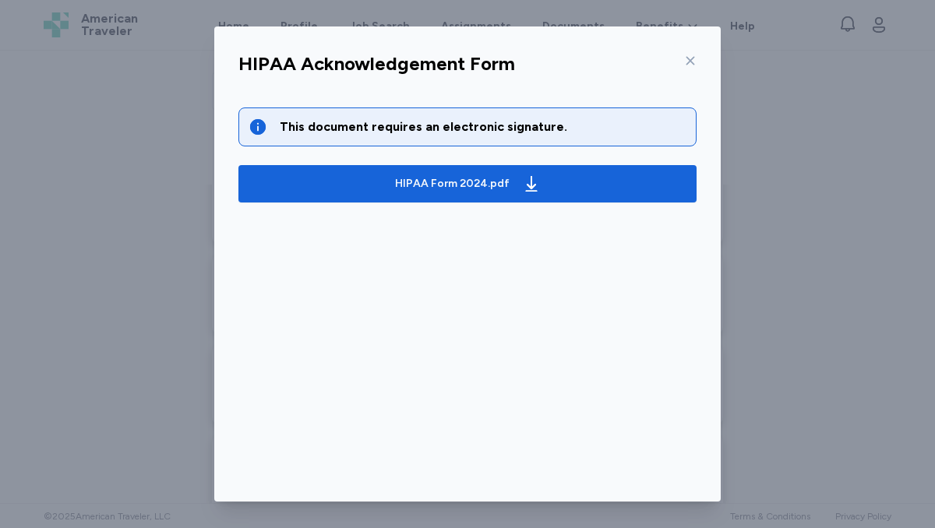
click at [400, 127] on div "This document requires an electronic signature." at bounding box center [483, 127] width 407 height 19
click at [684, 62] on icon at bounding box center [690, 61] width 12 height 12
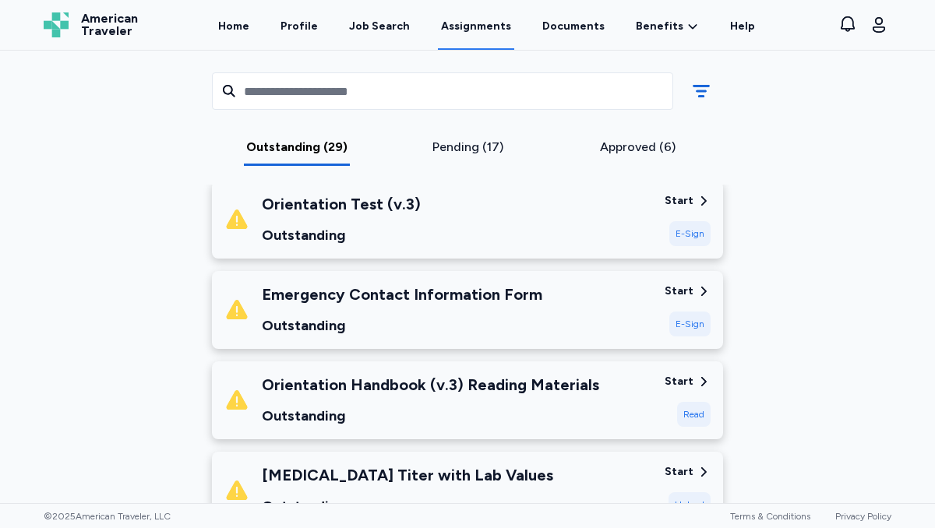
scroll to position [408, 0]
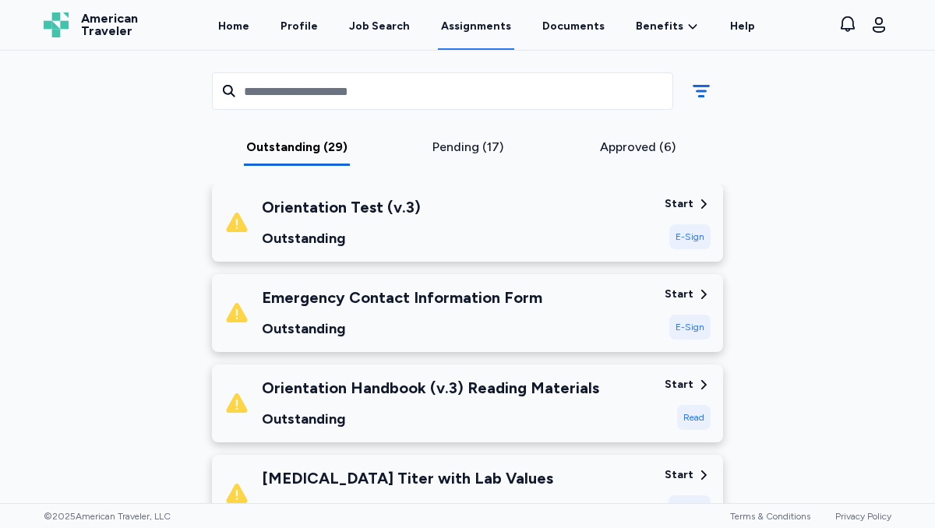
click at [687, 291] on div "Start" at bounding box center [679, 295] width 29 height 16
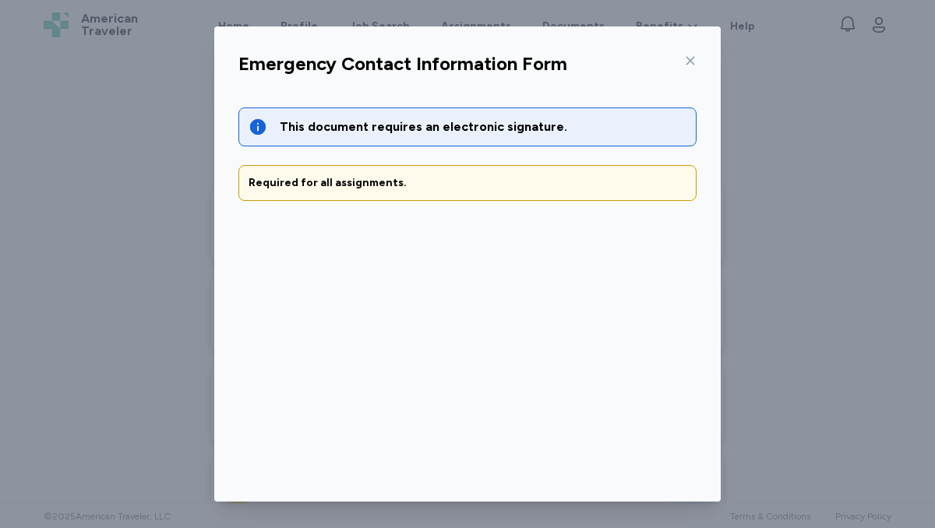
scroll to position [70, 0]
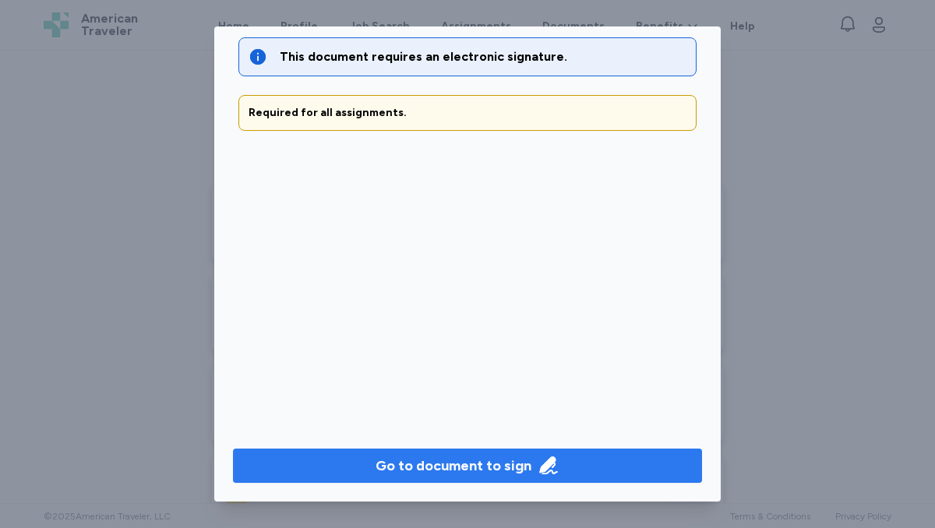
click at [423, 468] on div "Go to document to sign" at bounding box center [454, 466] width 156 height 22
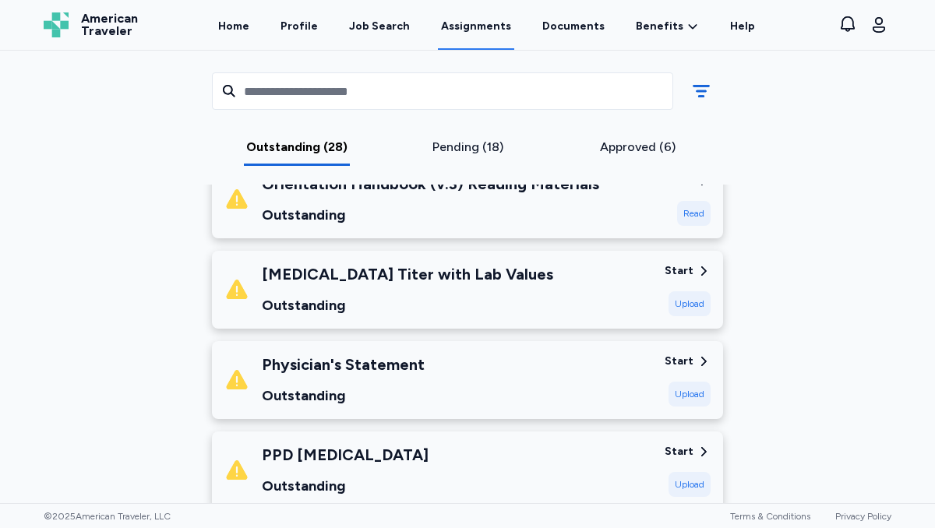
scroll to position [518, 0]
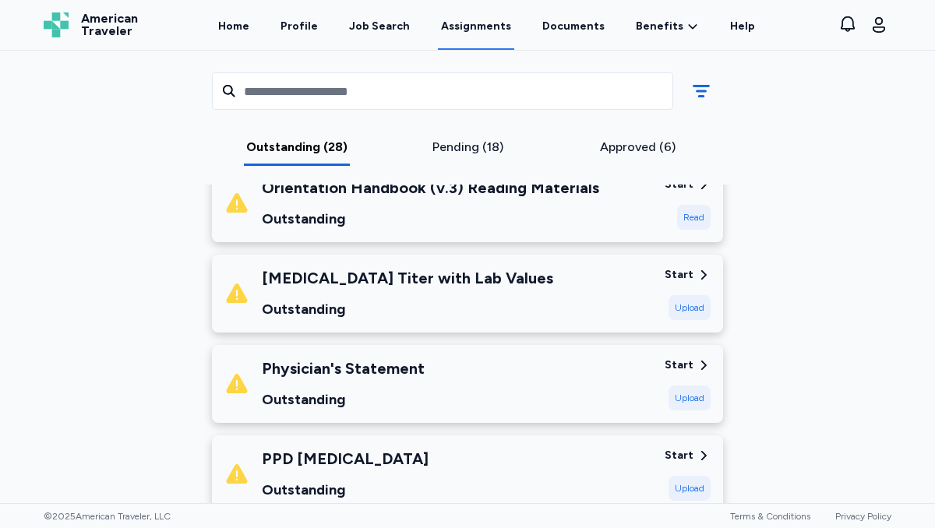
click at [688, 366] on div "Start" at bounding box center [679, 366] width 29 height 16
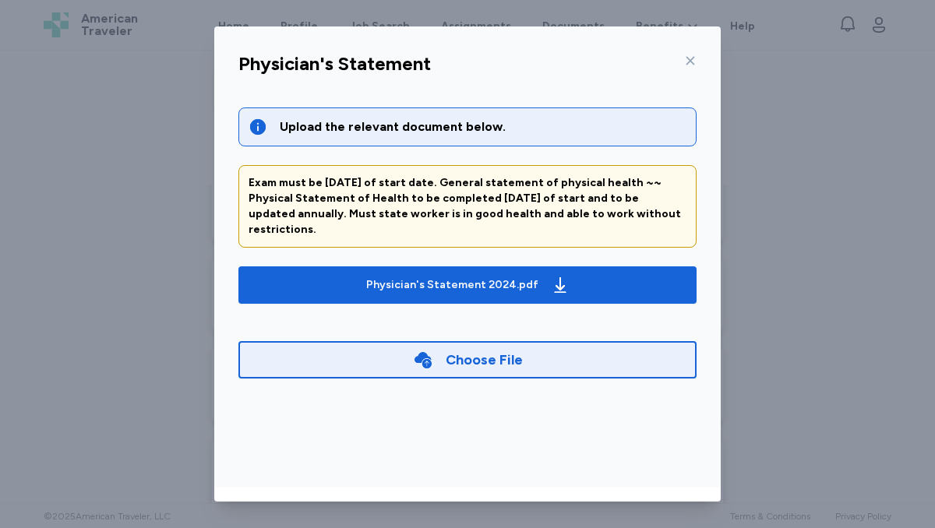
click at [387, 347] on div "Choose File" at bounding box center [467, 359] width 458 height 37
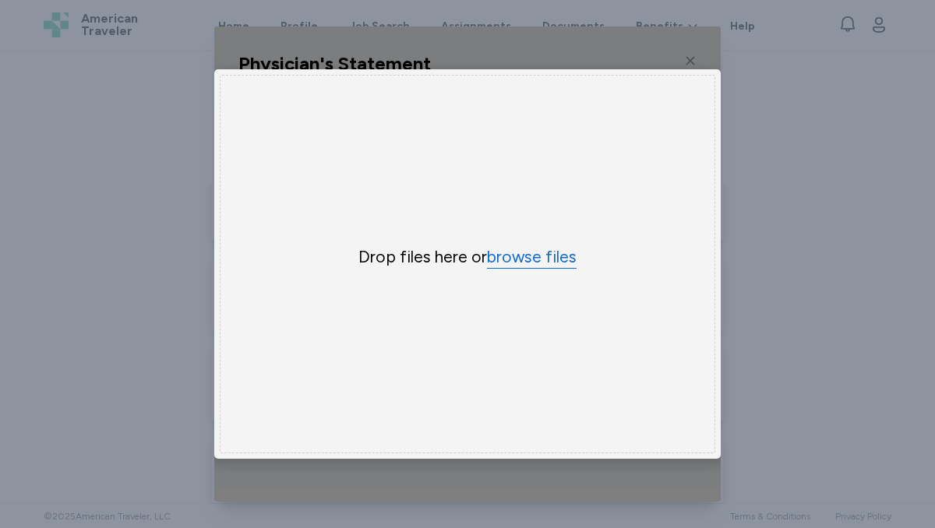
click at [559, 256] on button "browse files" at bounding box center [532, 257] width 90 height 23
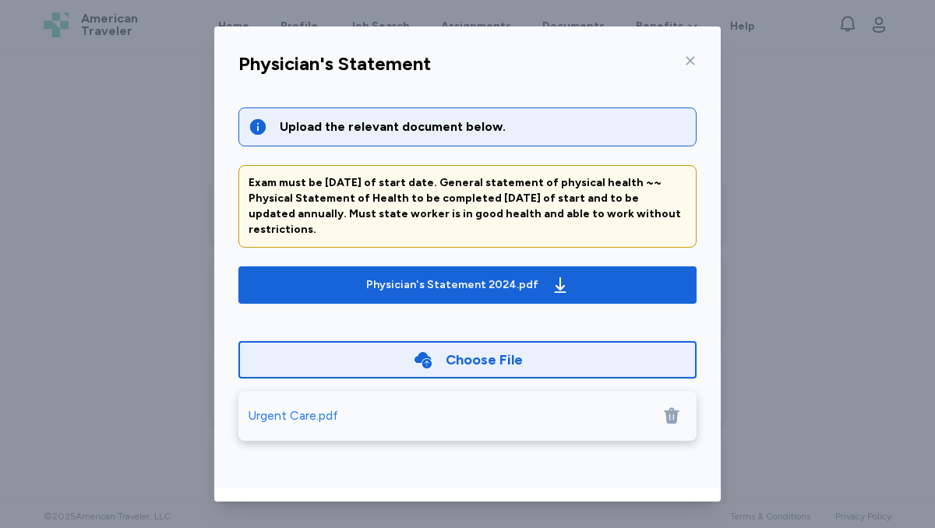
click at [313, 407] on div "Urgent Care.pdf" at bounding box center [293, 416] width 90 height 19
click at [670, 407] on icon at bounding box center [671, 416] width 19 height 19
click at [486, 352] on div "Choose File" at bounding box center [484, 360] width 77 height 22
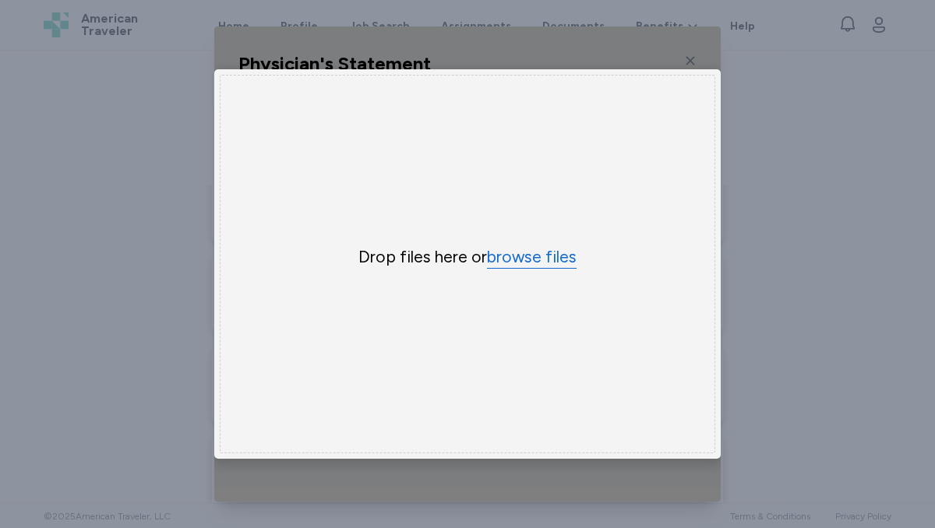
click at [530, 255] on button "browse files" at bounding box center [532, 257] width 90 height 23
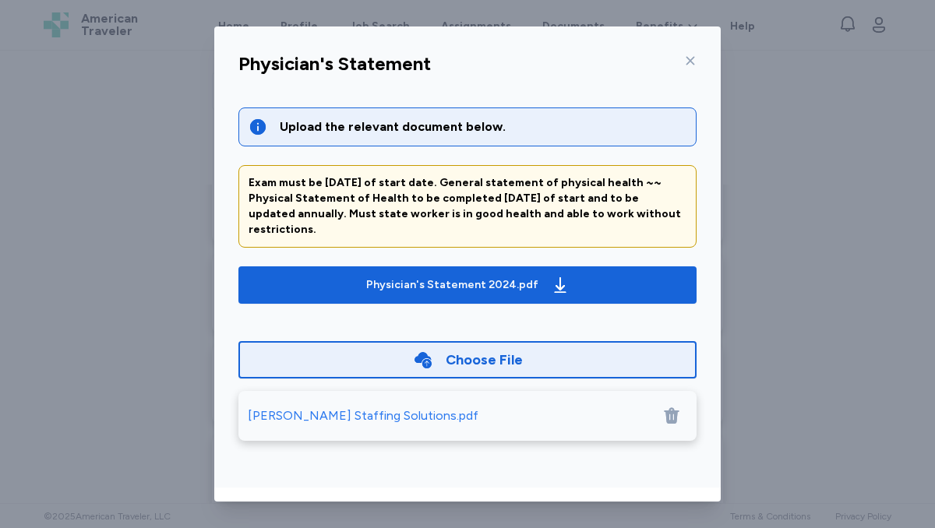
click at [381, 407] on div "[PERSON_NAME] Staffing Solutions.pdf" at bounding box center [363, 416] width 231 height 19
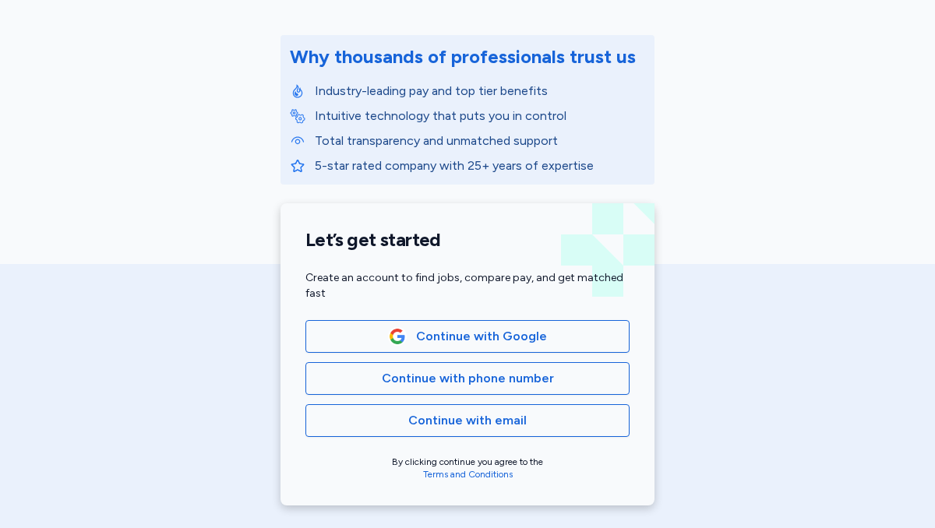
scroll to position [189, 0]
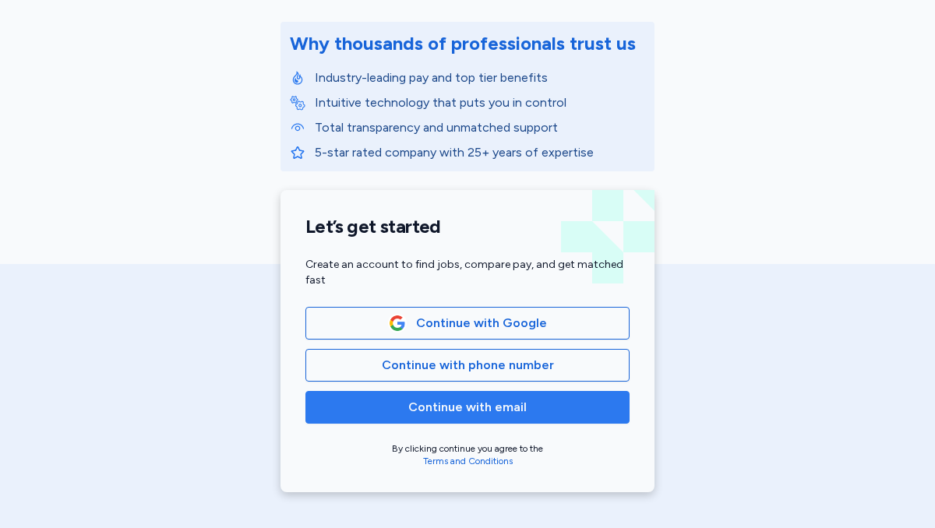
click at [465, 405] on span "Continue with email" at bounding box center [467, 407] width 118 height 19
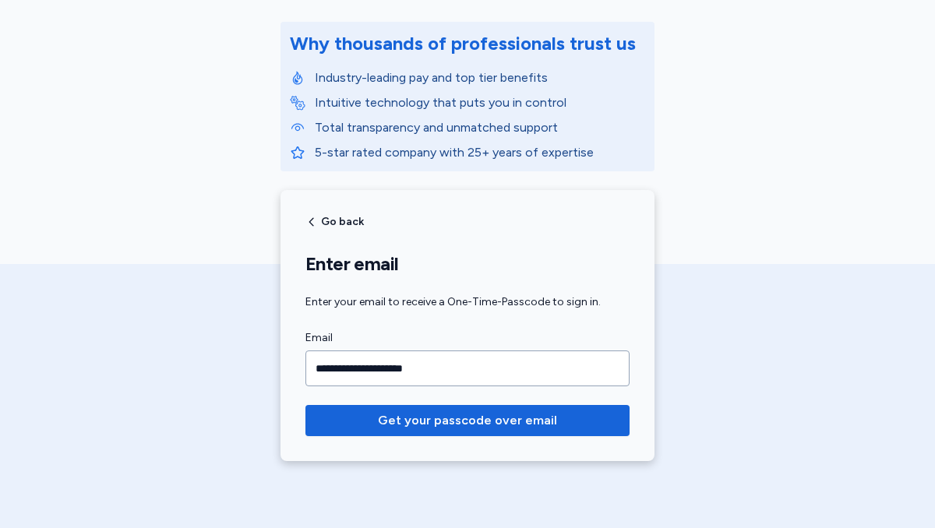
type input "**********"
click at [306, 405] on button "Get your passcode over email" at bounding box center [468, 420] width 324 height 31
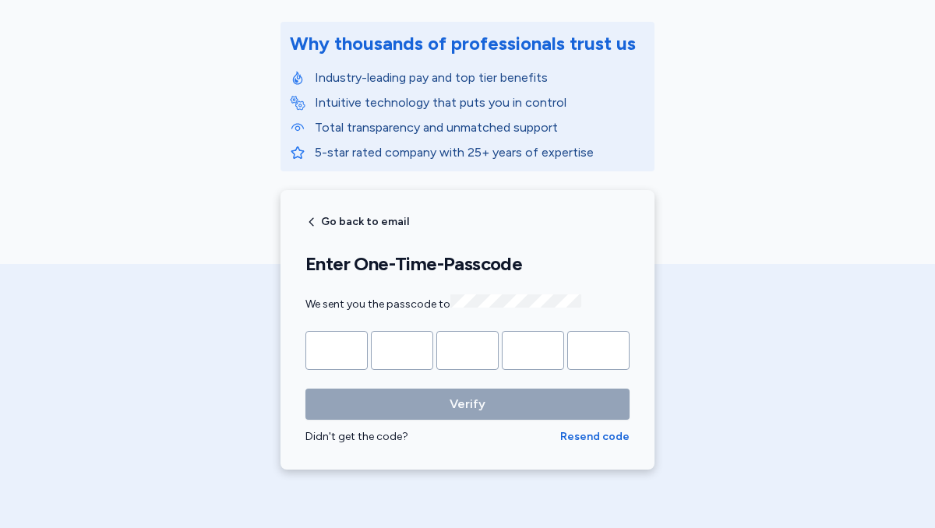
type input "*"
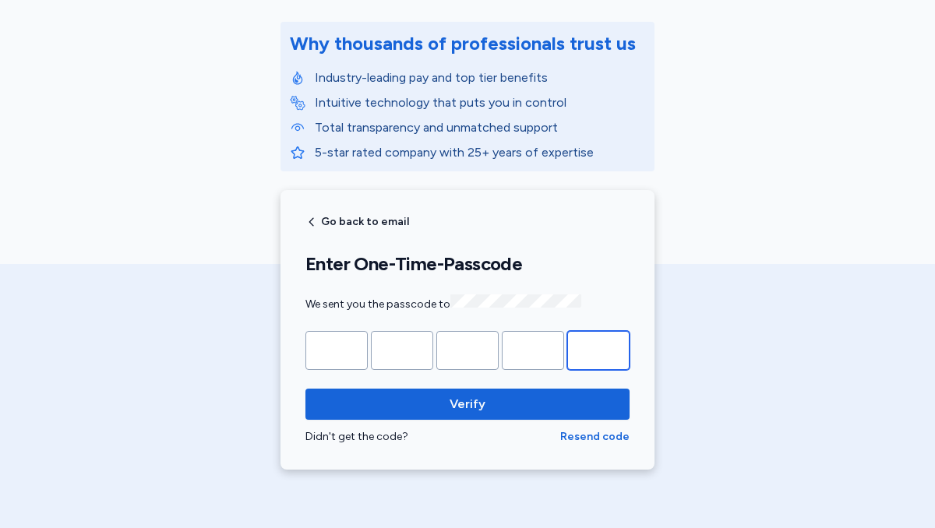
type input "*"
click at [306, 389] on button "Verify" at bounding box center [468, 404] width 324 height 31
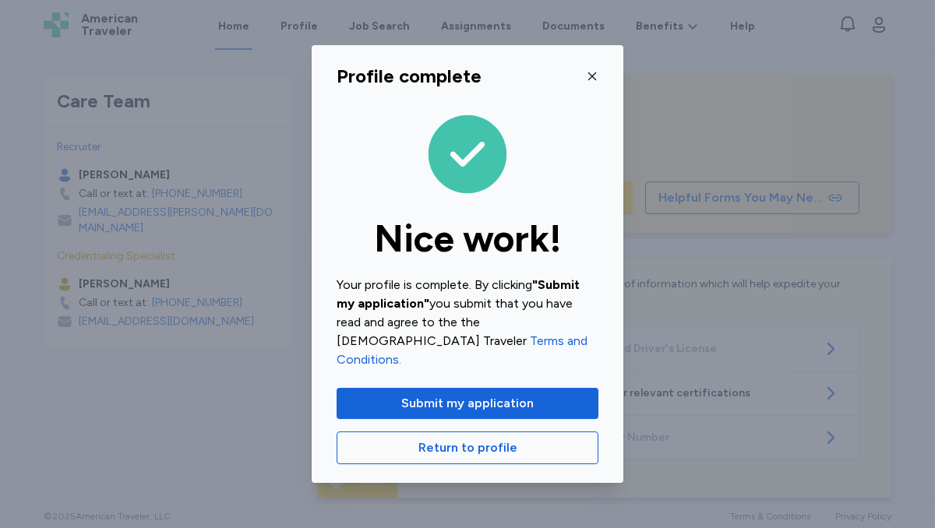
click at [589, 83] on icon "button" at bounding box center [592, 76] width 12 height 12
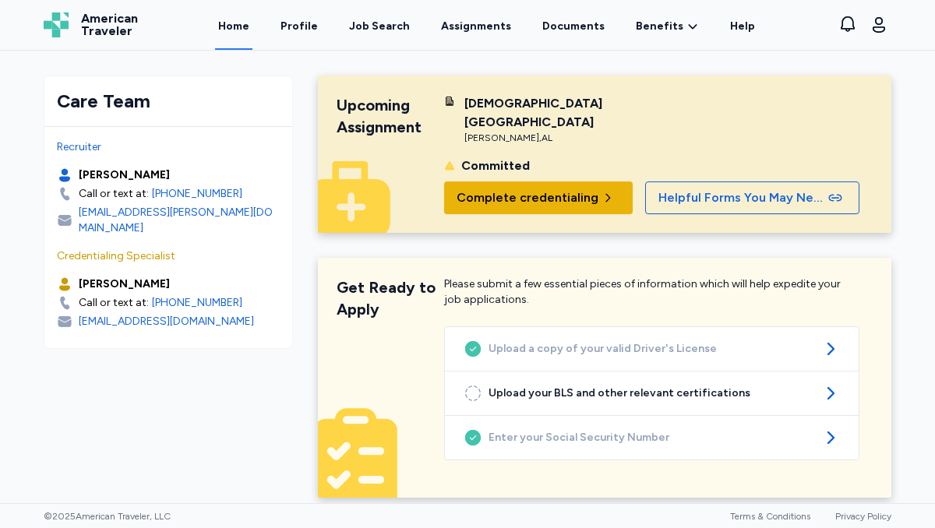
click at [540, 189] on span "Complete credentialing" at bounding box center [528, 198] width 142 height 19
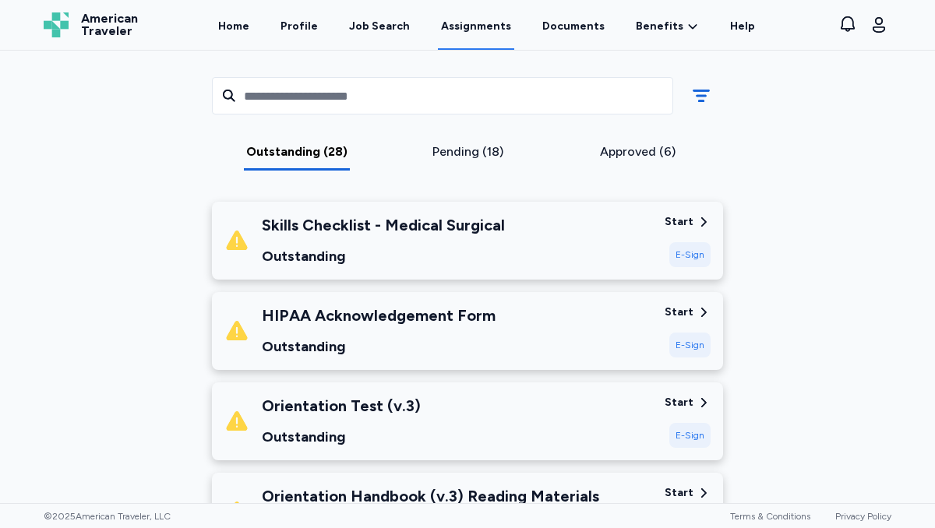
scroll to position [221, 0]
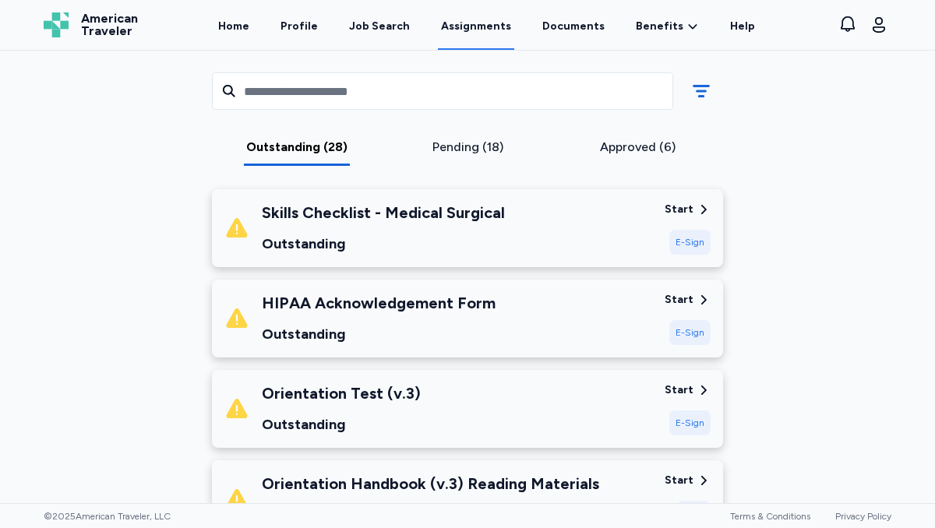
click at [680, 293] on div "Start" at bounding box center [679, 300] width 29 height 16
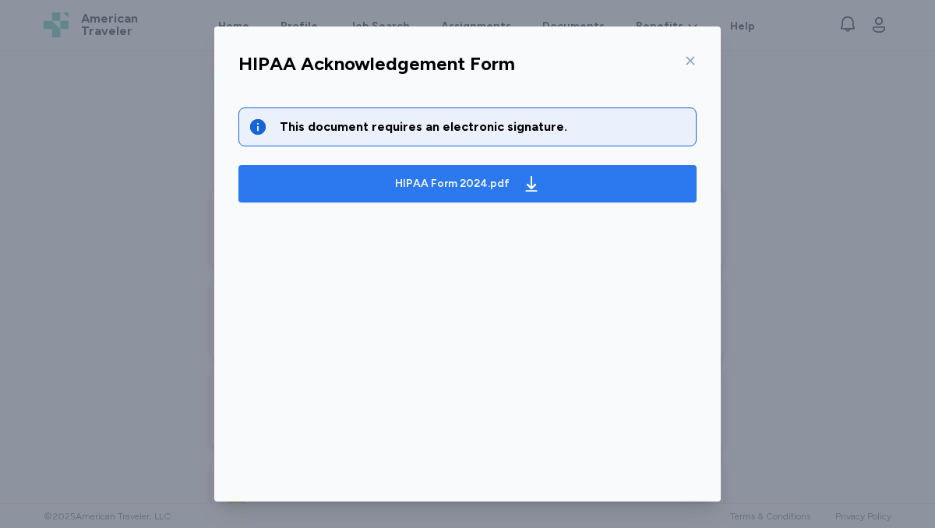
click at [465, 196] on button "HIPAA Form 2024.pdf" at bounding box center [467, 183] width 458 height 37
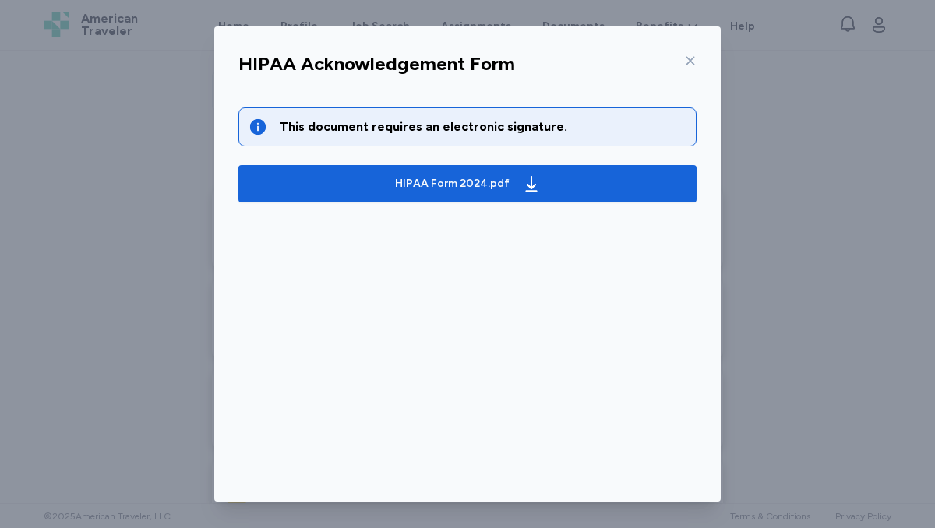
click at [691, 63] on icon at bounding box center [690, 61] width 12 height 12
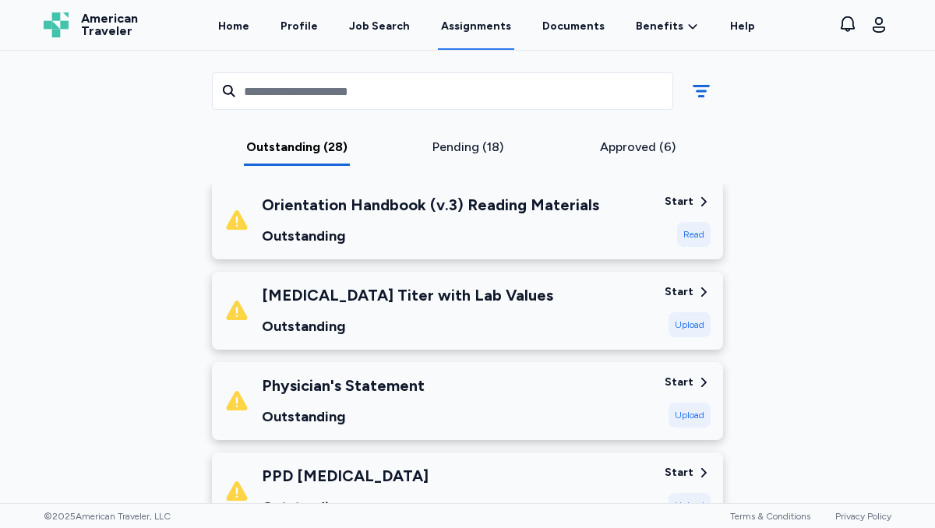
scroll to position [502, 0]
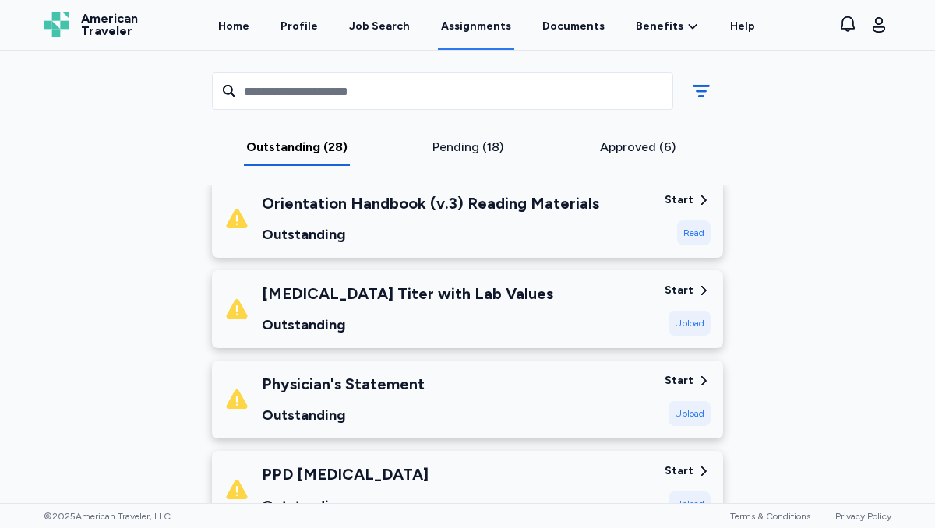
click at [687, 380] on div "Start" at bounding box center [679, 381] width 29 height 16
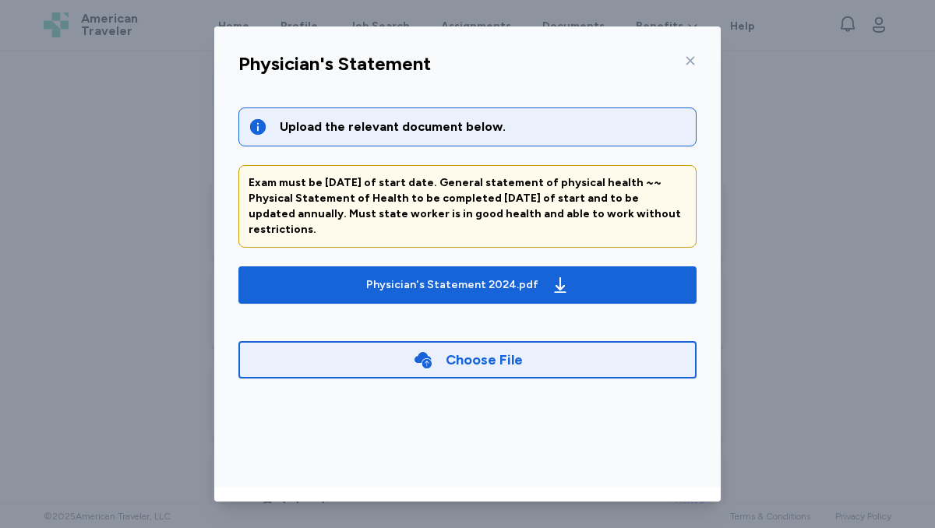
click at [560, 345] on div "Choose File" at bounding box center [467, 359] width 458 height 37
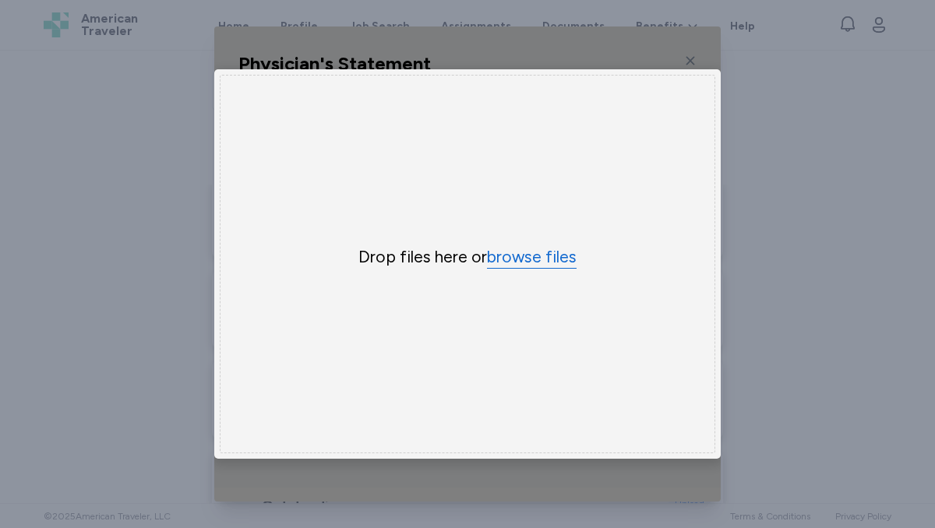
click at [549, 259] on button "browse files" at bounding box center [532, 257] width 90 height 23
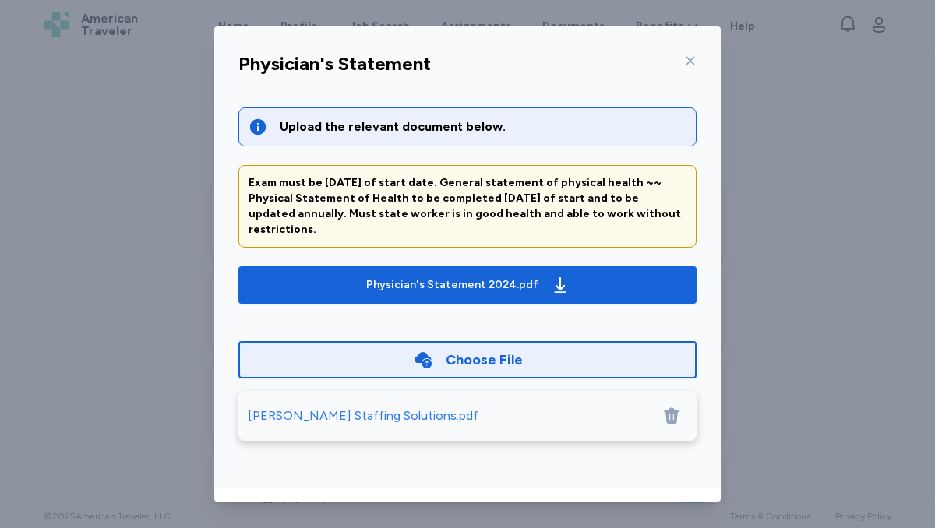
scroll to position [70, 0]
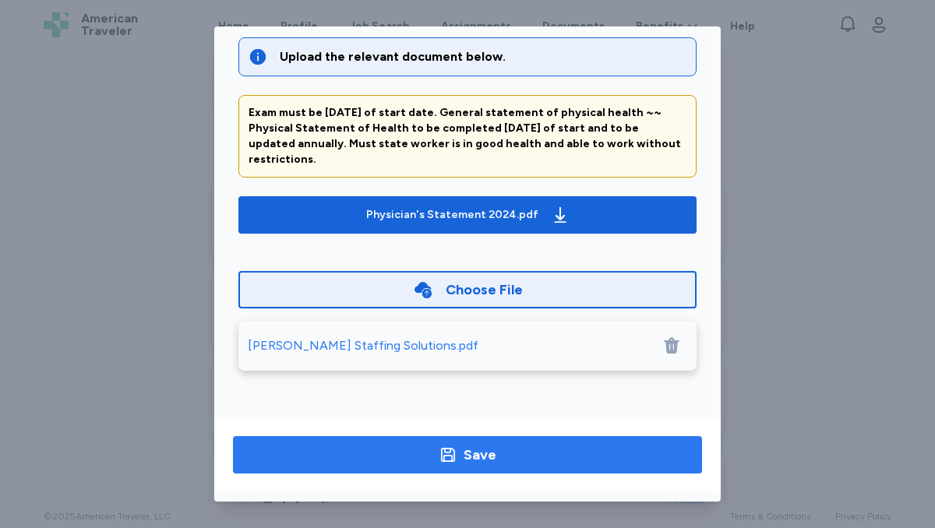
click at [480, 453] on div "Save" at bounding box center [480, 455] width 33 height 22
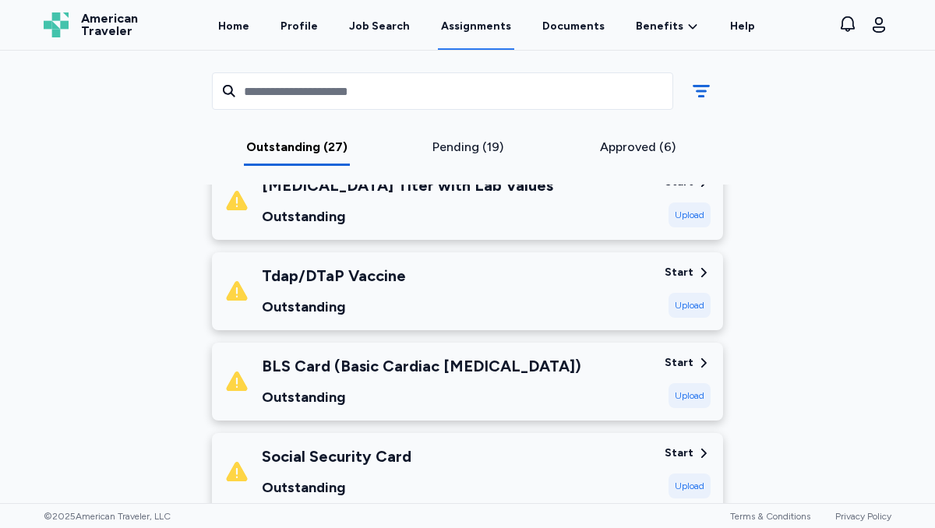
scroll to position [712, 0]
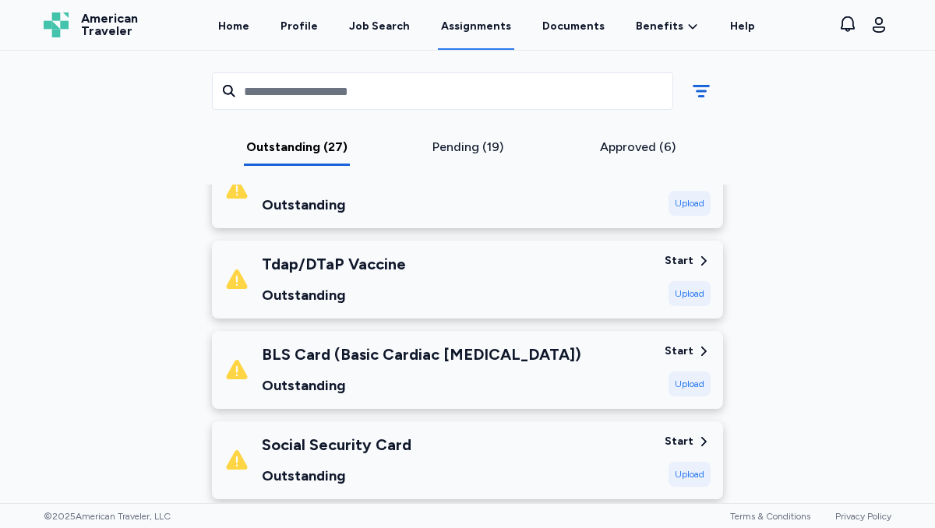
click at [686, 351] on div "Start" at bounding box center [679, 352] width 29 height 16
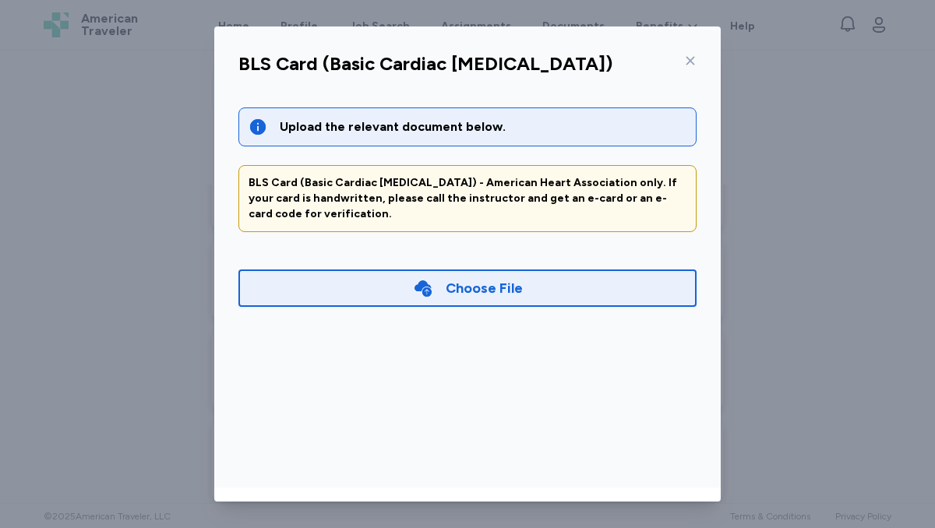
click at [482, 279] on div "Choose File" at bounding box center [484, 288] width 77 height 22
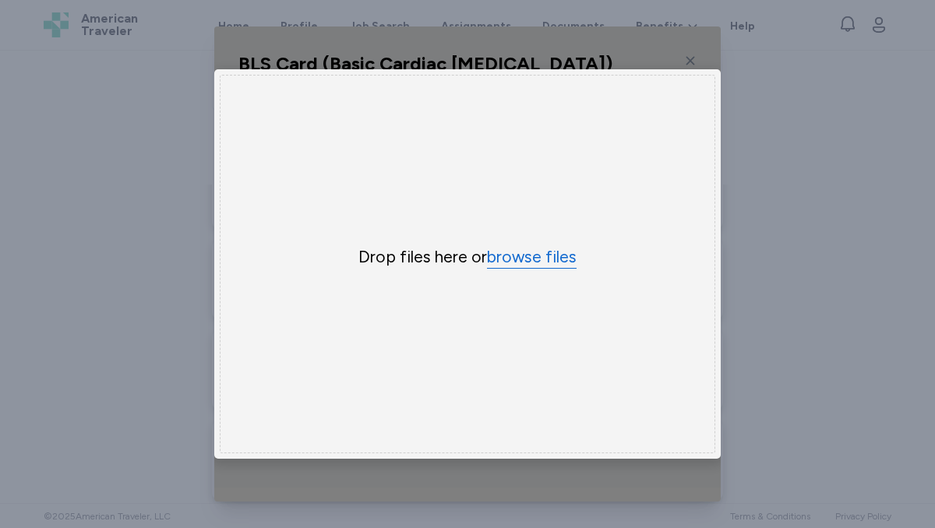
click at [518, 265] on button "browse files" at bounding box center [532, 257] width 90 height 23
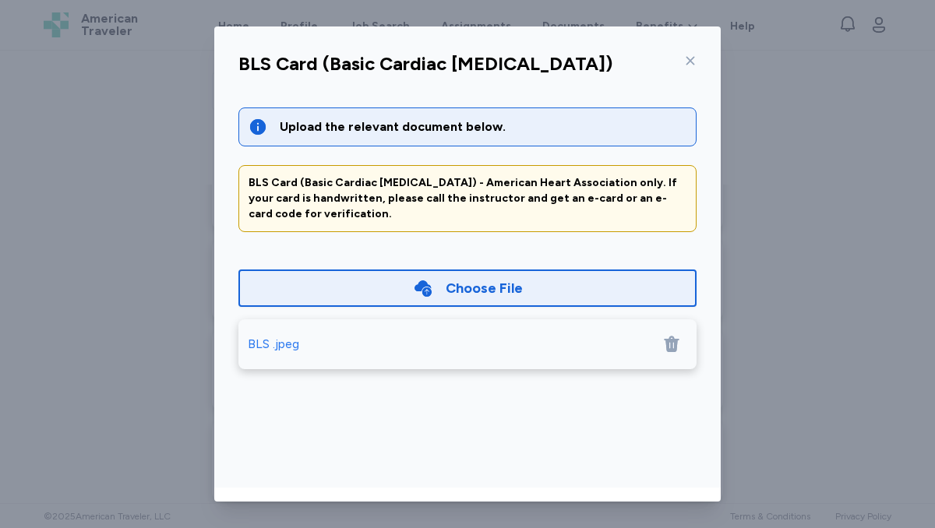
click at [274, 341] on div "BLS .jpeg" at bounding box center [273, 344] width 51 height 19
click at [677, 343] on icon at bounding box center [671, 344] width 15 height 16
click at [447, 295] on div "Choose File" at bounding box center [484, 288] width 77 height 22
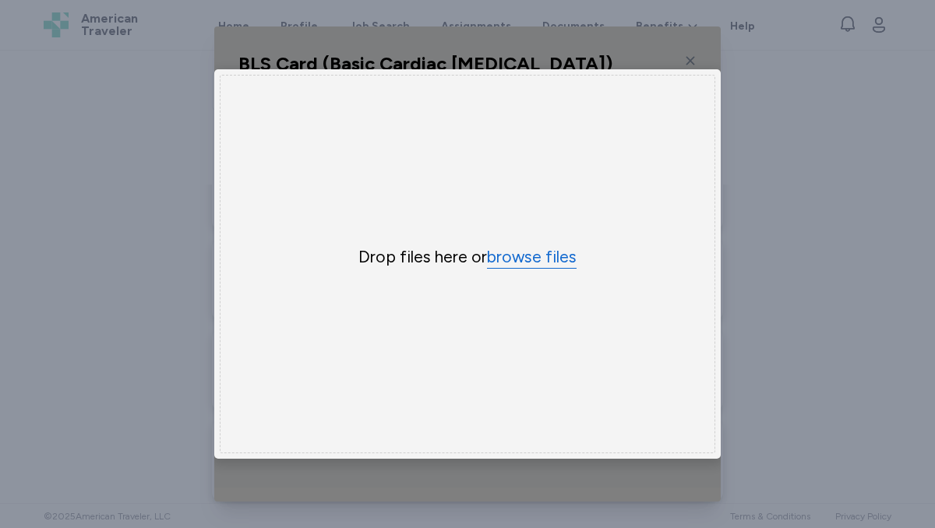
click at [514, 260] on button "browse files" at bounding box center [532, 257] width 90 height 23
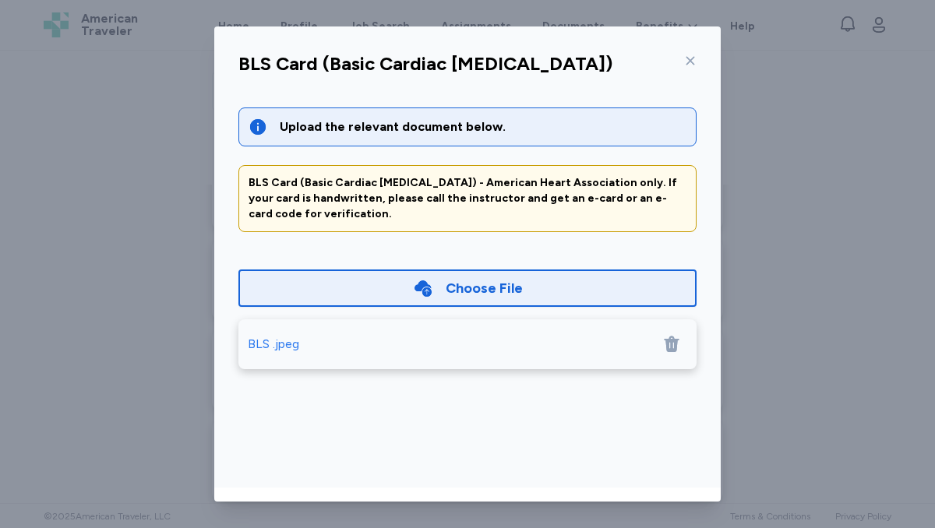
click at [511, 280] on div "Choose File" at bounding box center [484, 288] width 77 height 22
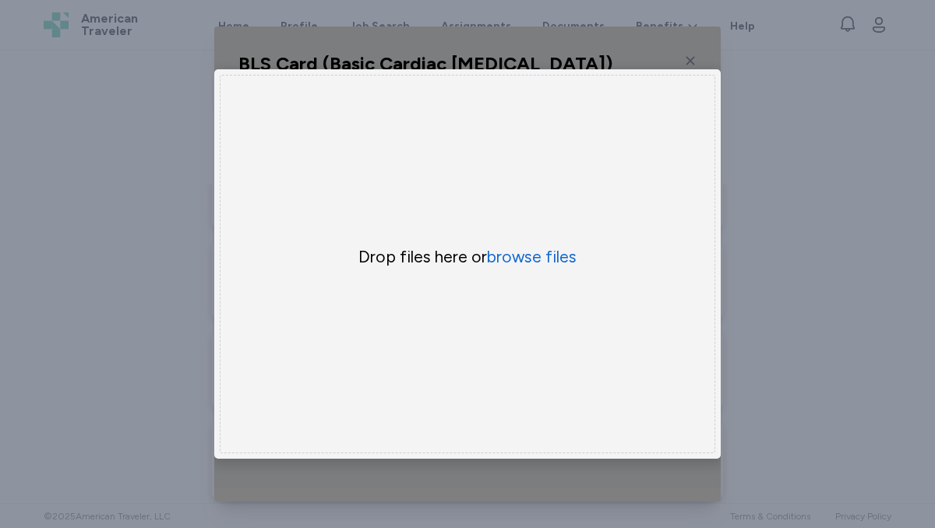
click at [778, 125] on div "BLS Card (Basic Cardiac [MEDICAL_DATA]) Upload the relevant document below. BLS…" at bounding box center [467, 264] width 935 height 528
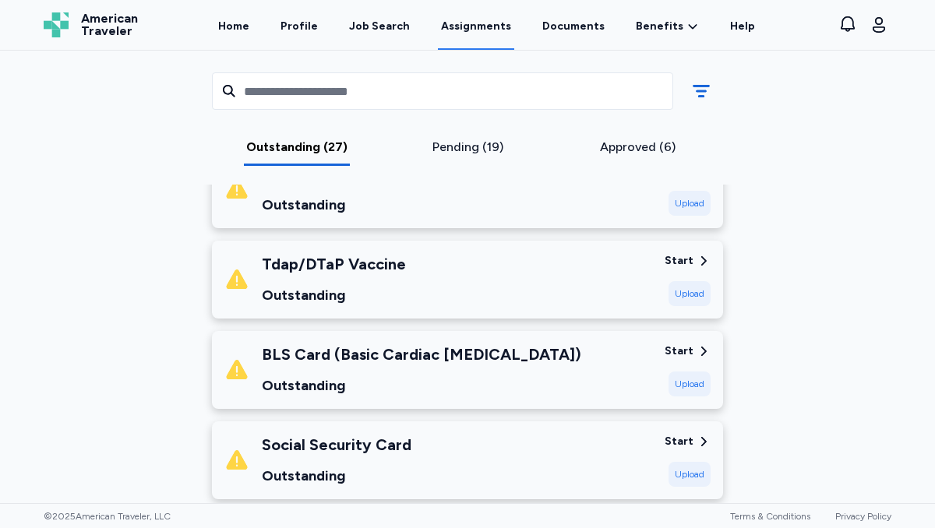
click at [685, 348] on div "Start" at bounding box center [679, 352] width 29 height 16
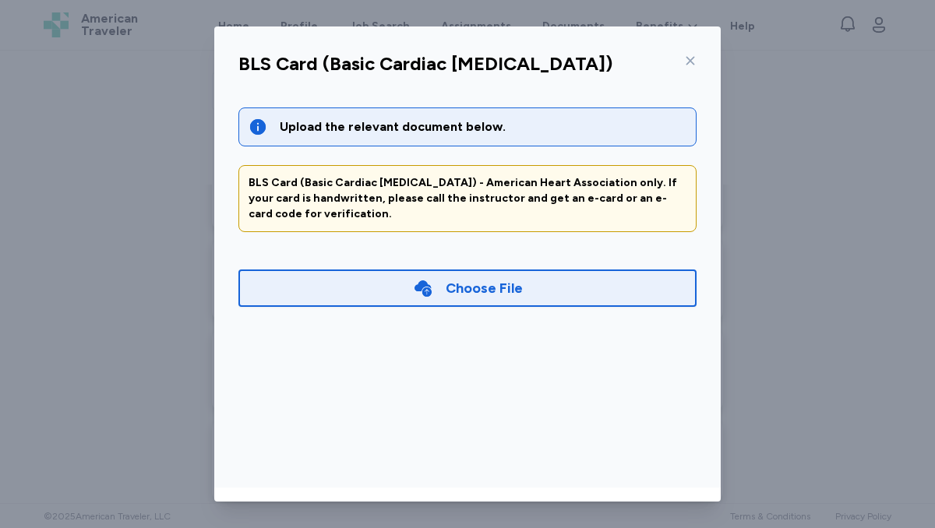
click at [548, 293] on div "Choose File" at bounding box center [467, 288] width 458 height 37
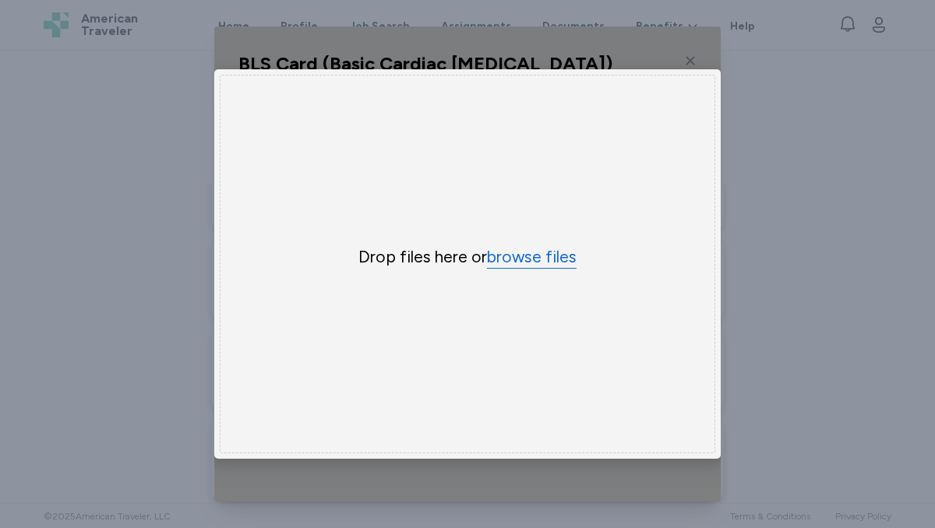
click at [532, 259] on button "browse files" at bounding box center [532, 257] width 90 height 23
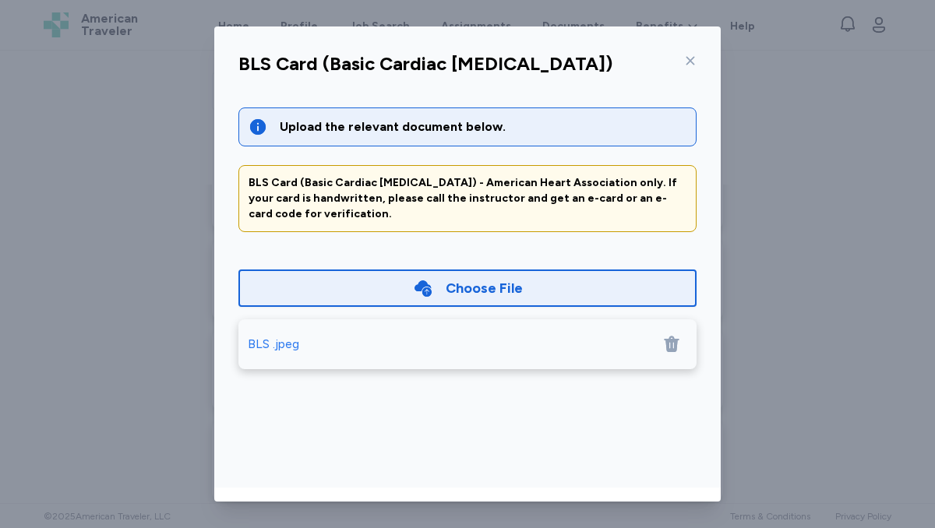
scroll to position [70, 0]
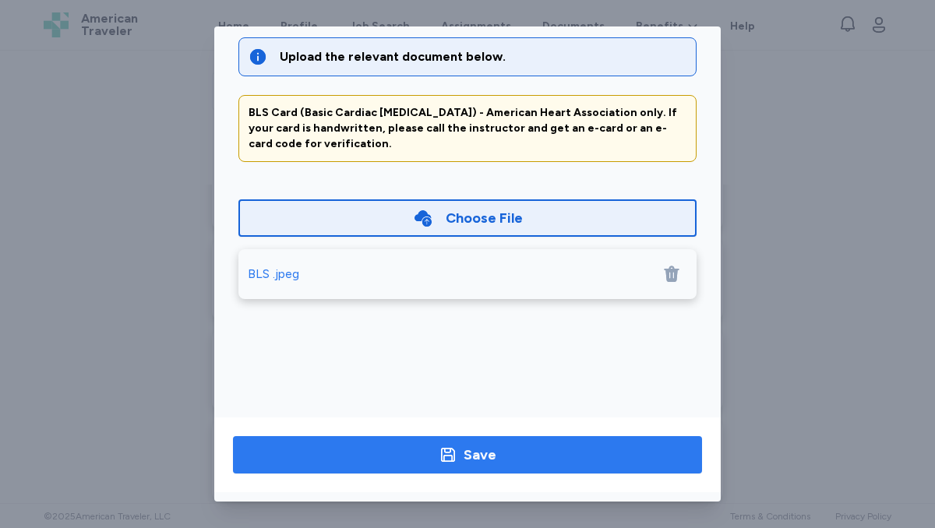
click at [520, 453] on span "Save" at bounding box center [468, 455] width 444 height 22
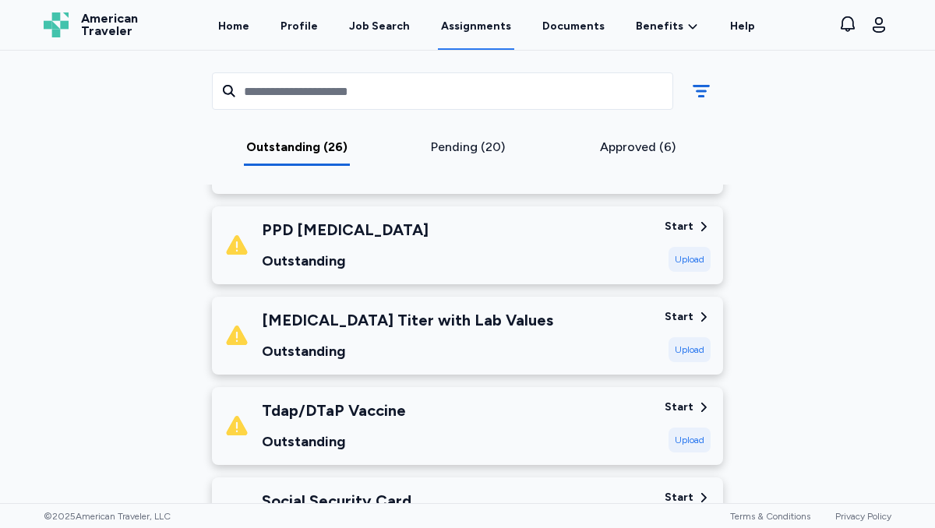
scroll to position [655, 0]
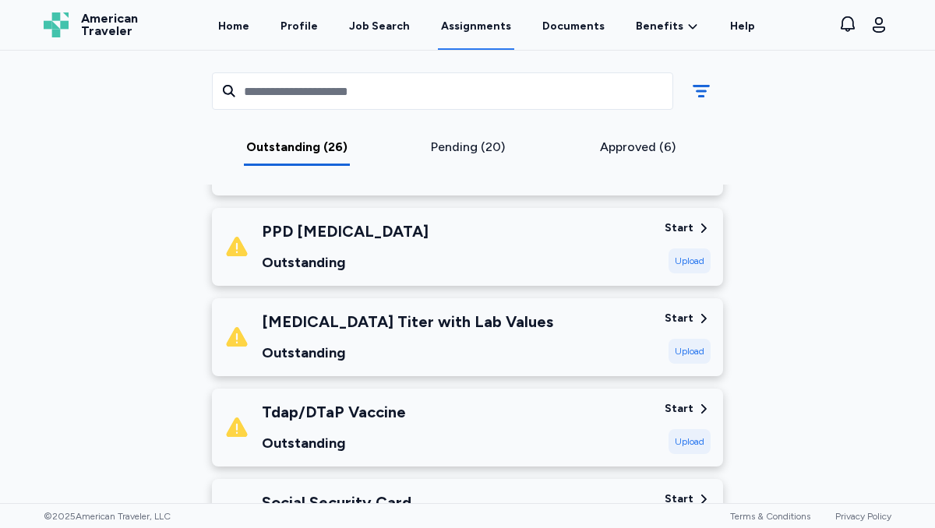
click at [692, 254] on div "Upload" at bounding box center [690, 261] width 42 height 25
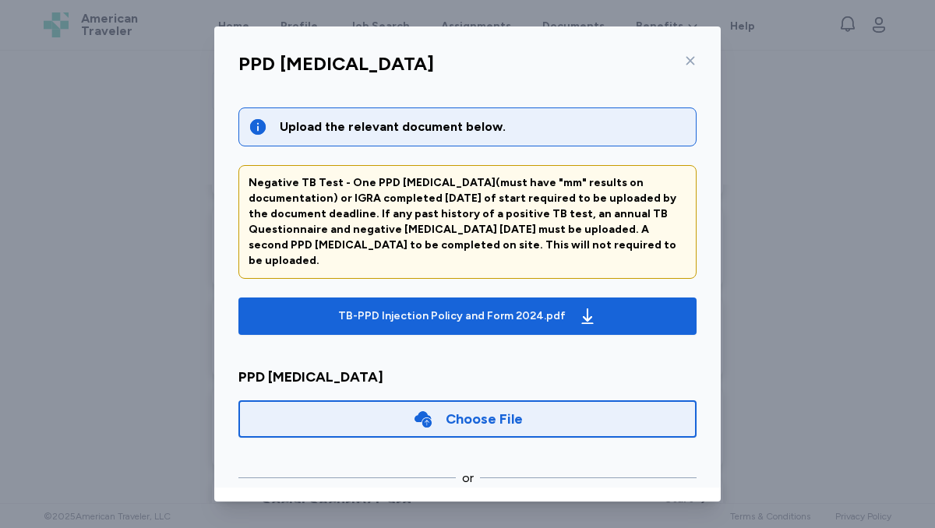
click at [491, 408] on div "Choose File" at bounding box center [484, 419] width 77 height 22
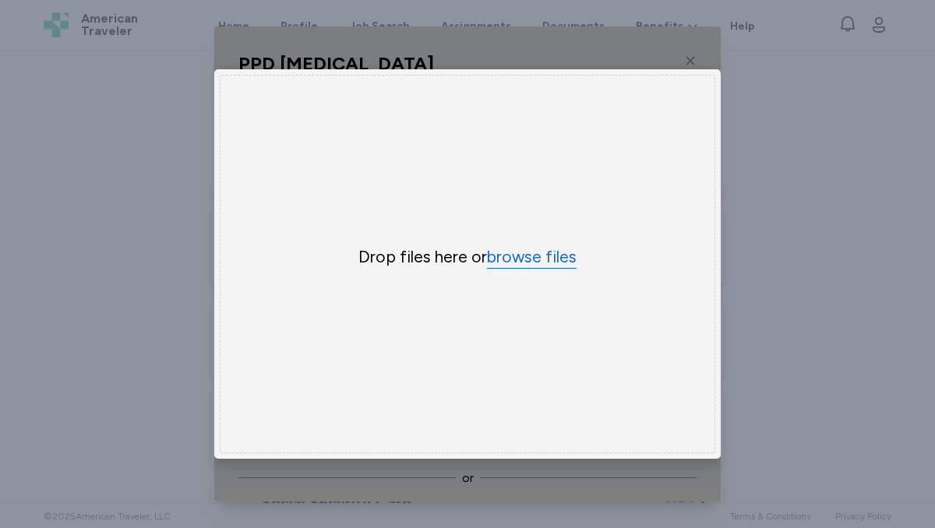
click at [545, 255] on button "browse files" at bounding box center [532, 257] width 90 height 23
click at [515, 257] on button "browse files" at bounding box center [532, 257] width 90 height 23
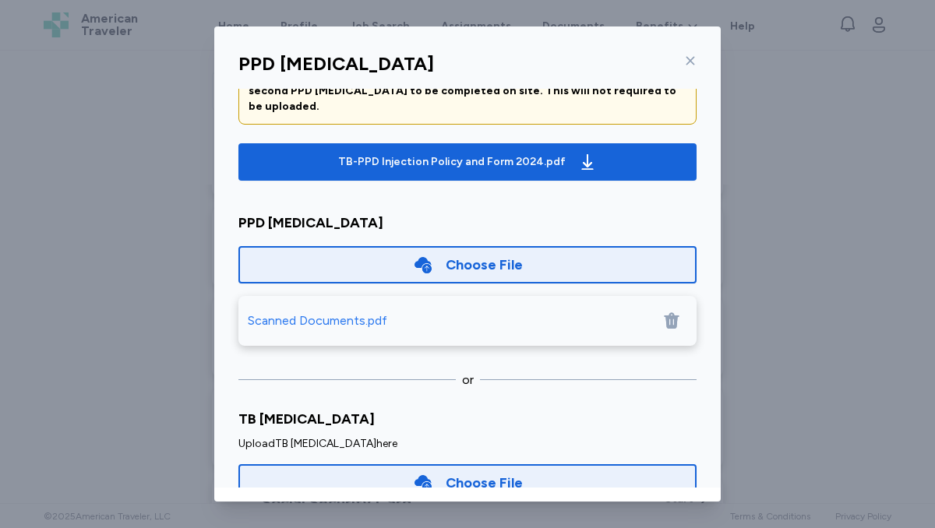
scroll to position [341, 0]
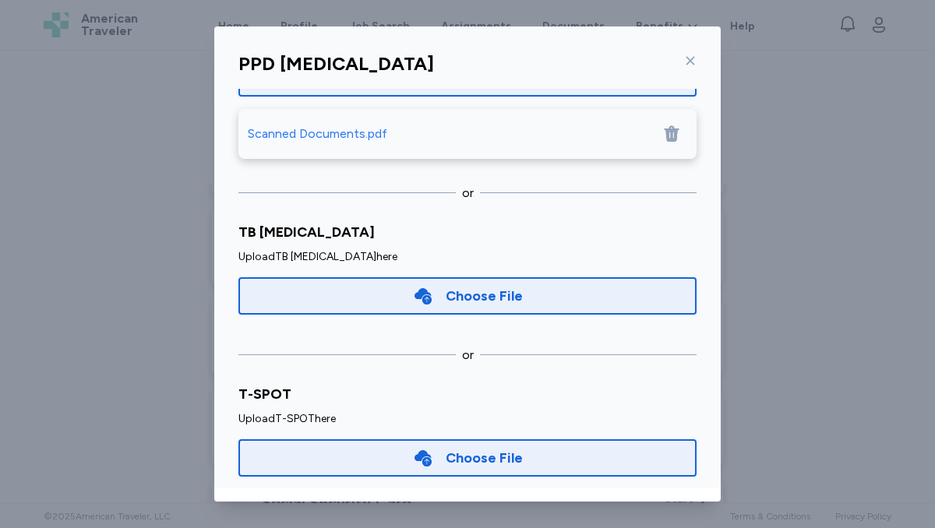
click at [549, 277] on div "Choose File" at bounding box center [467, 295] width 458 height 37
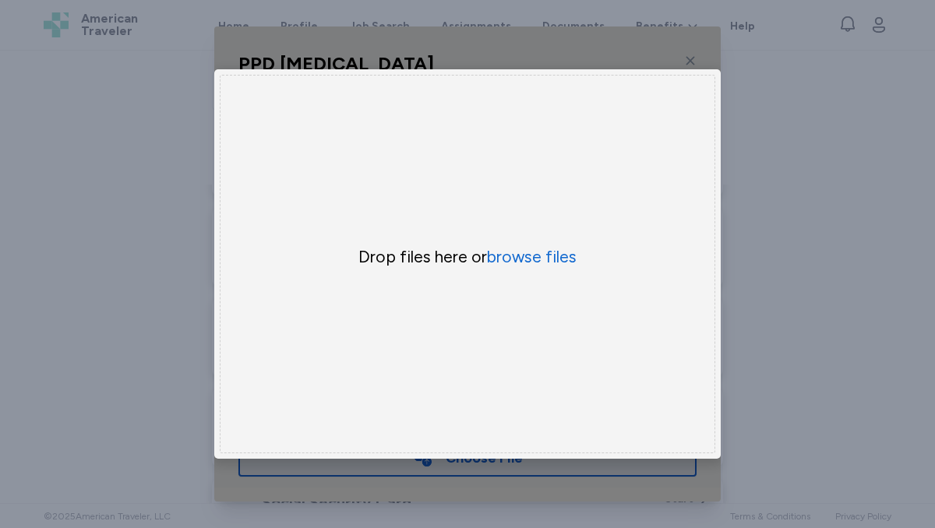
click at [846, 196] on div "PPD [MEDICAL_DATA] Upload the relevant document below. Negative TB Test - One P…" at bounding box center [467, 264] width 935 height 528
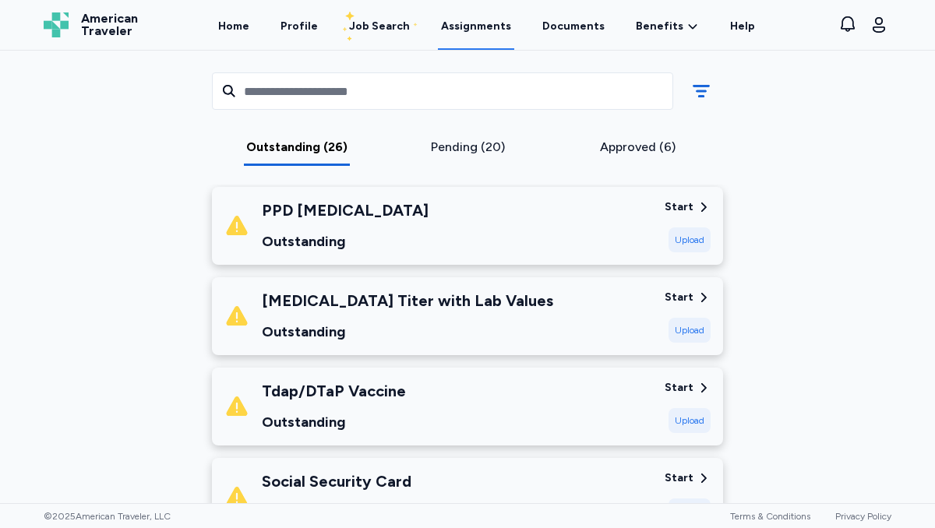
scroll to position [685, 0]
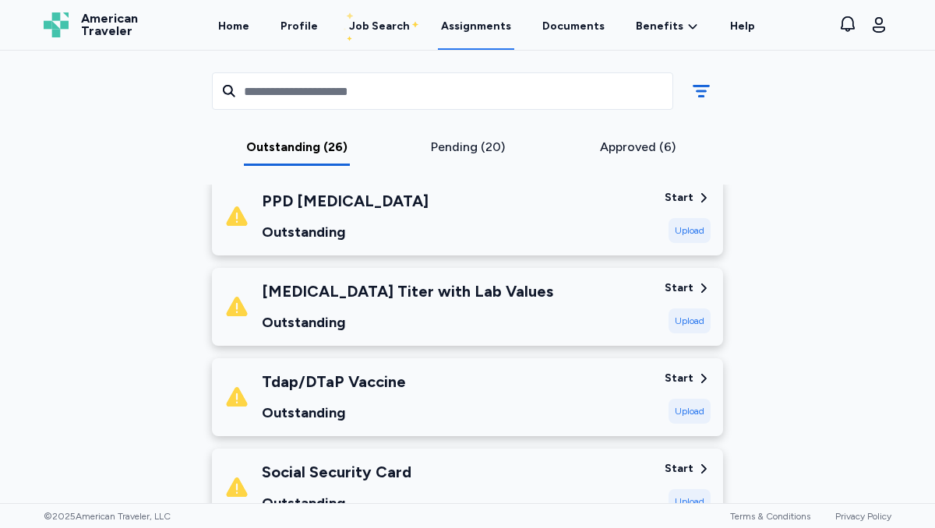
click at [683, 222] on div "Upload" at bounding box center [690, 230] width 42 height 25
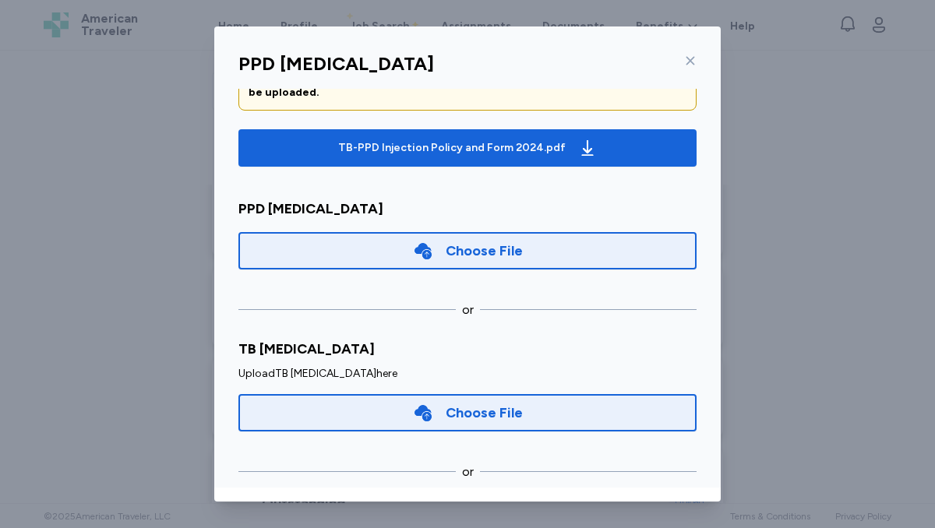
scroll to position [168, 0]
click at [542, 240] on div "Choose File" at bounding box center [467, 250] width 458 height 37
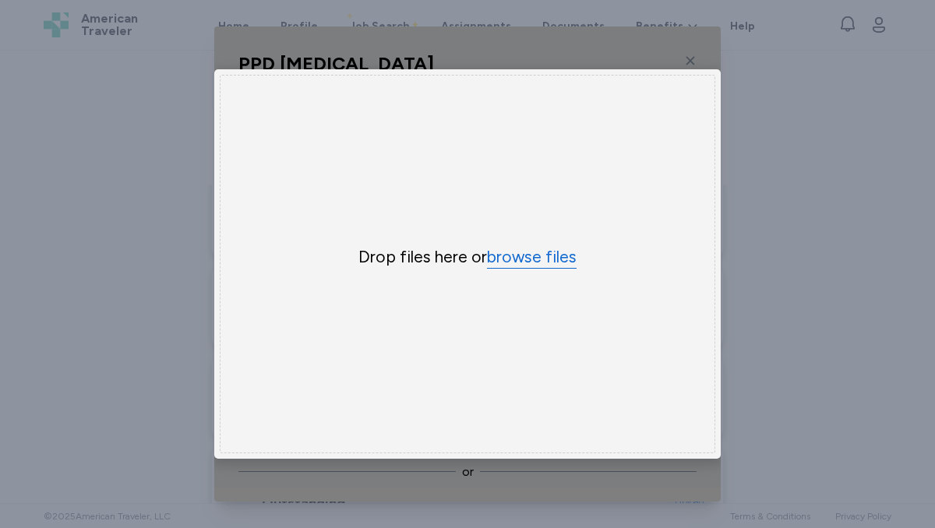
click at [540, 258] on button "browse files" at bounding box center [532, 257] width 90 height 23
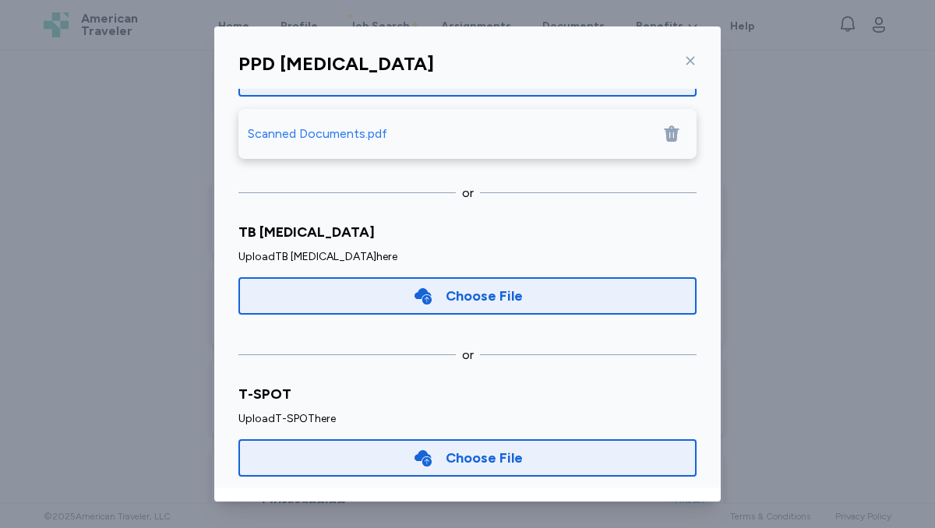
scroll to position [70, 0]
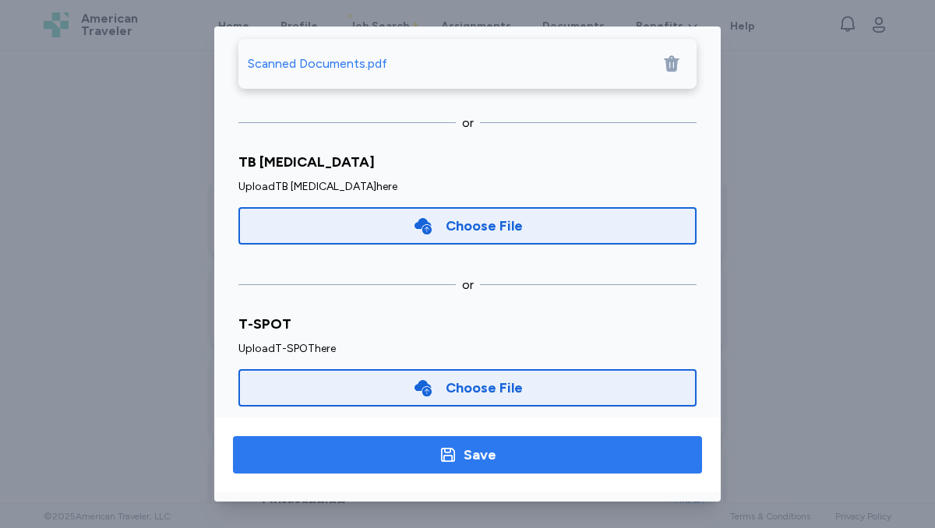
click at [489, 459] on div "Save" at bounding box center [480, 455] width 33 height 22
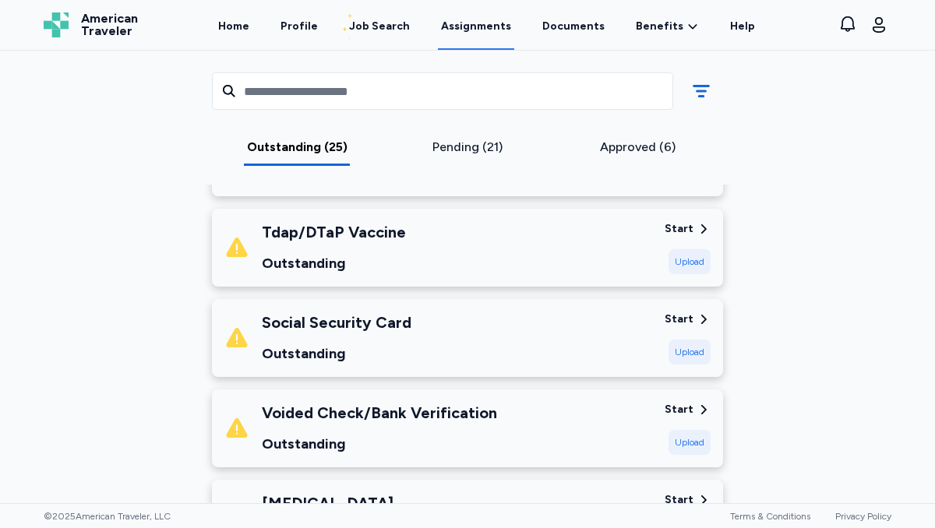
scroll to position [744, 0]
click at [682, 319] on div "Start" at bounding box center [679, 321] width 29 height 16
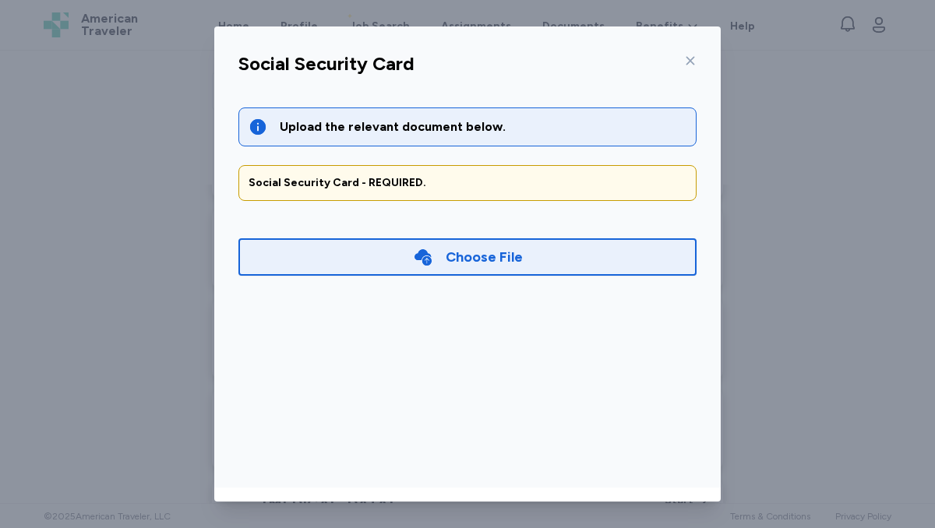
click at [486, 258] on div "Choose File" at bounding box center [484, 257] width 77 height 22
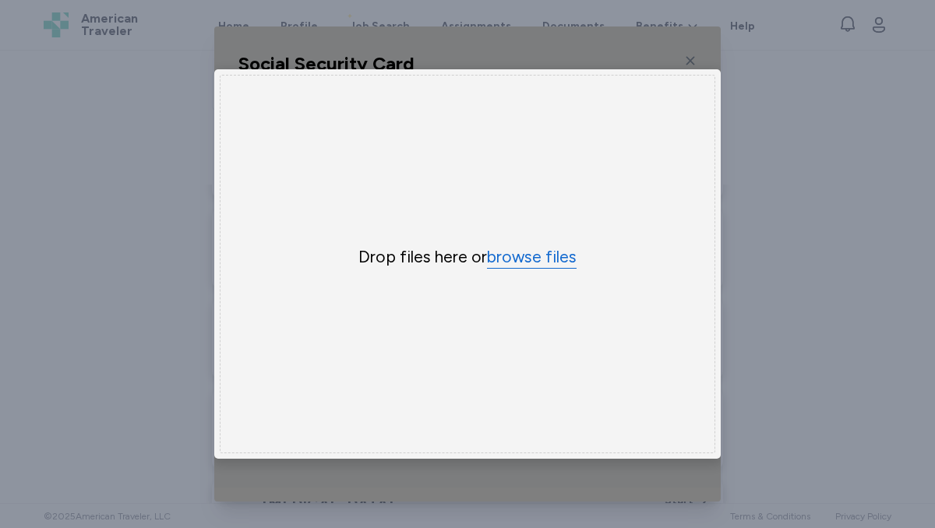
click at [523, 260] on button "browse files" at bounding box center [532, 257] width 90 height 23
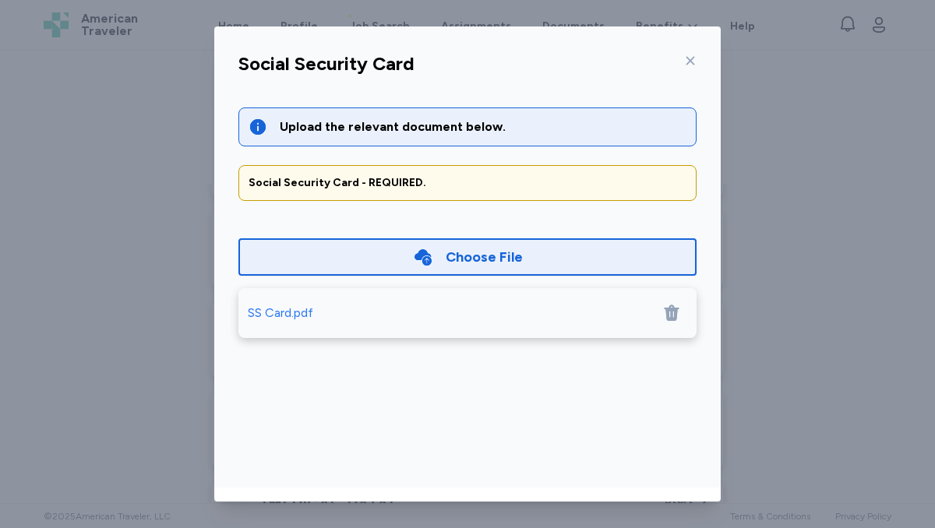
scroll to position [70, 0]
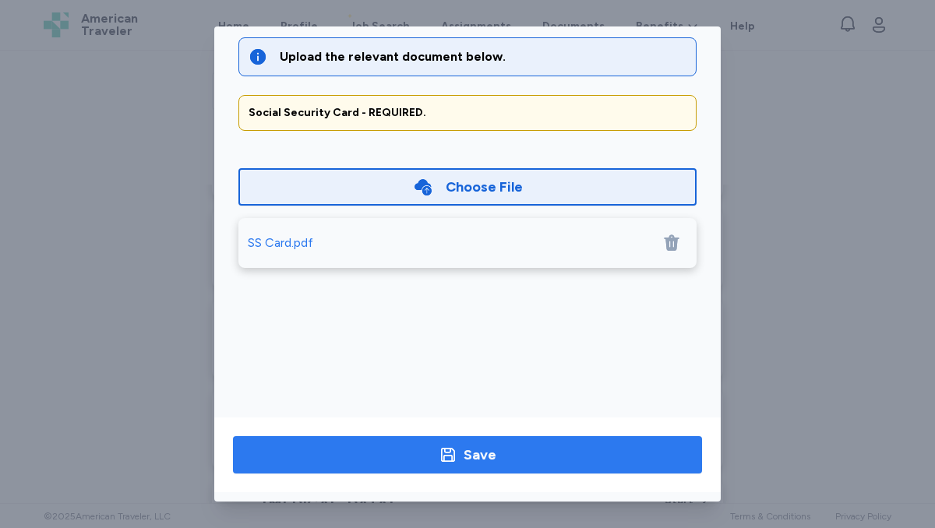
click at [543, 458] on span "Save" at bounding box center [468, 455] width 444 height 22
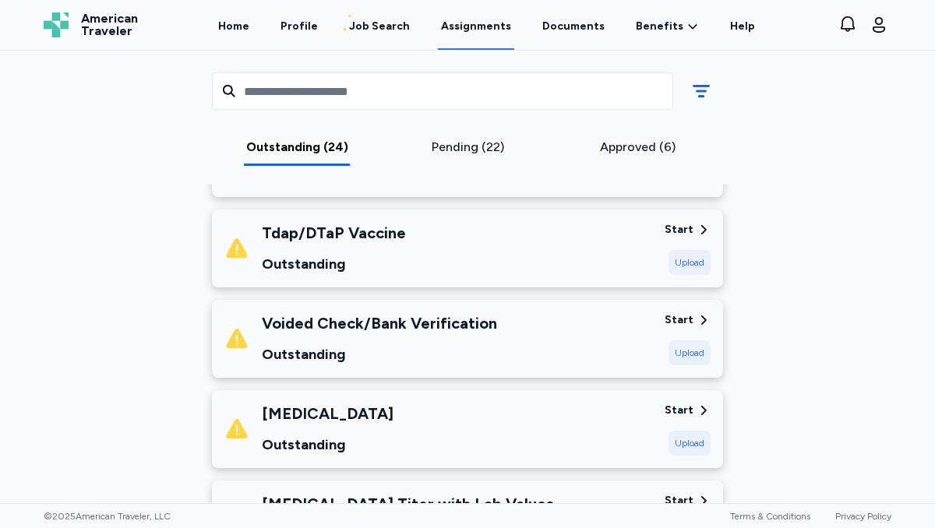
click at [690, 351] on div "Upload" at bounding box center [690, 353] width 42 height 25
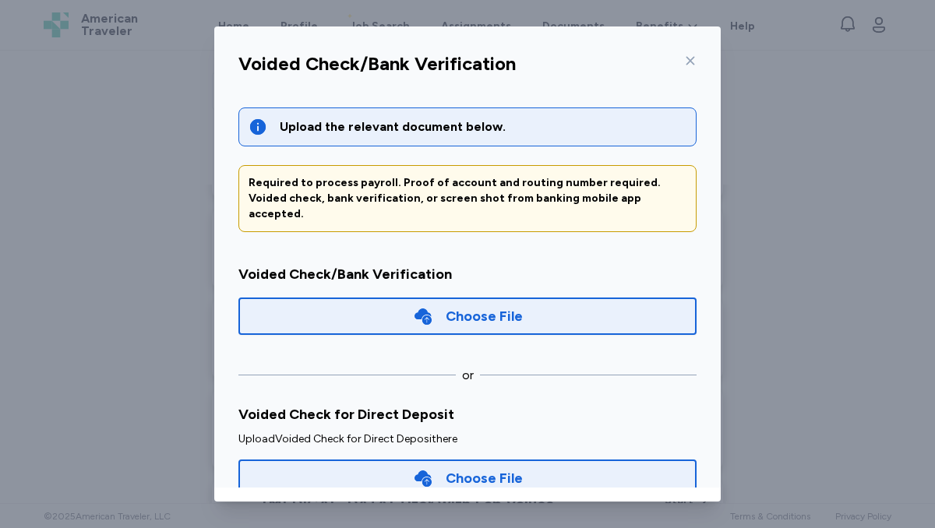
scroll to position [20, 0]
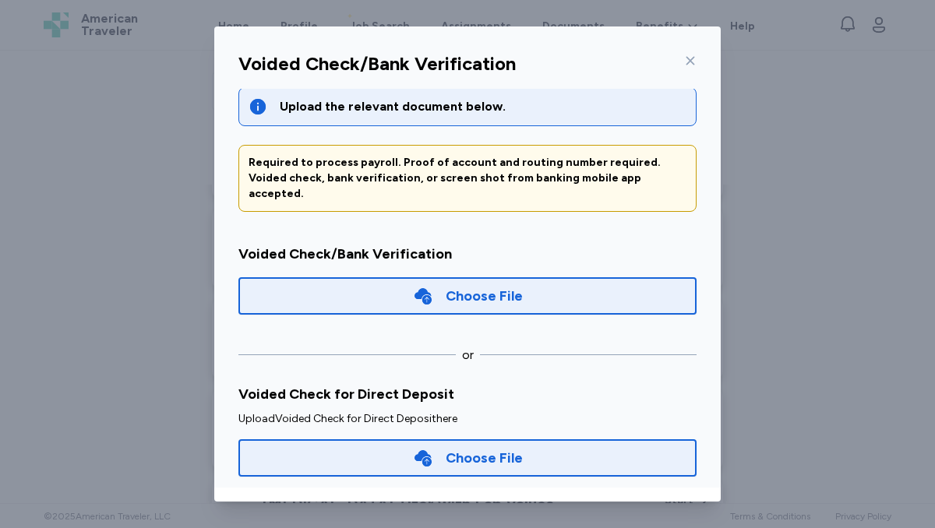
click at [422, 450] on icon at bounding box center [423, 458] width 17 height 16
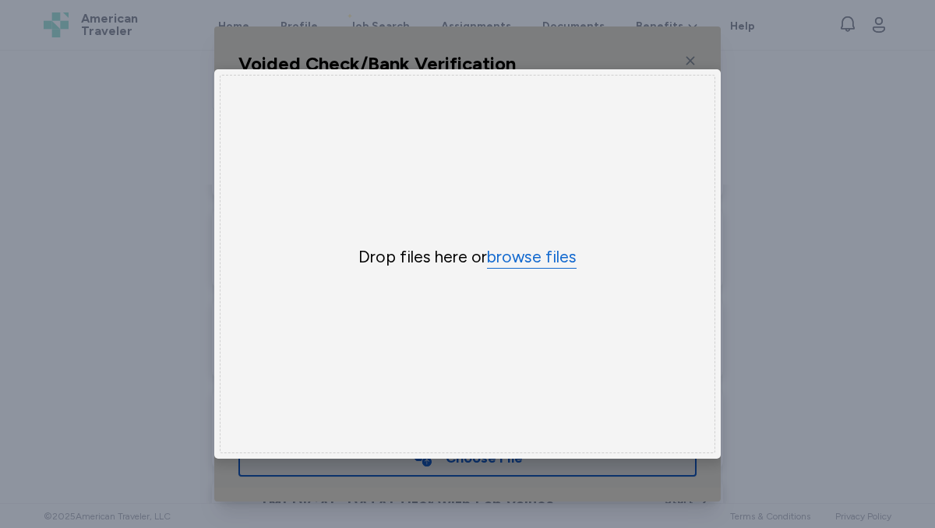
click at [544, 260] on button "browse files" at bounding box center [532, 257] width 90 height 23
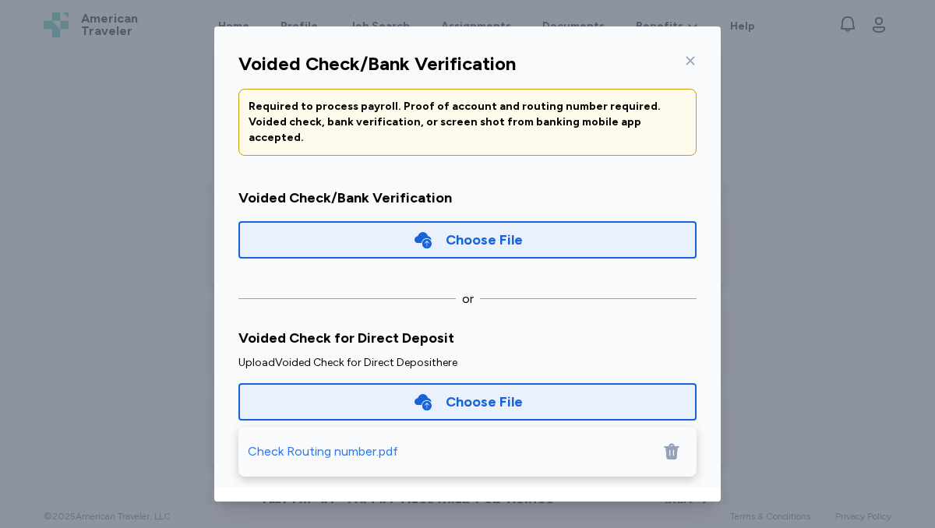
scroll to position [70, 0]
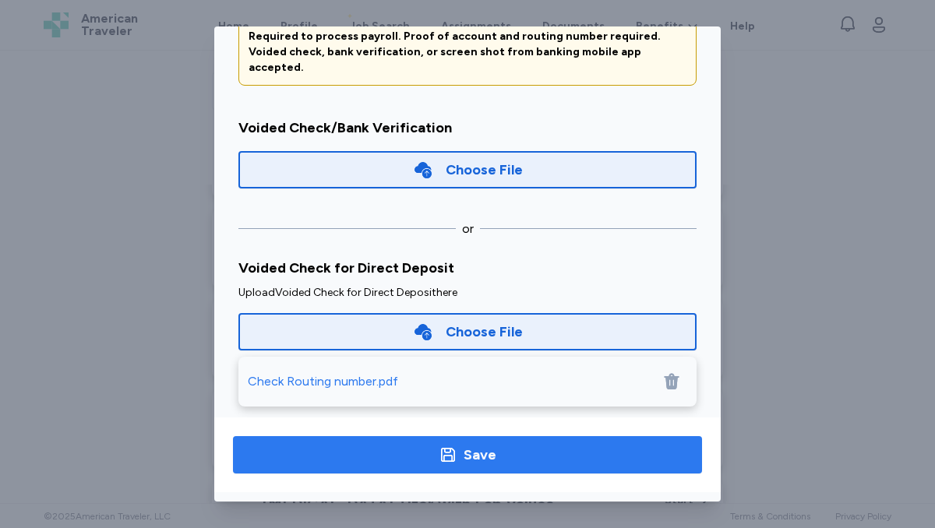
click at [548, 453] on span "Save" at bounding box center [468, 455] width 444 height 22
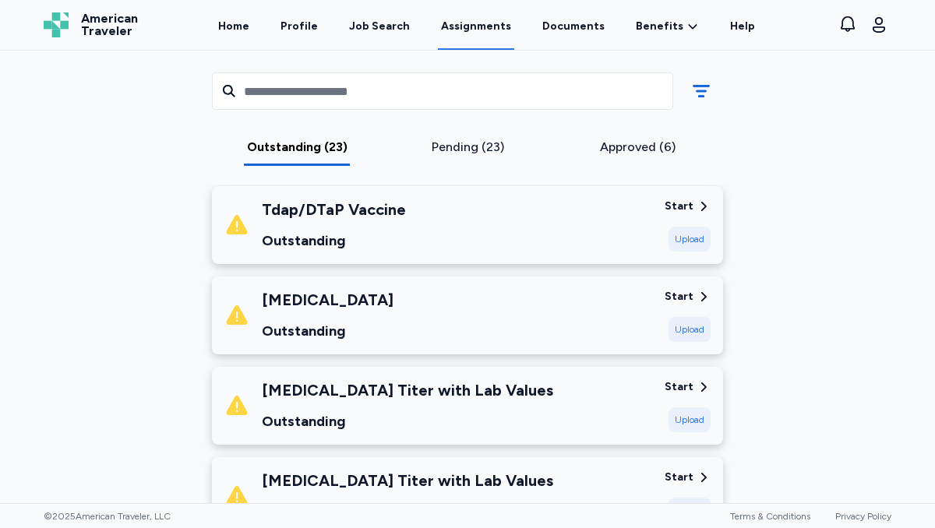
scroll to position [762, 0]
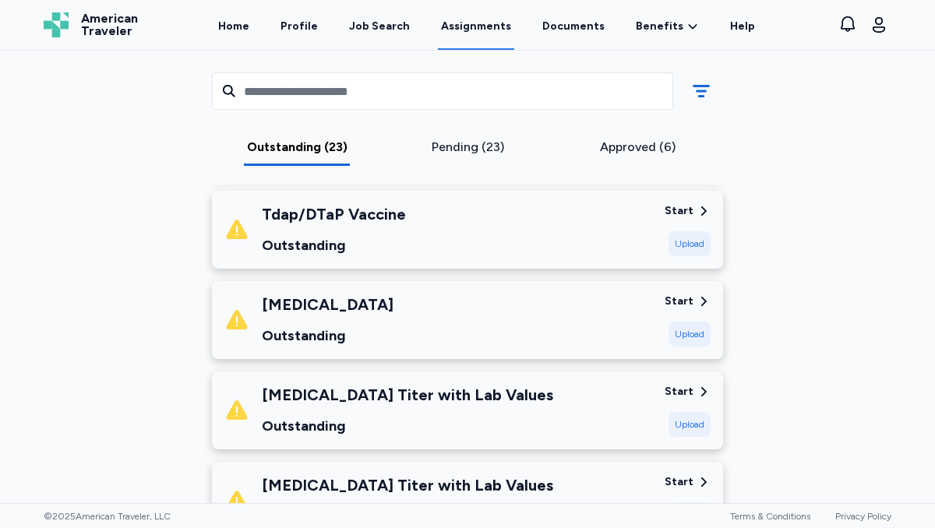
click at [698, 327] on div "Upload" at bounding box center [690, 334] width 42 height 25
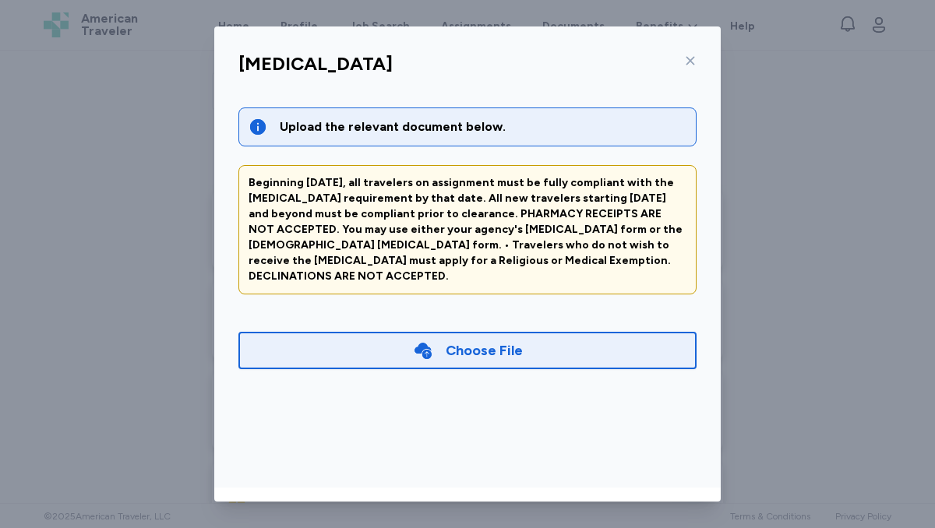
click at [518, 340] on div "Choose File" at bounding box center [484, 351] width 77 height 22
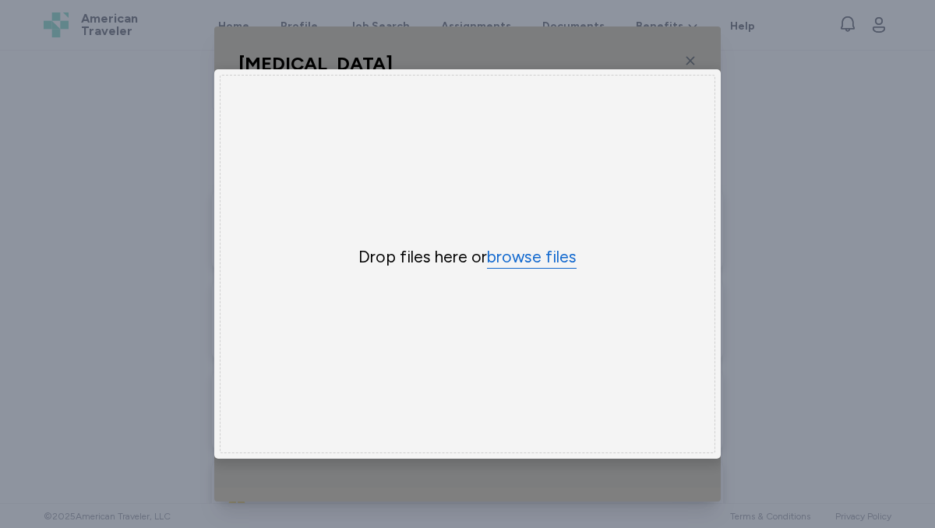
click at [535, 257] on button "browse files" at bounding box center [532, 257] width 90 height 23
click at [551, 256] on button "browse files" at bounding box center [532, 257] width 90 height 23
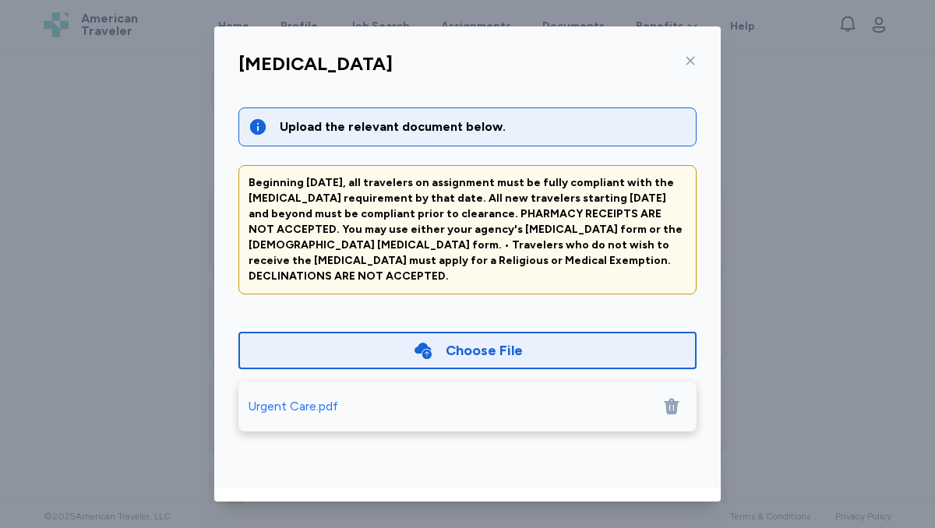
scroll to position [70, 0]
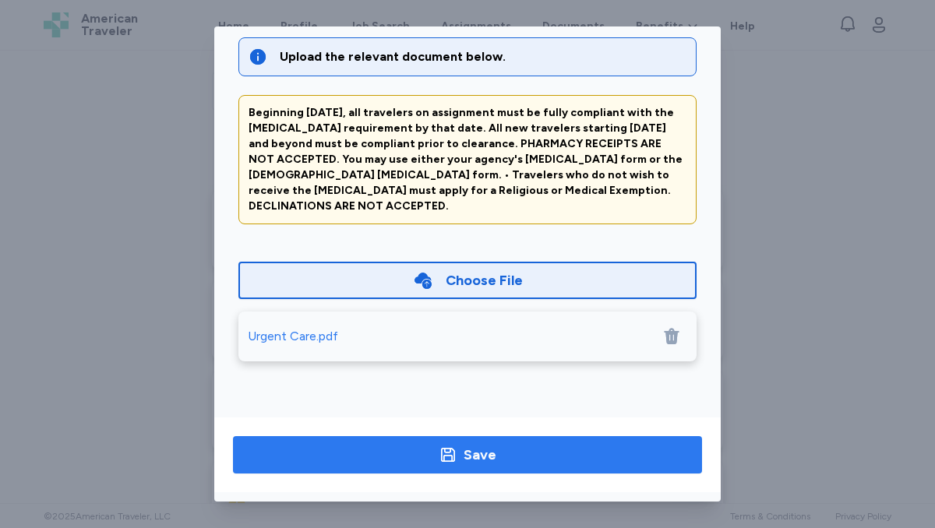
click at [521, 461] on span "Save" at bounding box center [468, 455] width 444 height 22
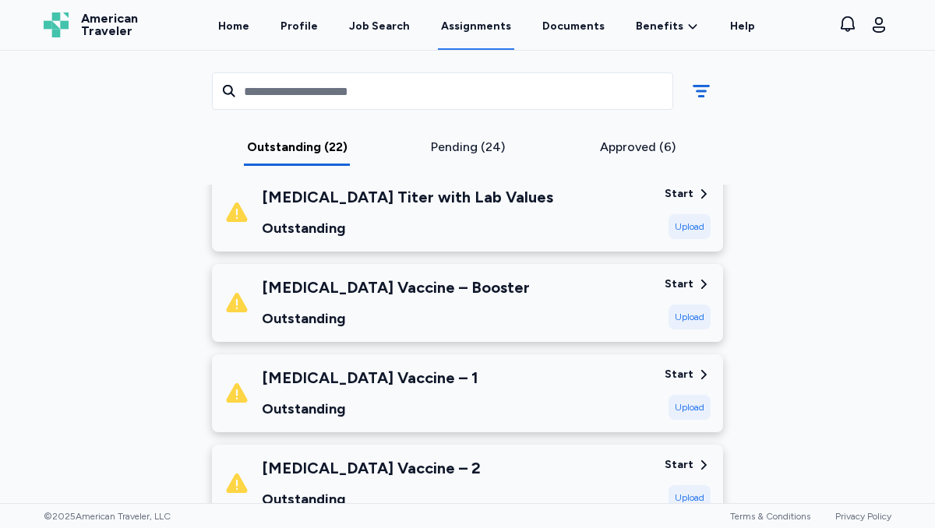
scroll to position [975, 0]
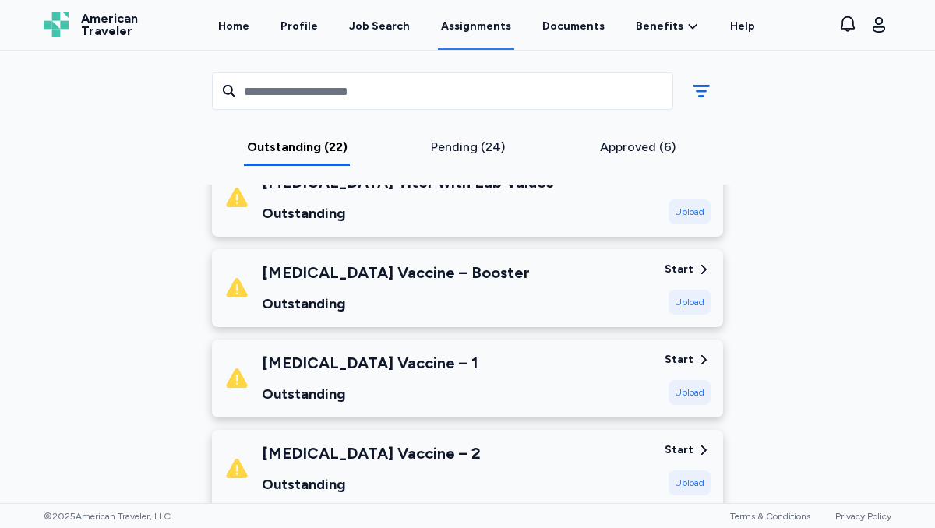
click at [678, 362] on div "Start" at bounding box center [679, 360] width 29 height 16
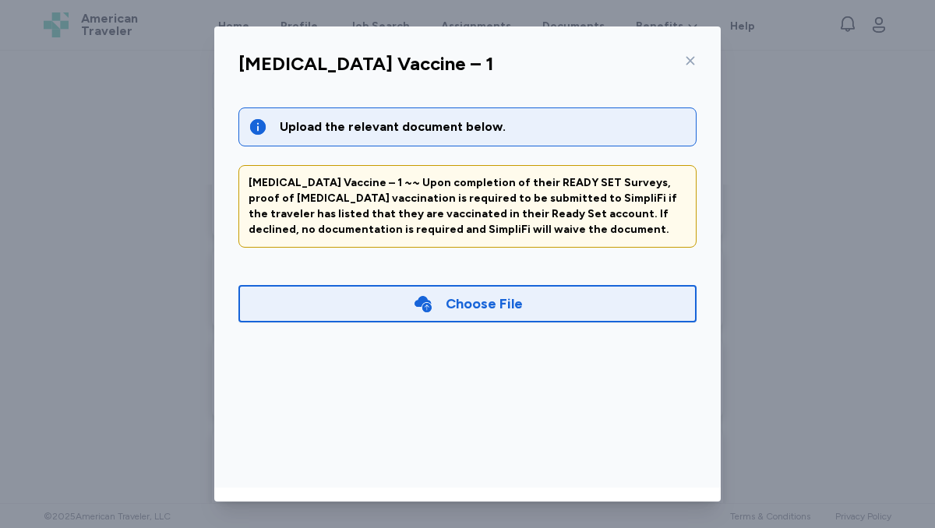
click at [604, 302] on div "Choose File" at bounding box center [467, 303] width 458 height 37
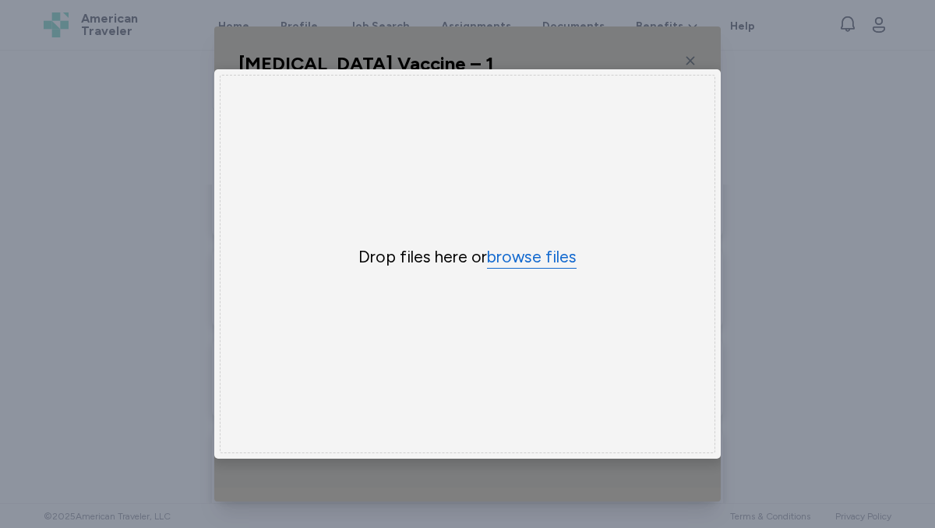
click at [547, 260] on button "browse files" at bounding box center [532, 257] width 90 height 23
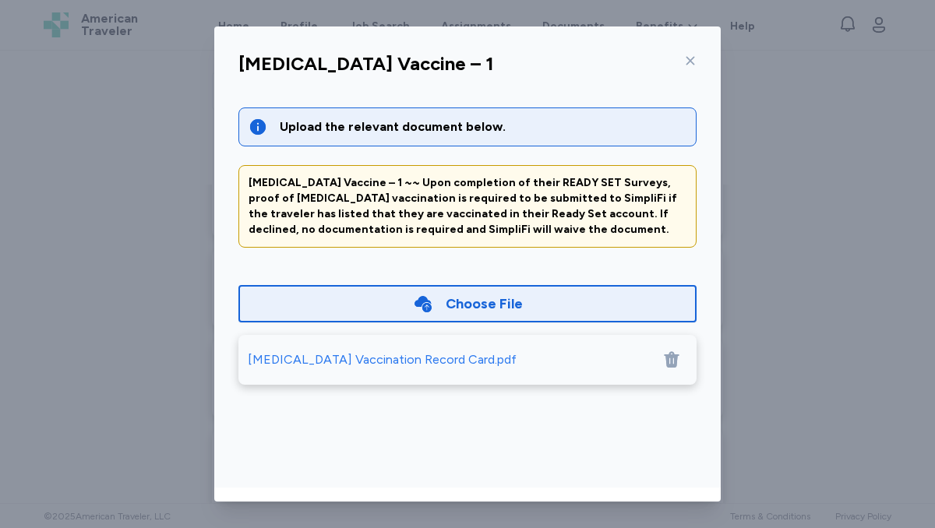
scroll to position [70, 0]
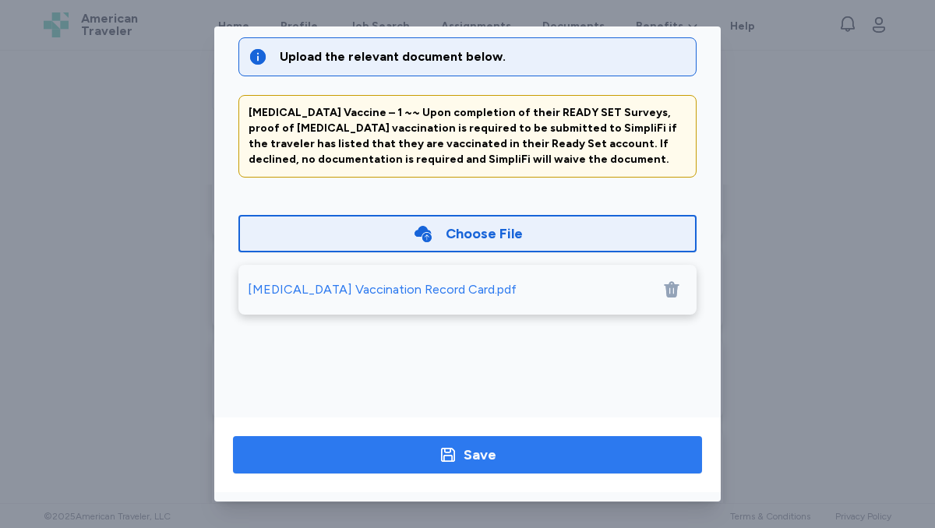
click at [518, 460] on span "Save" at bounding box center [468, 455] width 444 height 22
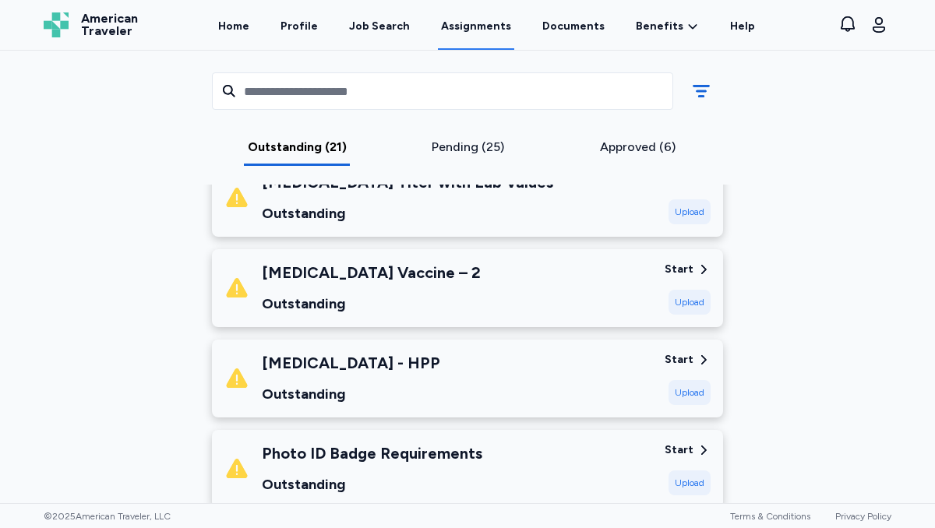
click at [693, 272] on div "Start" at bounding box center [679, 270] width 29 height 16
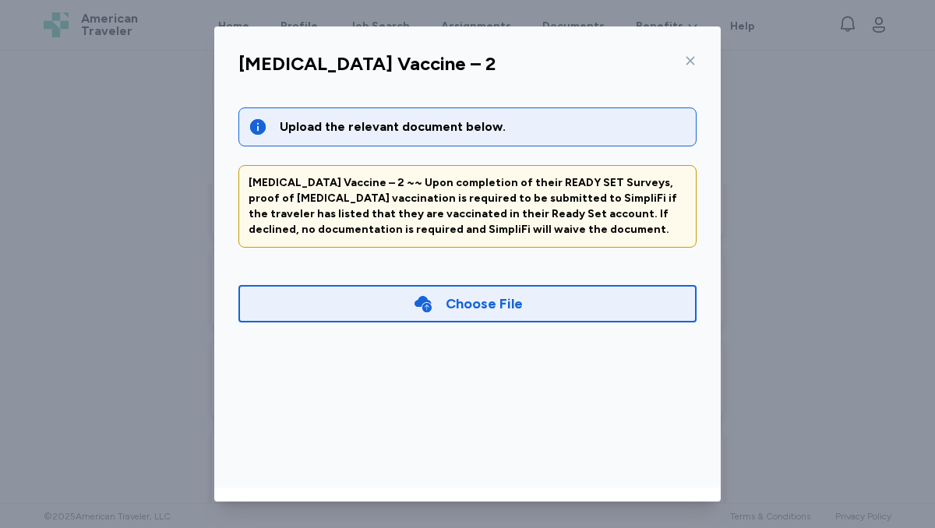
click at [566, 304] on div "Choose File" at bounding box center [467, 303] width 458 height 37
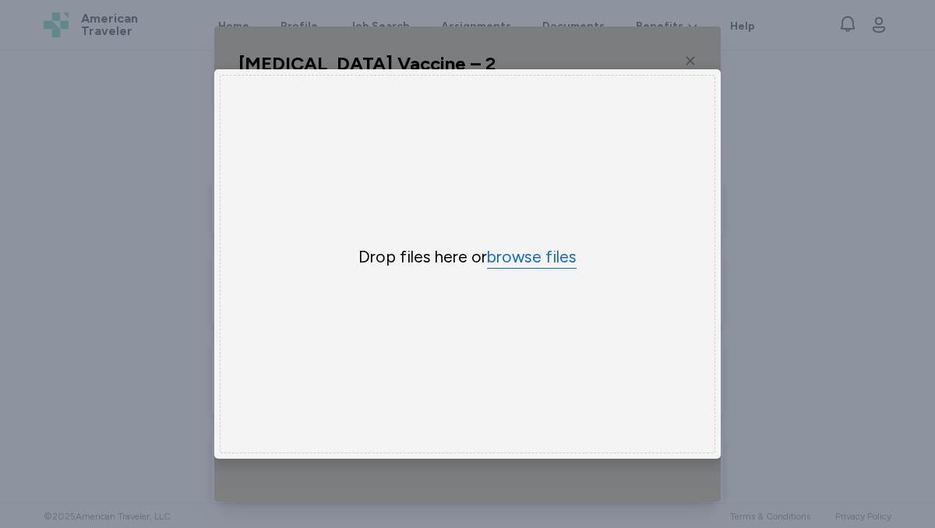
click at [542, 253] on button "browse files" at bounding box center [532, 257] width 90 height 23
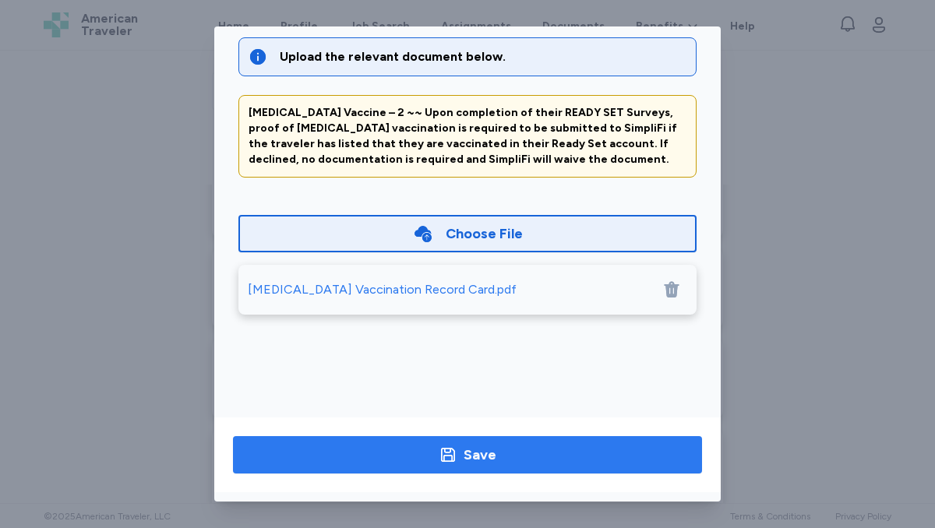
click at [496, 456] on span "Save" at bounding box center [468, 455] width 444 height 22
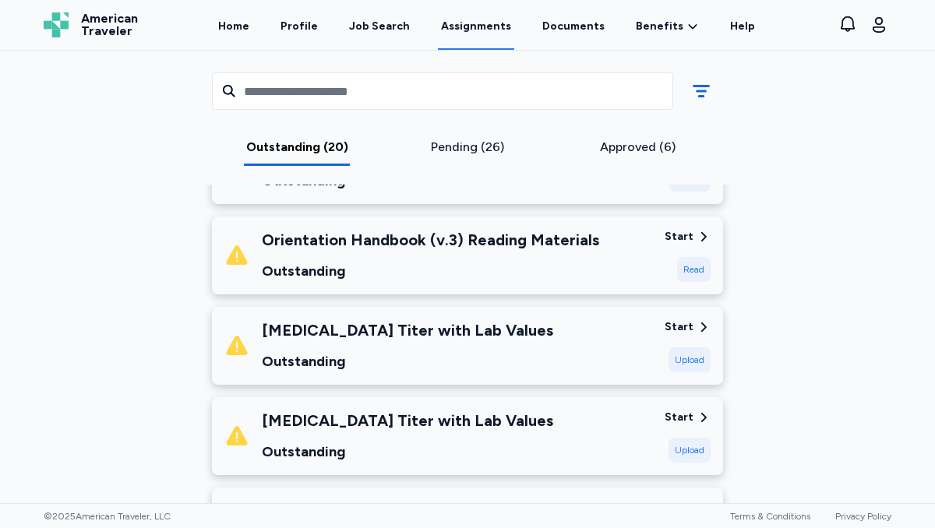
scroll to position [480, 0]
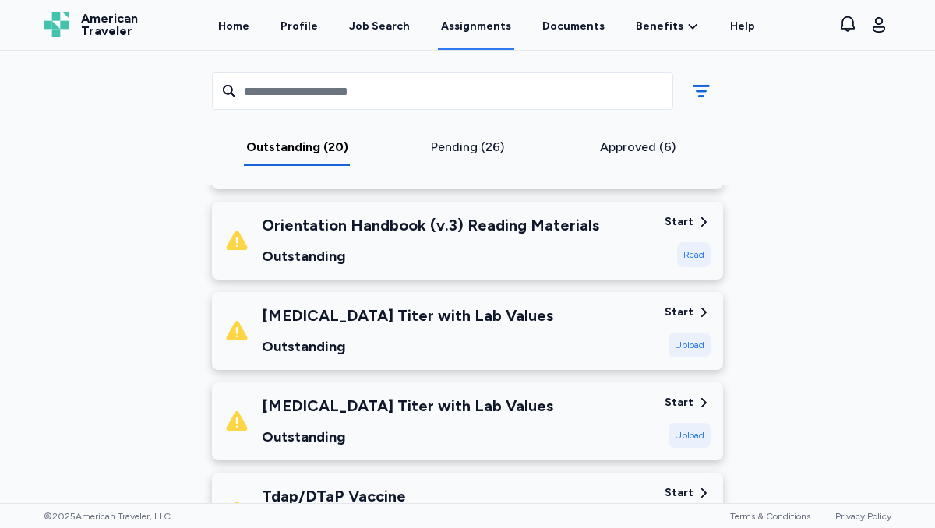
click at [681, 316] on div "Start" at bounding box center [679, 313] width 29 height 16
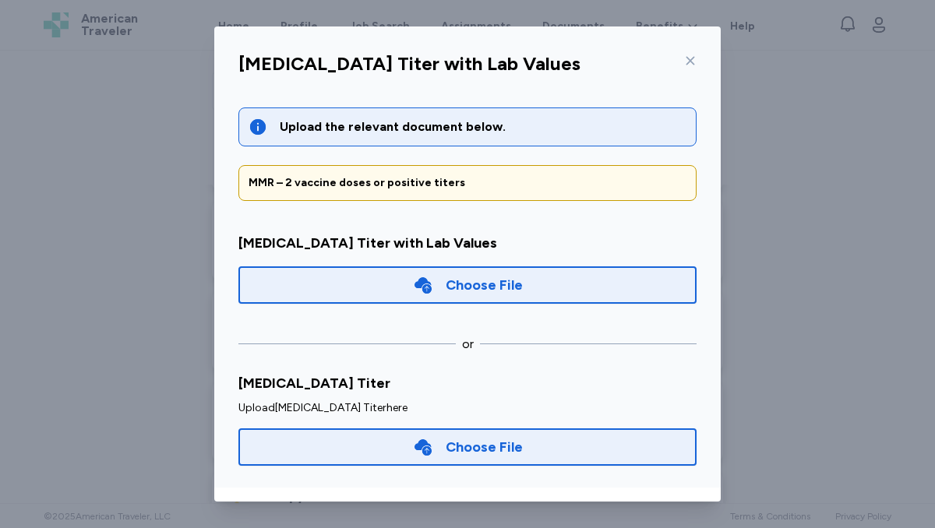
click at [514, 284] on div "Choose File" at bounding box center [484, 285] width 77 height 22
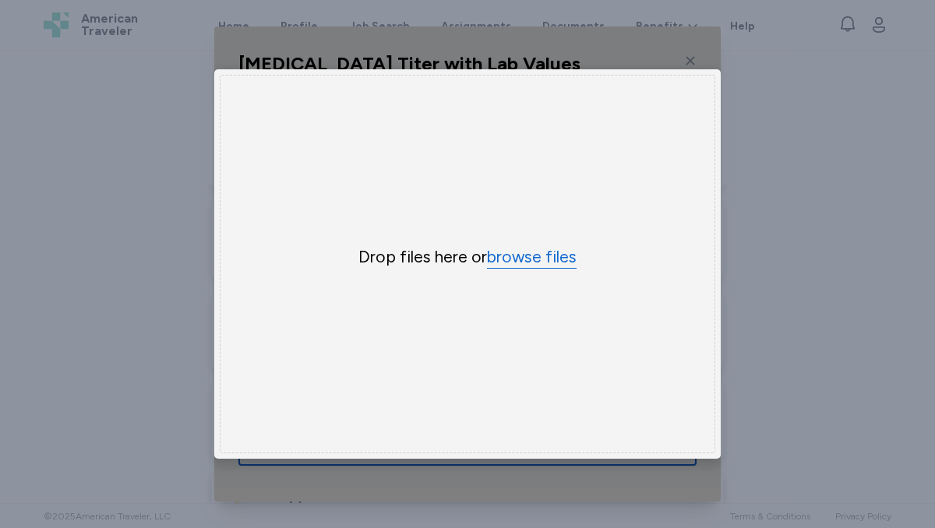
click at [528, 263] on button "browse files" at bounding box center [532, 257] width 90 height 23
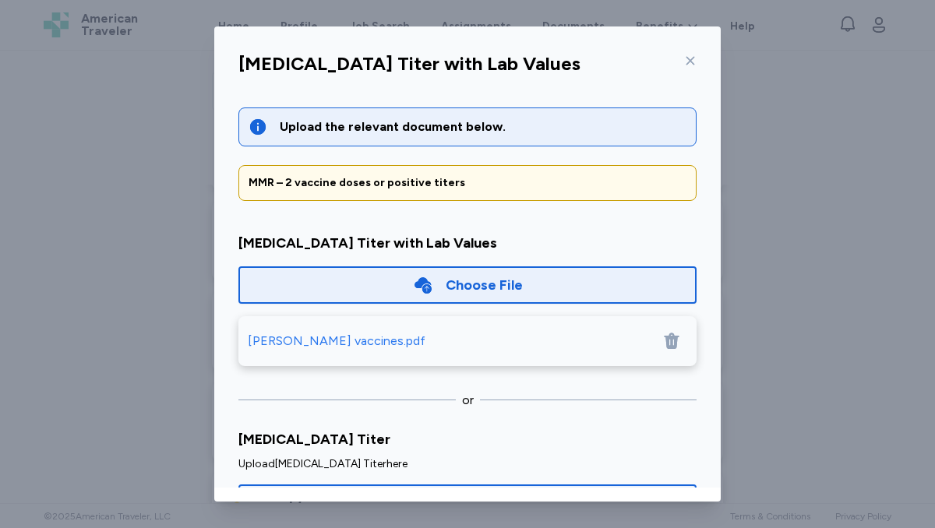
click at [329, 338] on div "[PERSON_NAME] vaccines.pdf" at bounding box center [337, 341] width 178 height 19
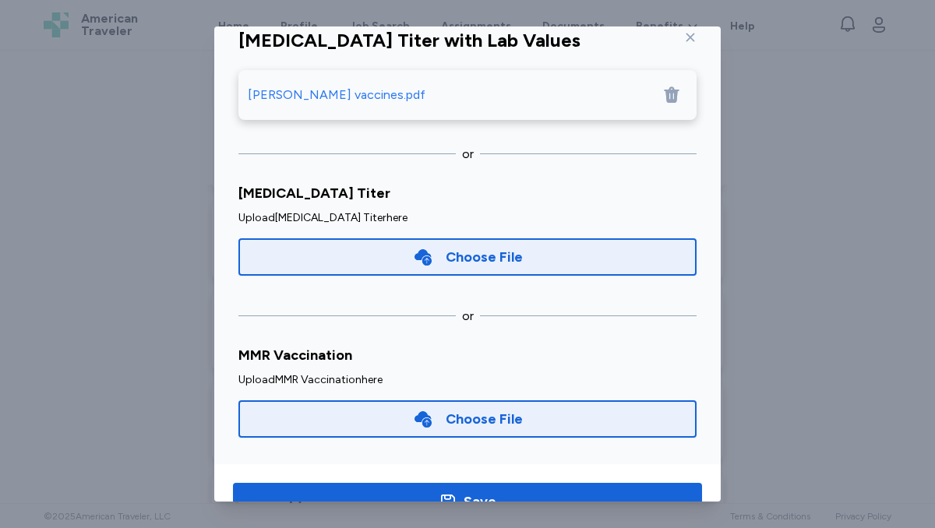
scroll to position [70, 0]
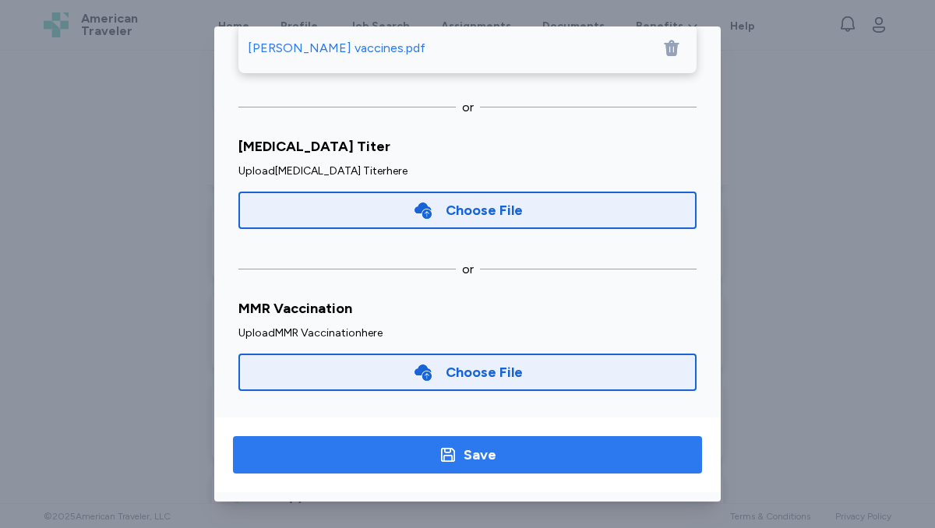
click at [438, 452] on span "Save" at bounding box center [468, 455] width 444 height 22
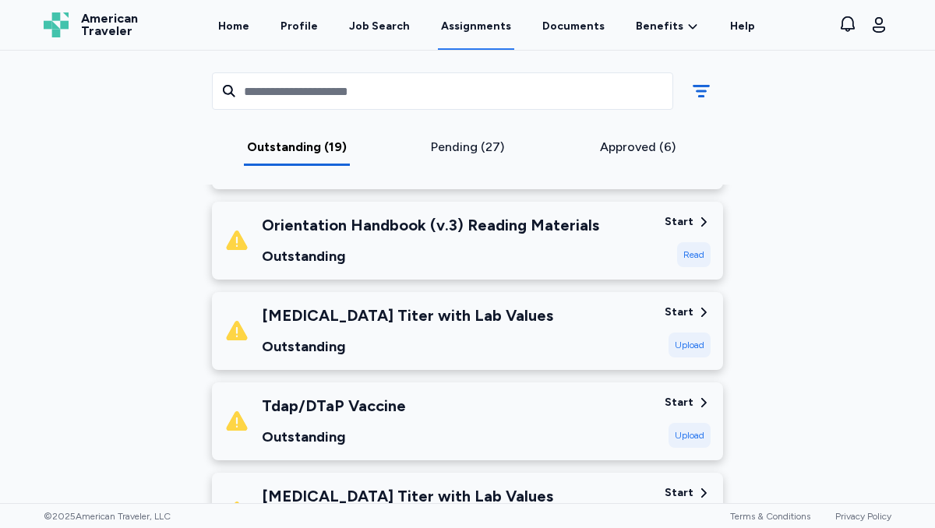
click at [688, 312] on div "Start" at bounding box center [679, 313] width 29 height 16
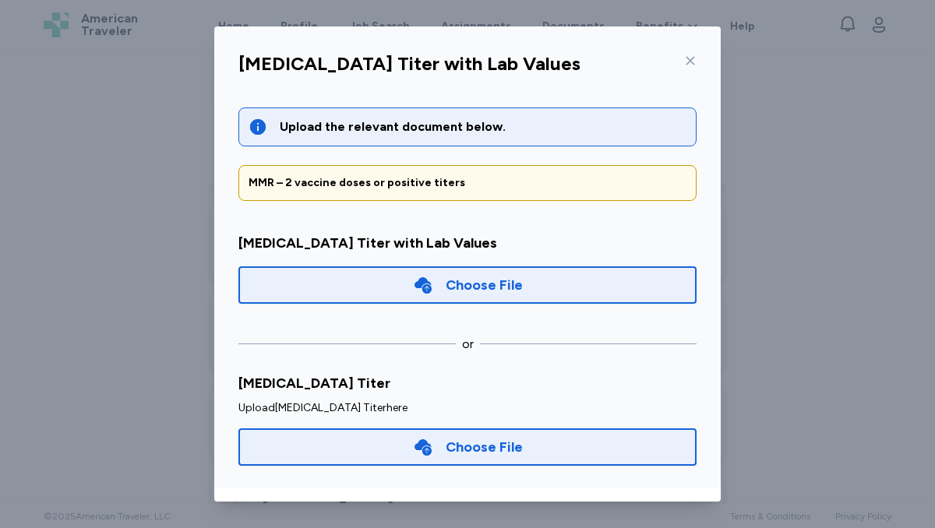
click at [494, 279] on div "Choose File" at bounding box center [484, 285] width 77 height 22
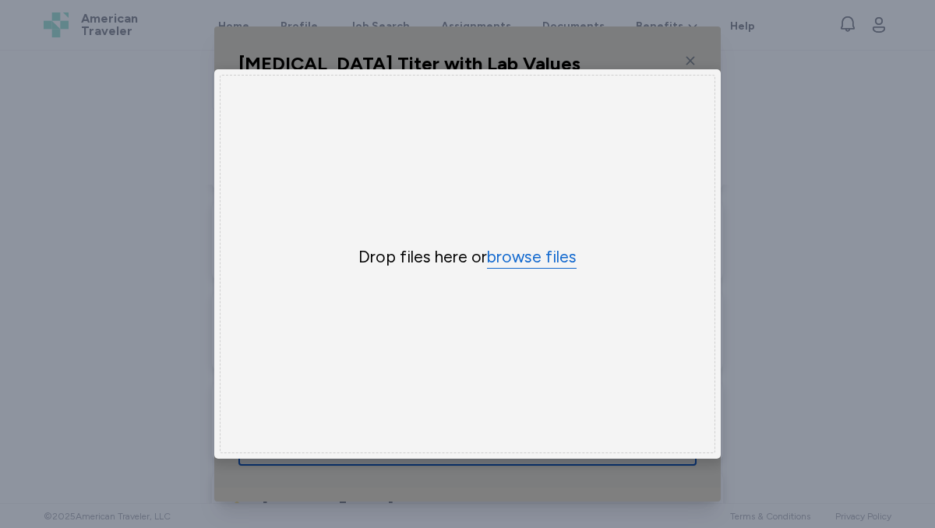
click at [521, 260] on button "browse files" at bounding box center [532, 257] width 90 height 23
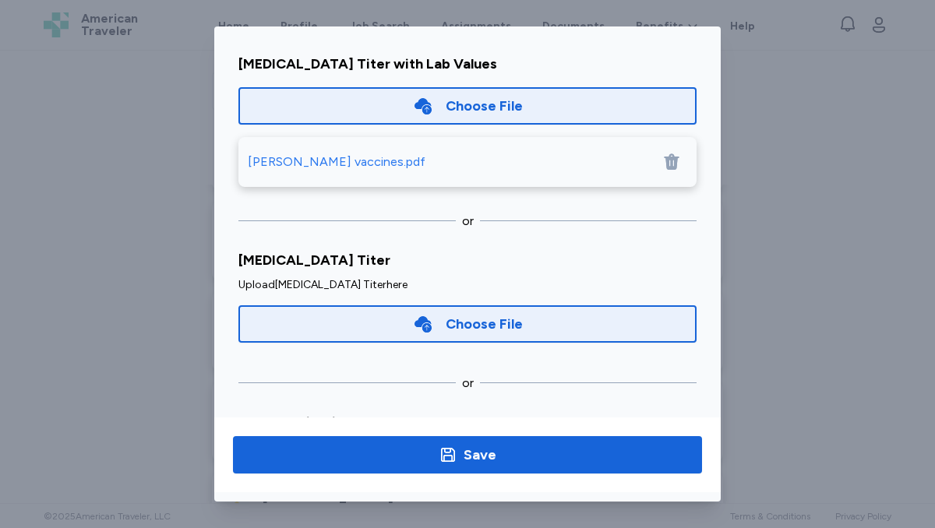
scroll to position [223, 0]
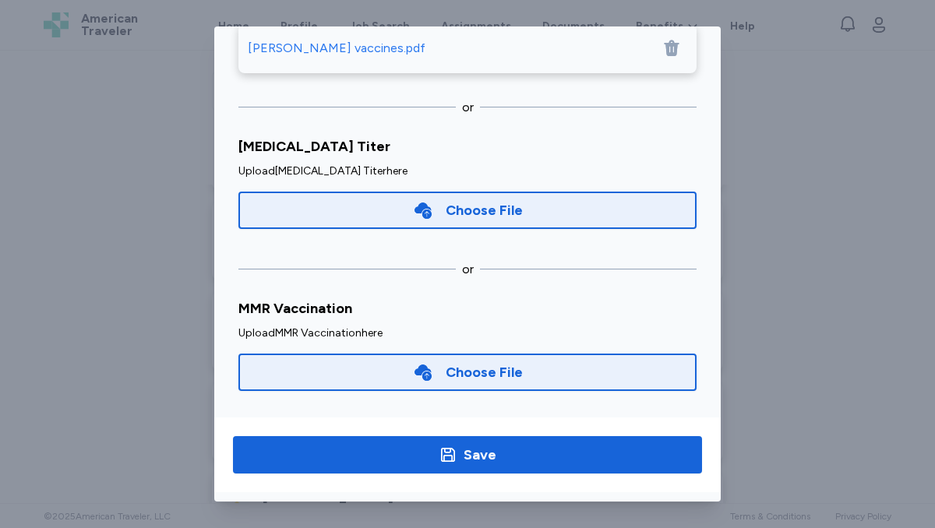
click at [480, 373] on div "Choose File" at bounding box center [484, 373] width 77 height 22
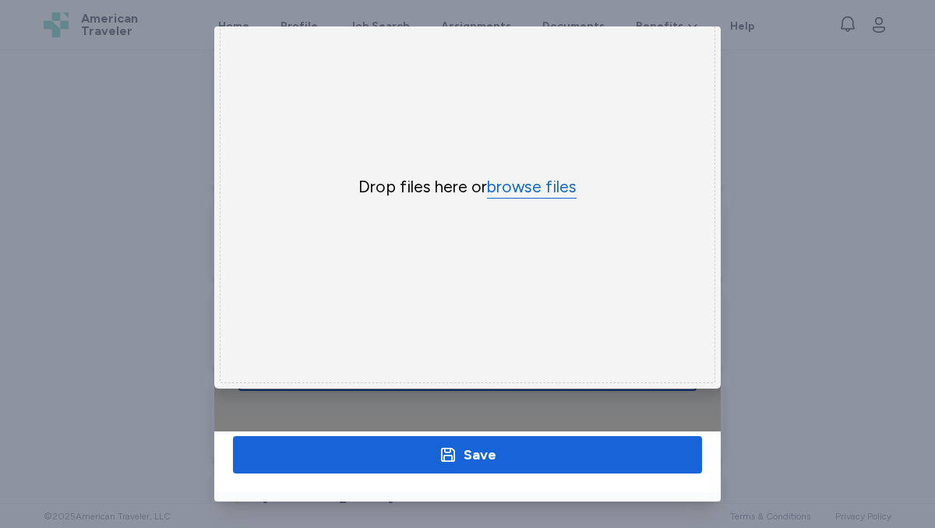
click at [532, 191] on button "browse files" at bounding box center [532, 187] width 90 height 23
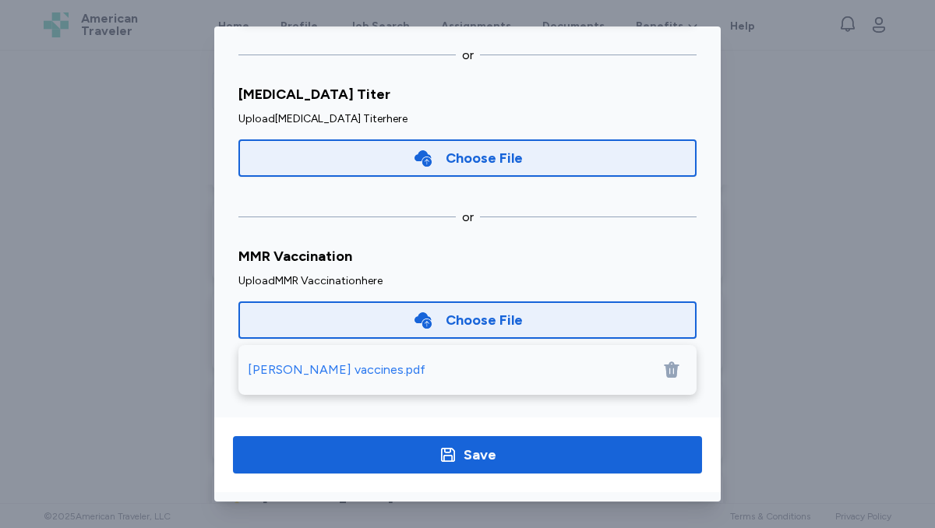
scroll to position [279, 0]
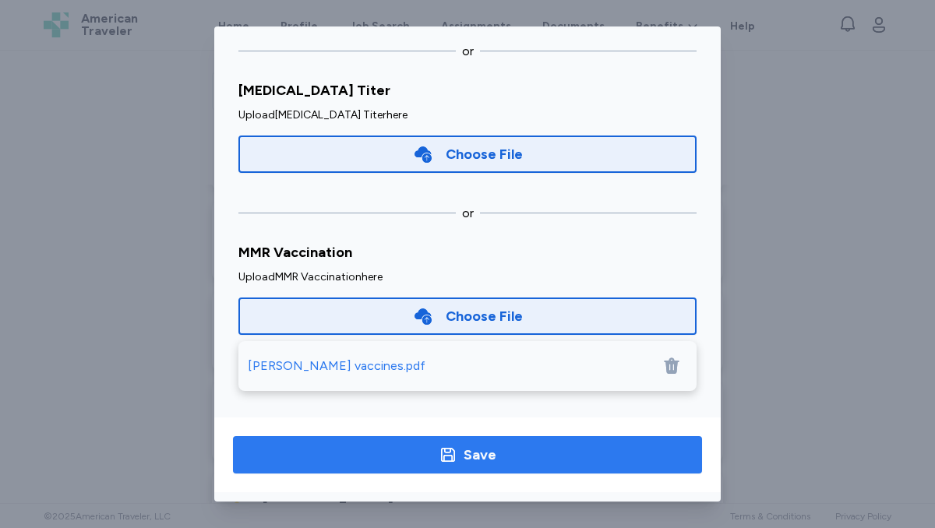
click at [520, 449] on span "Save" at bounding box center [468, 455] width 444 height 22
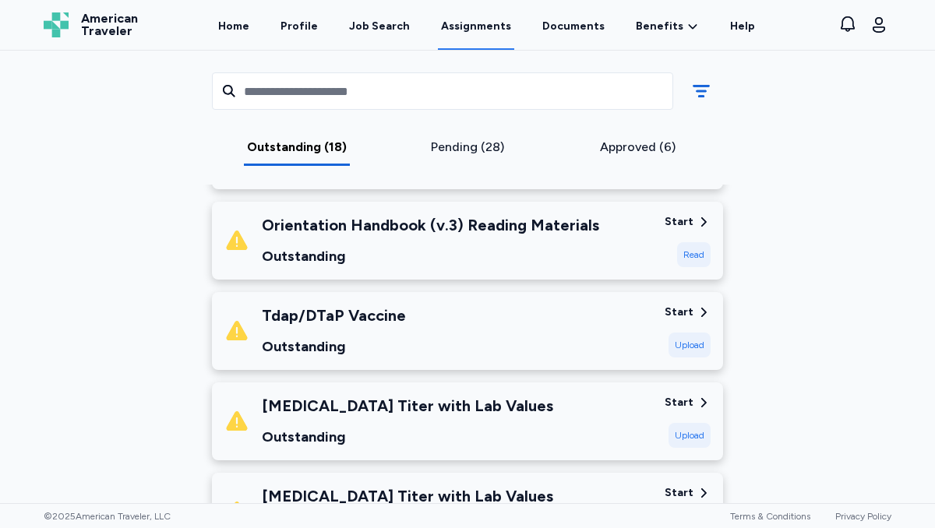
click at [690, 309] on div "Start" at bounding box center [679, 313] width 29 height 16
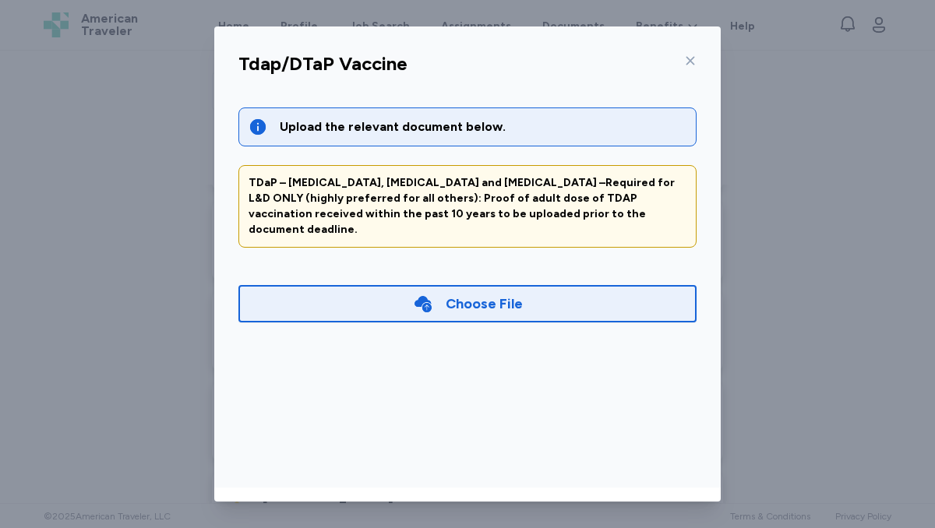
click at [606, 285] on div "Choose File" at bounding box center [467, 303] width 458 height 37
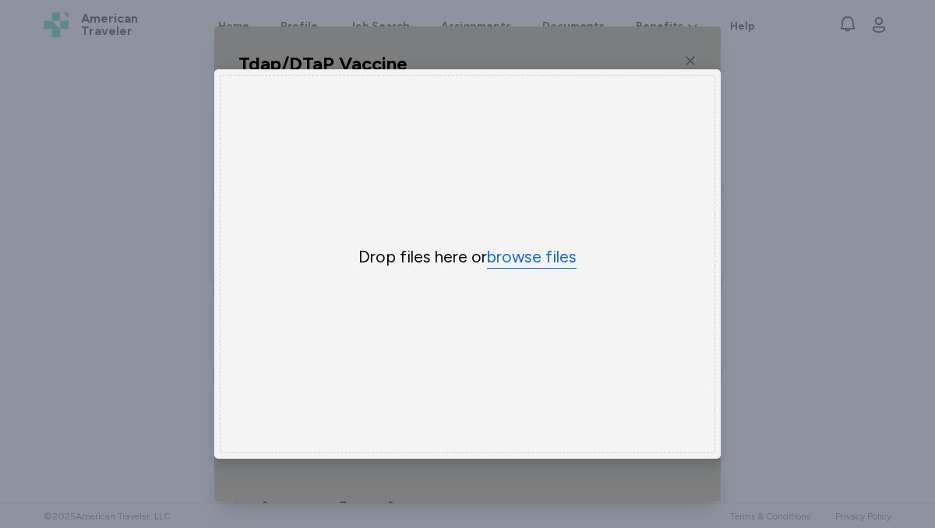
click at [556, 252] on button "browse files" at bounding box center [532, 257] width 90 height 23
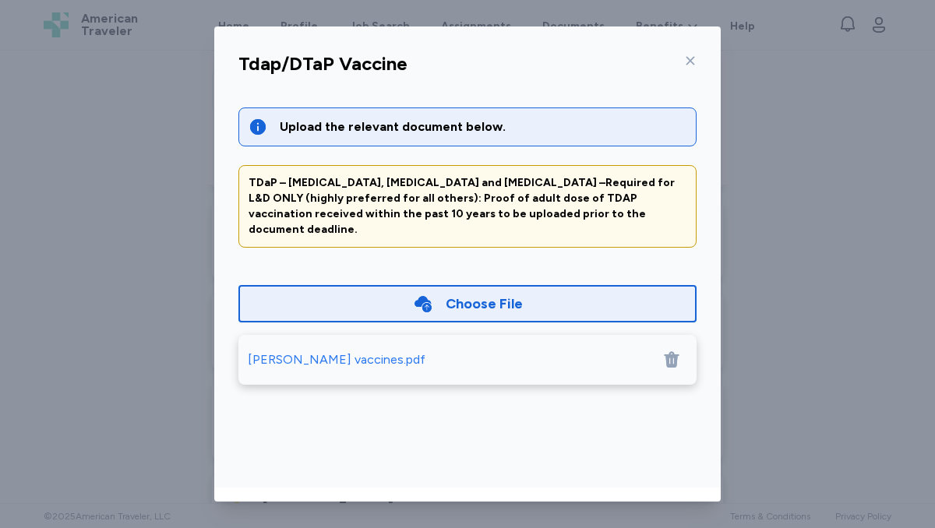
scroll to position [70, 0]
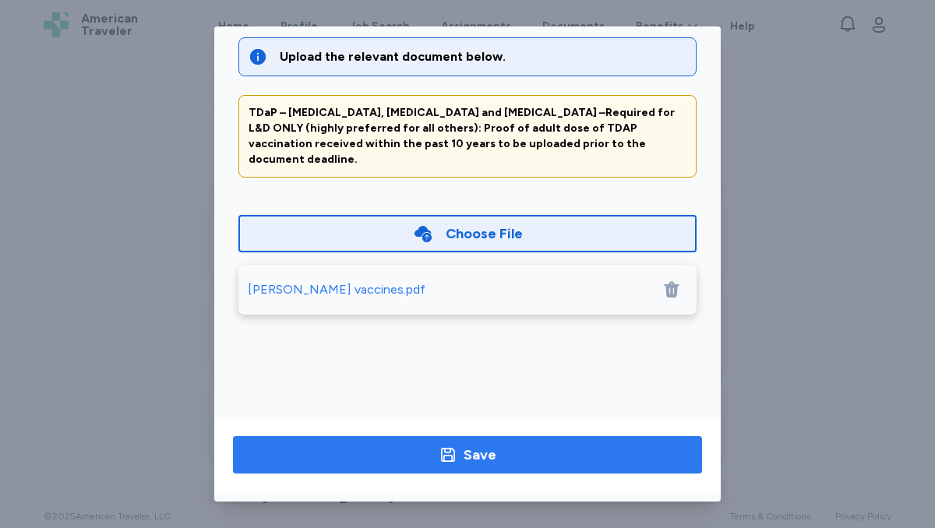
click at [497, 467] on button "Save" at bounding box center [467, 454] width 469 height 37
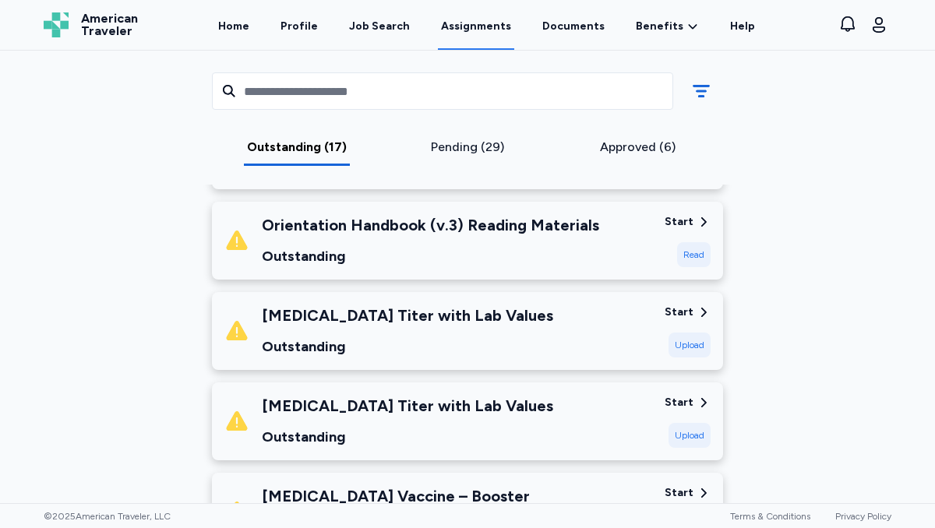
click at [686, 313] on div "Start" at bounding box center [679, 313] width 29 height 16
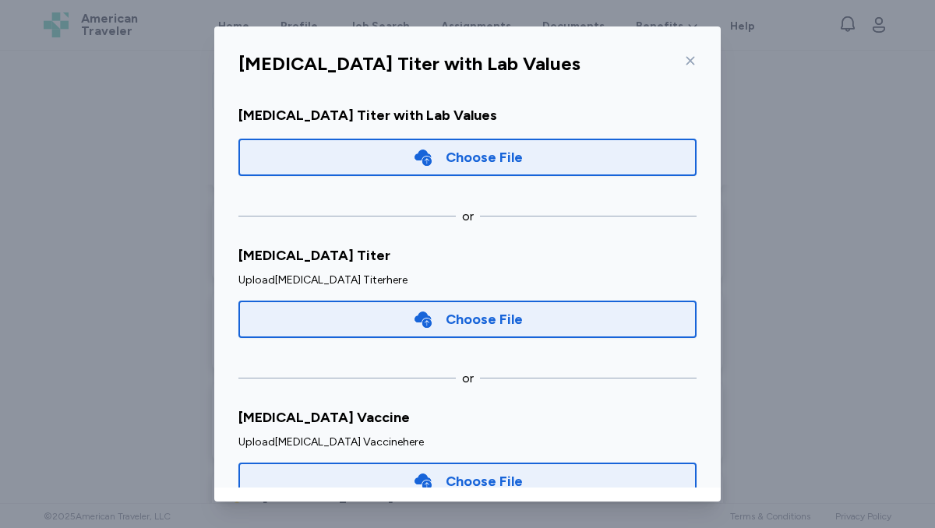
scroll to position [167, 0]
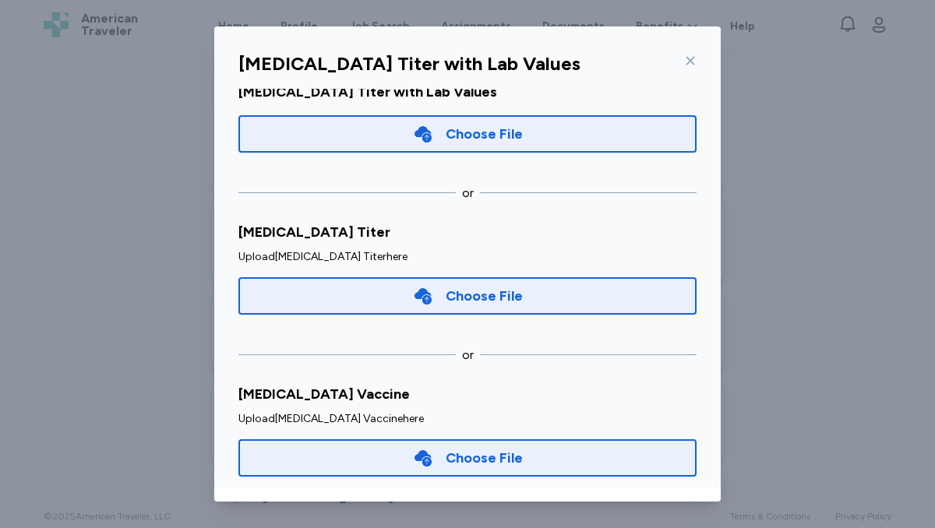
click at [528, 447] on div "Choose File" at bounding box center [467, 458] width 458 height 37
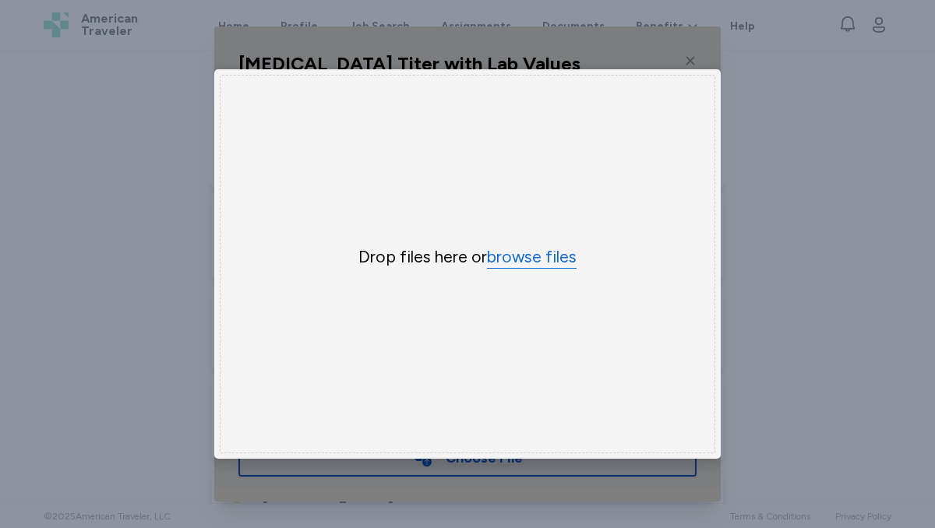
click at [536, 263] on button "browse files" at bounding box center [532, 257] width 90 height 23
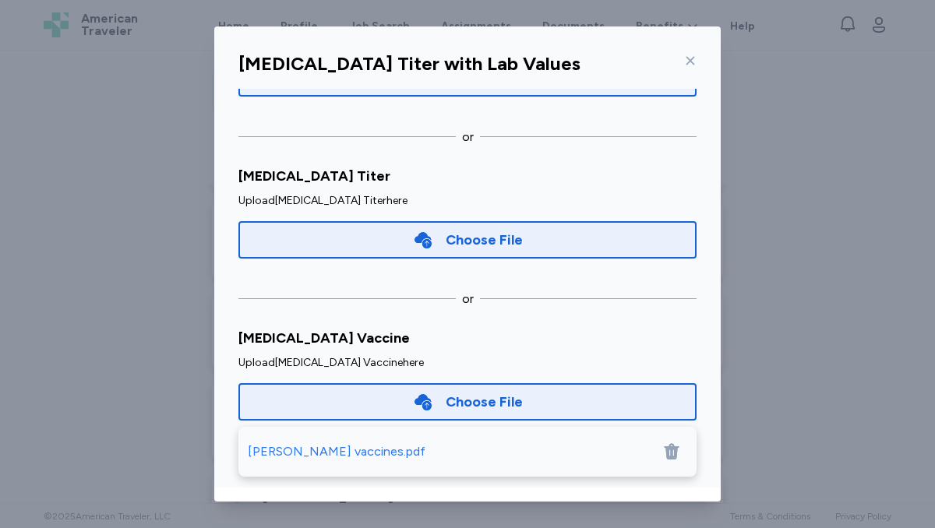
scroll to position [70, 0]
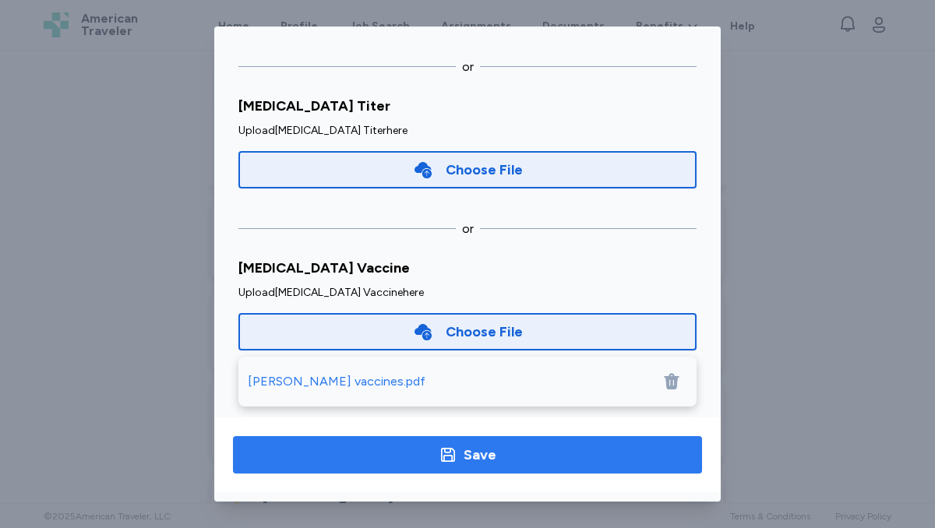
click at [508, 464] on span "Save" at bounding box center [468, 455] width 444 height 22
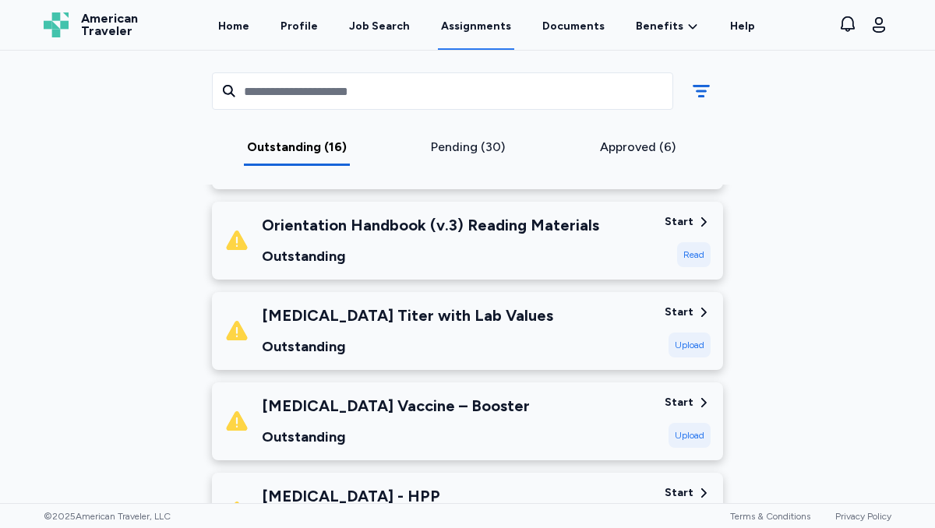
click at [680, 307] on div "Start" at bounding box center [679, 313] width 29 height 16
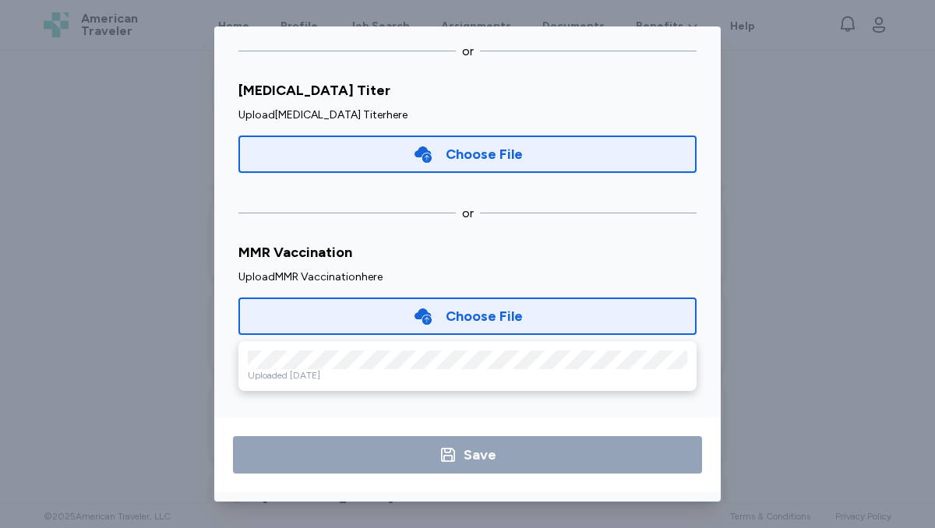
click at [793, 70] on div "[MEDICAL_DATA] Titer with Lab Values Upload the relevant document below. MMR – …" at bounding box center [467, 264] width 935 height 528
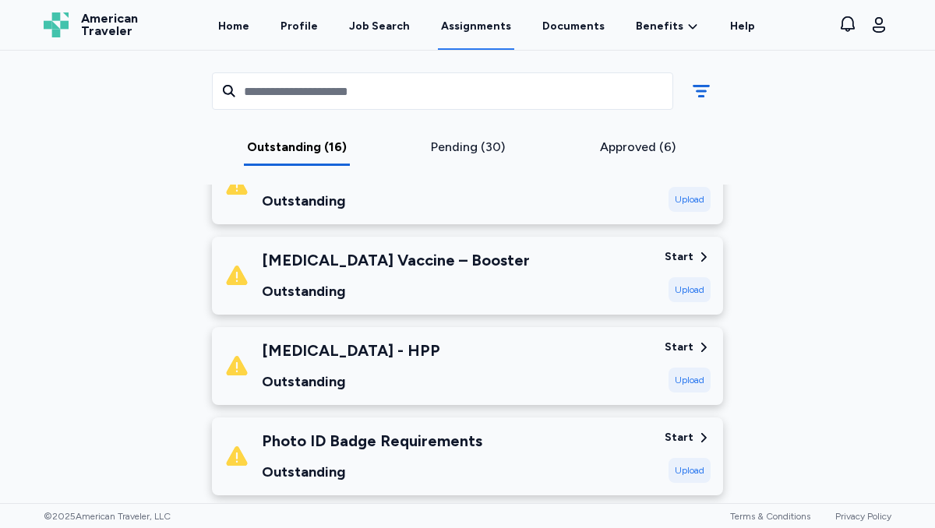
scroll to position [631, 0]
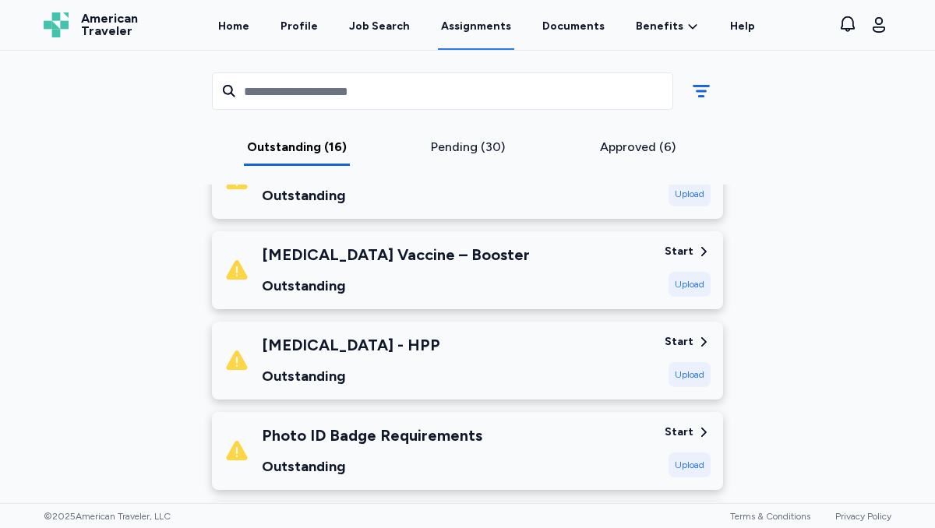
click at [678, 342] on div "Start" at bounding box center [679, 342] width 29 height 16
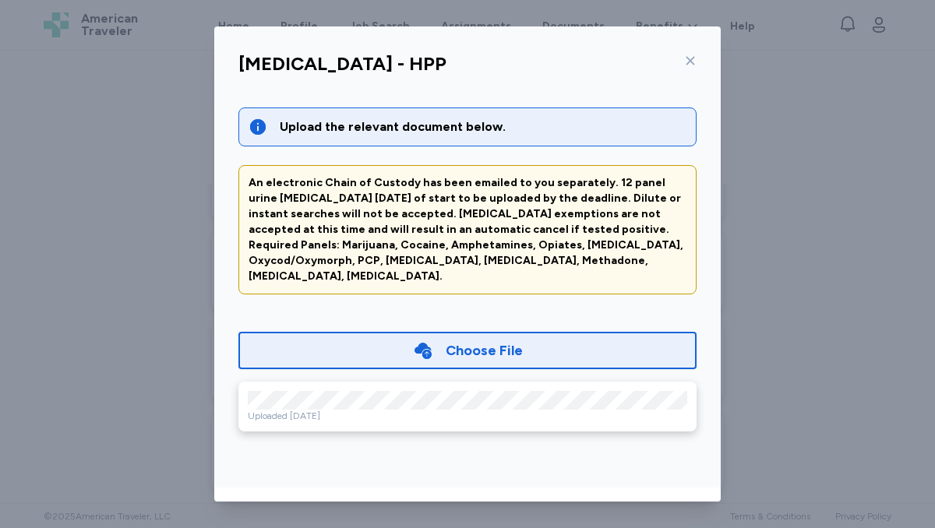
scroll to position [70, 0]
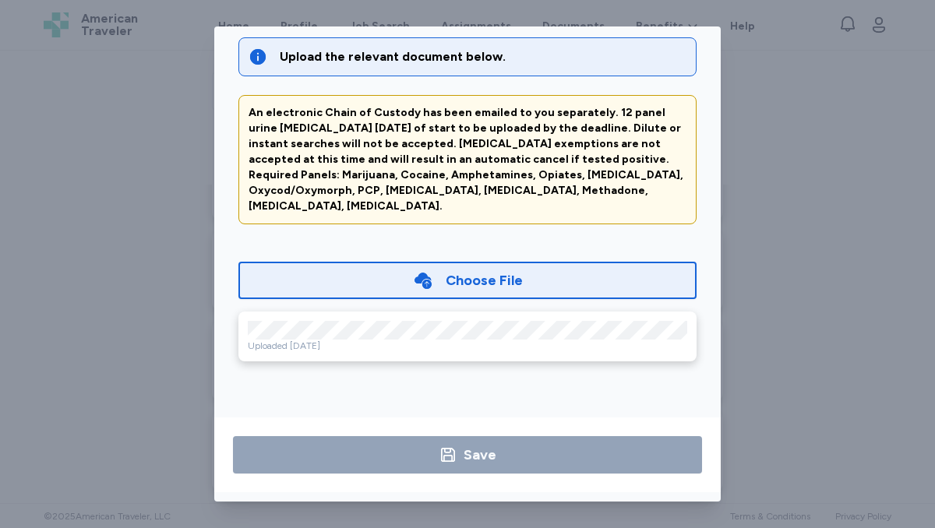
click at [746, 79] on div "[MEDICAL_DATA] - HPP Upload the relevant document below. An electronic Chain of…" at bounding box center [467, 264] width 935 height 528
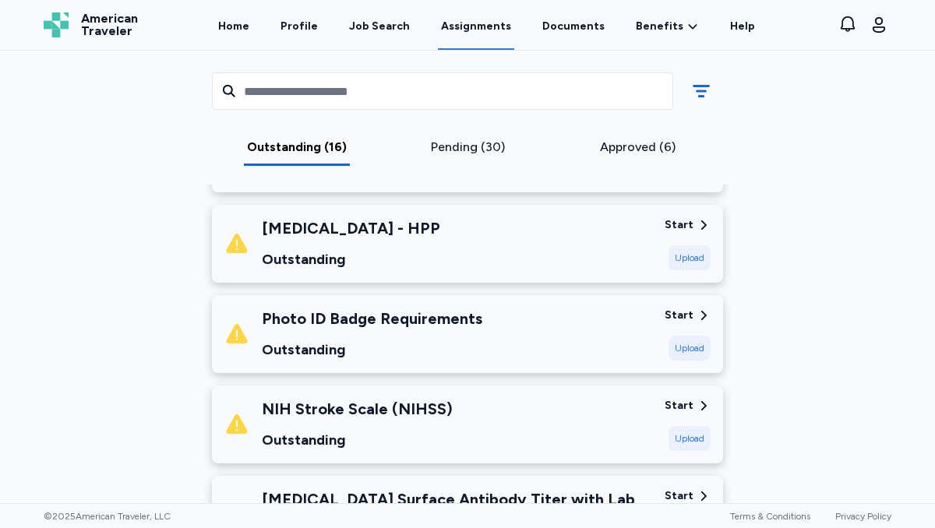
scroll to position [750, 0]
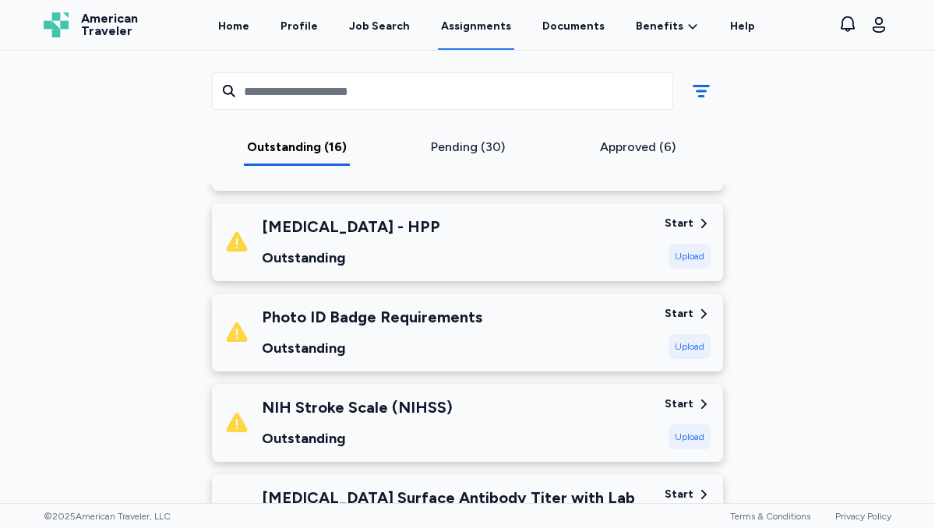
click at [680, 309] on div "Start" at bounding box center [679, 314] width 29 height 16
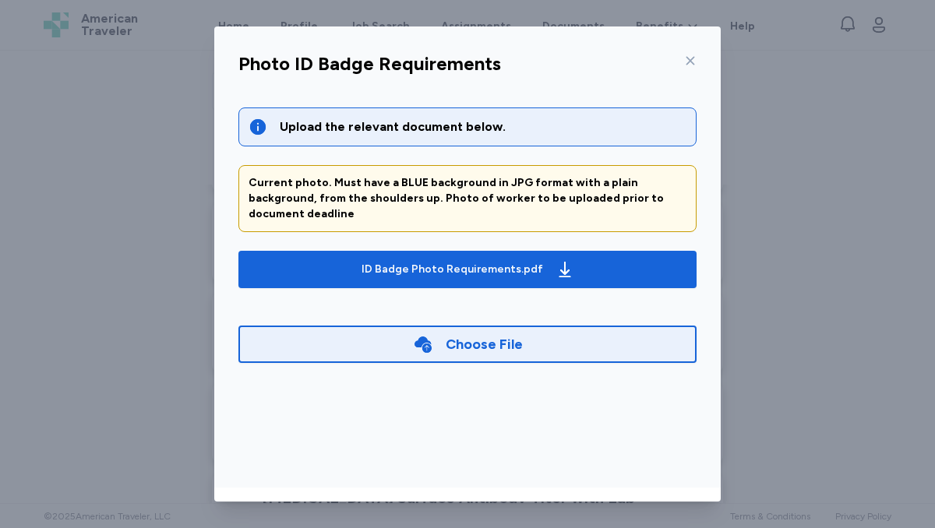
click at [687, 62] on icon at bounding box center [691, 61] width 9 height 9
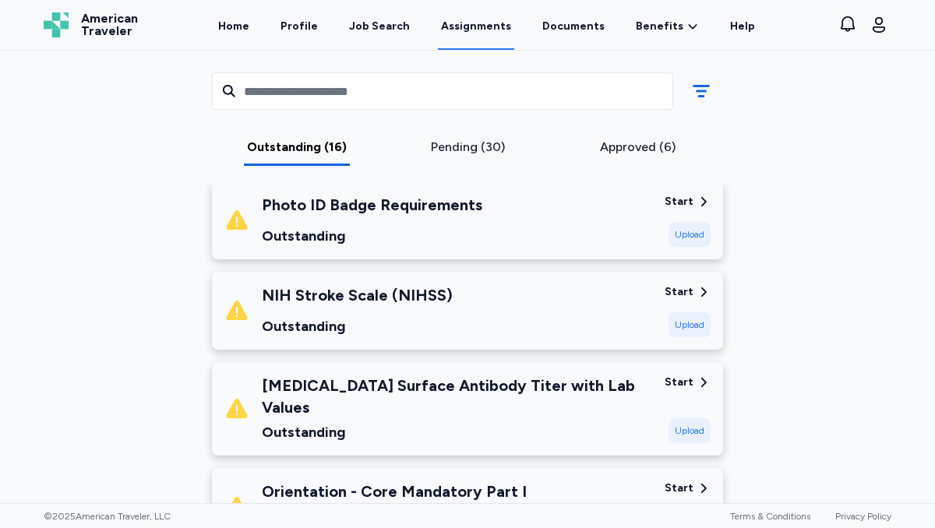
scroll to position [865, 0]
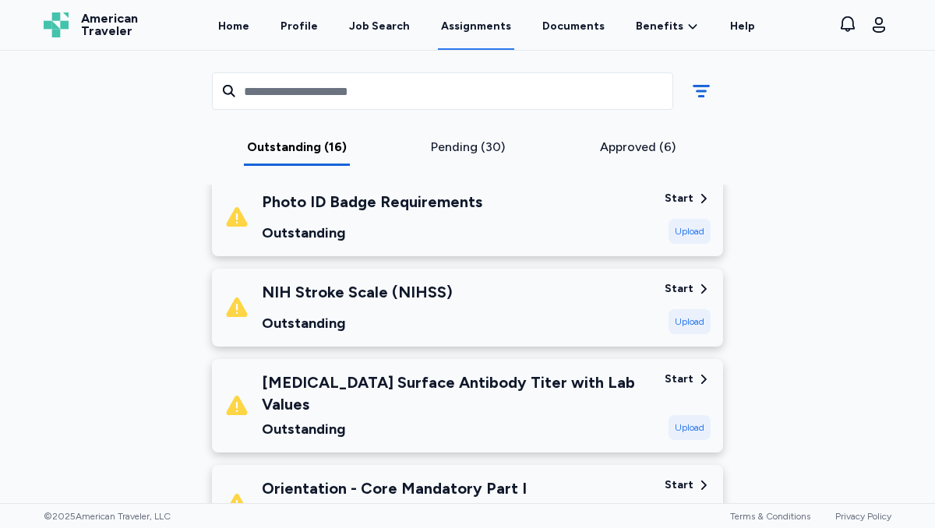
click at [690, 374] on div "Start" at bounding box center [679, 380] width 29 height 16
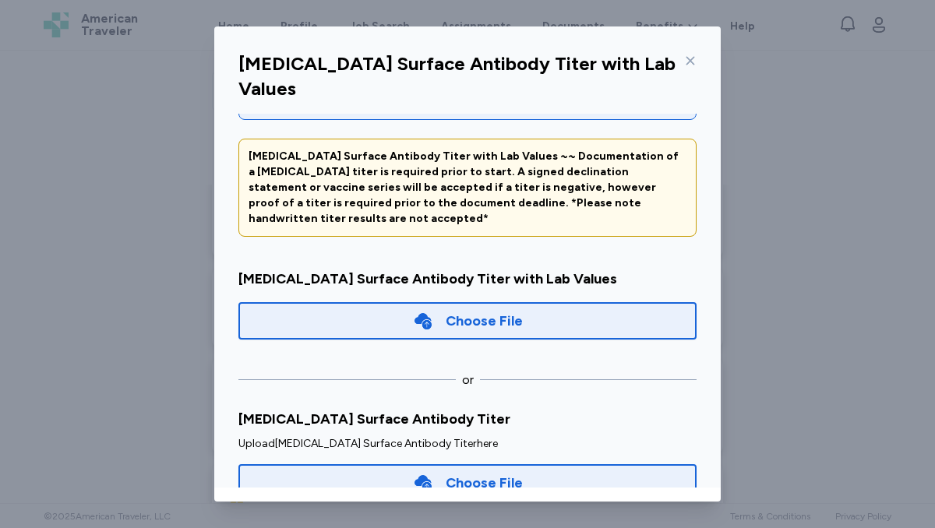
scroll to position [70, 0]
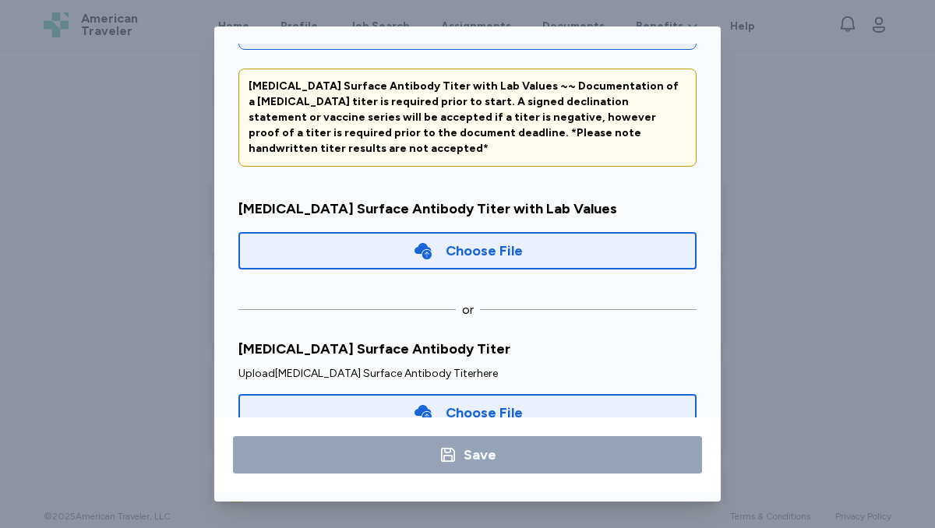
click at [498, 240] on div "Choose File" at bounding box center [484, 251] width 77 height 22
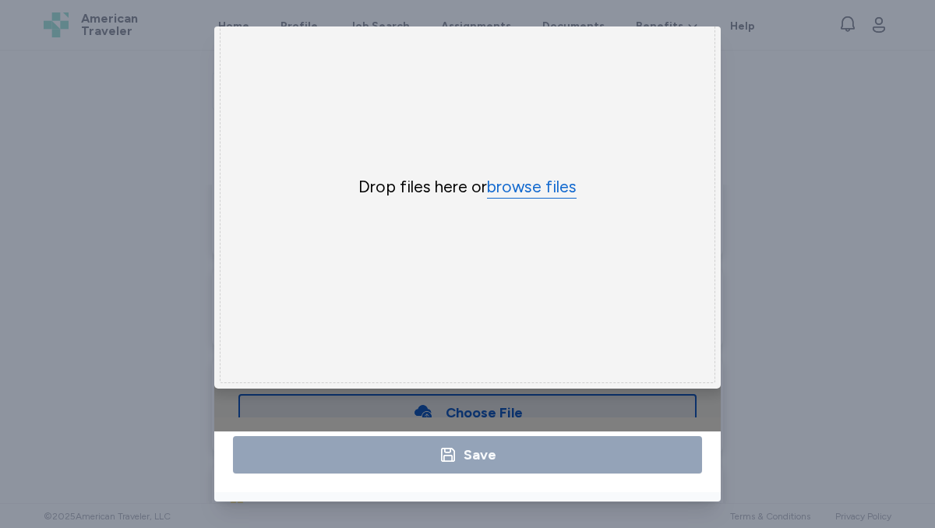
click at [539, 184] on button "browse files" at bounding box center [532, 187] width 90 height 23
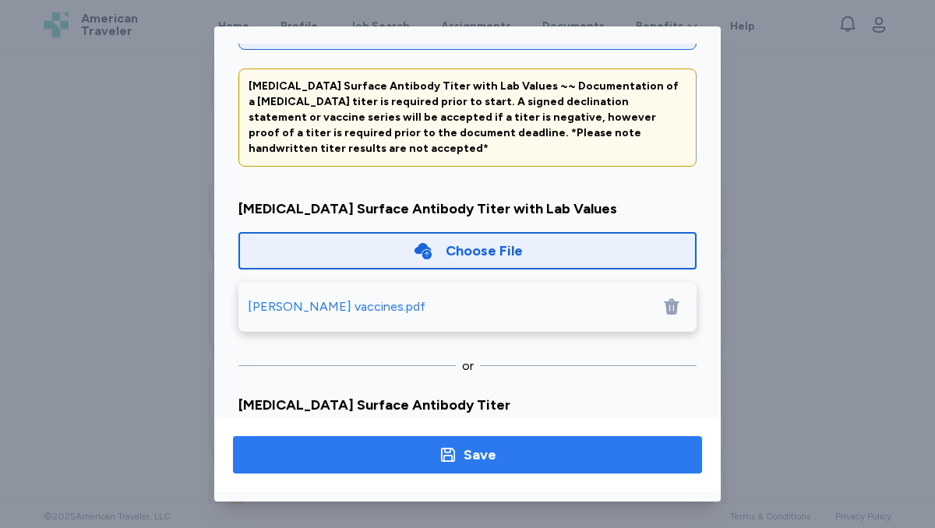
click at [545, 461] on span "Save" at bounding box center [468, 455] width 444 height 22
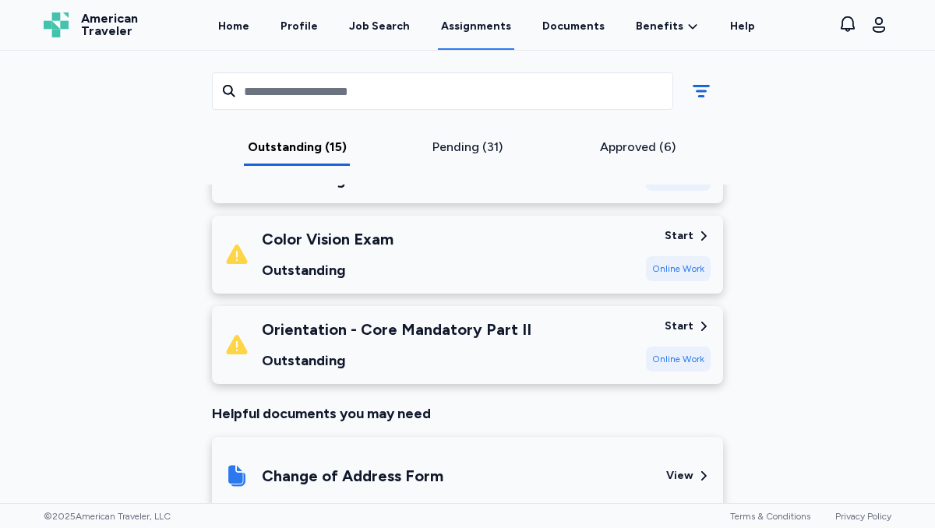
scroll to position [1355, 0]
